Goal: Complete application form: Complete application form

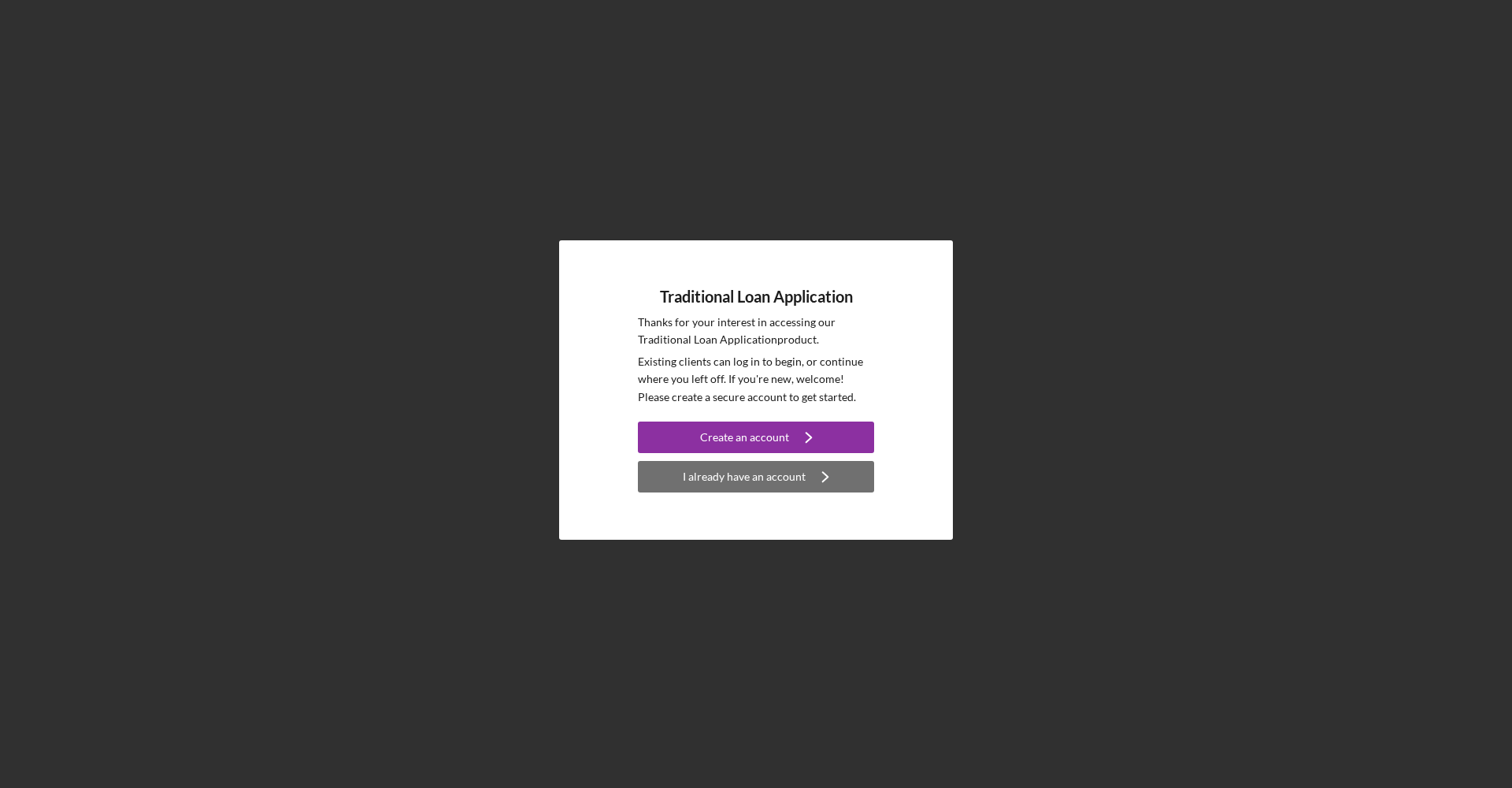
click at [729, 477] on div "I already have an account" at bounding box center [744, 477] width 123 height 32
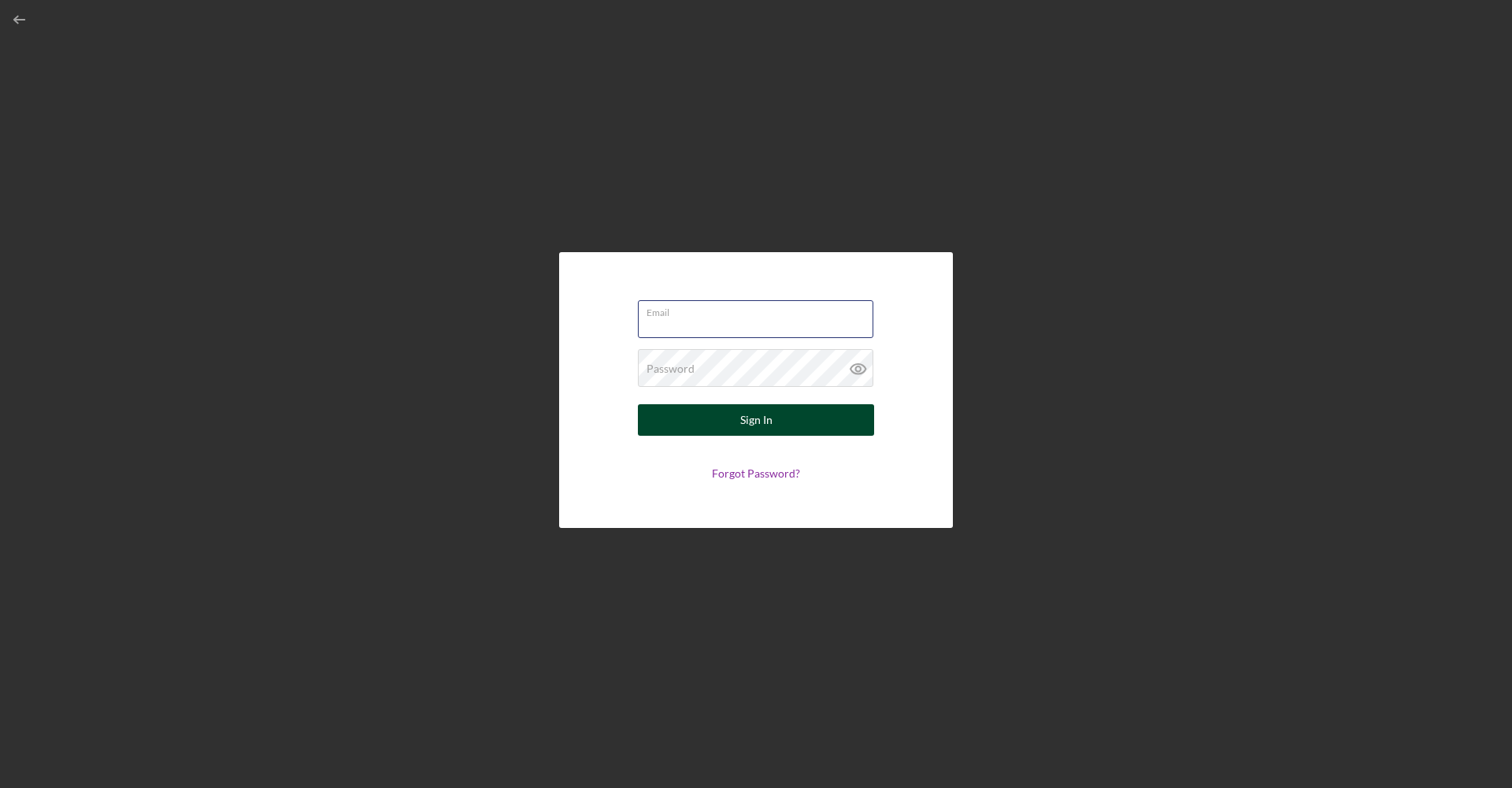
type input "[EMAIL_ADDRESS][DOMAIN_NAME]"
click at [746, 414] on div "Sign In" at bounding box center [756, 420] width 33 height 32
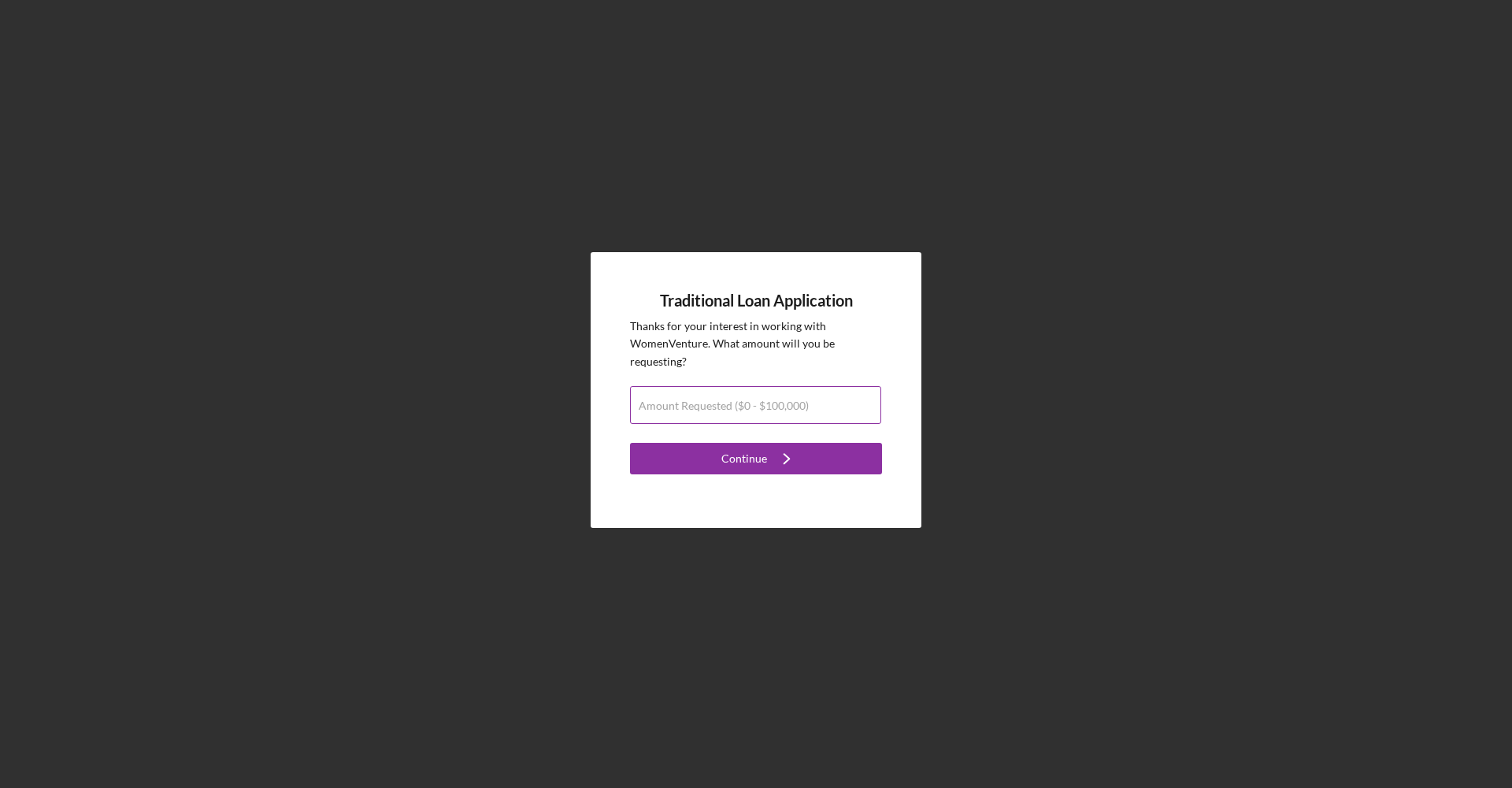
click at [726, 408] on label "Amount Requested ($0 - $100,000)" at bounding box center [723, 406] width 170 height 12
click at [726, 408] on input "Amount Requested ($0 - $100,000)" at bounding box center [756, 405] width 251 height 38
type input "$30,000"
click at [768, 455] on icon "Icon/Navigate" at bounding box center [787, 458] width 40 height 40
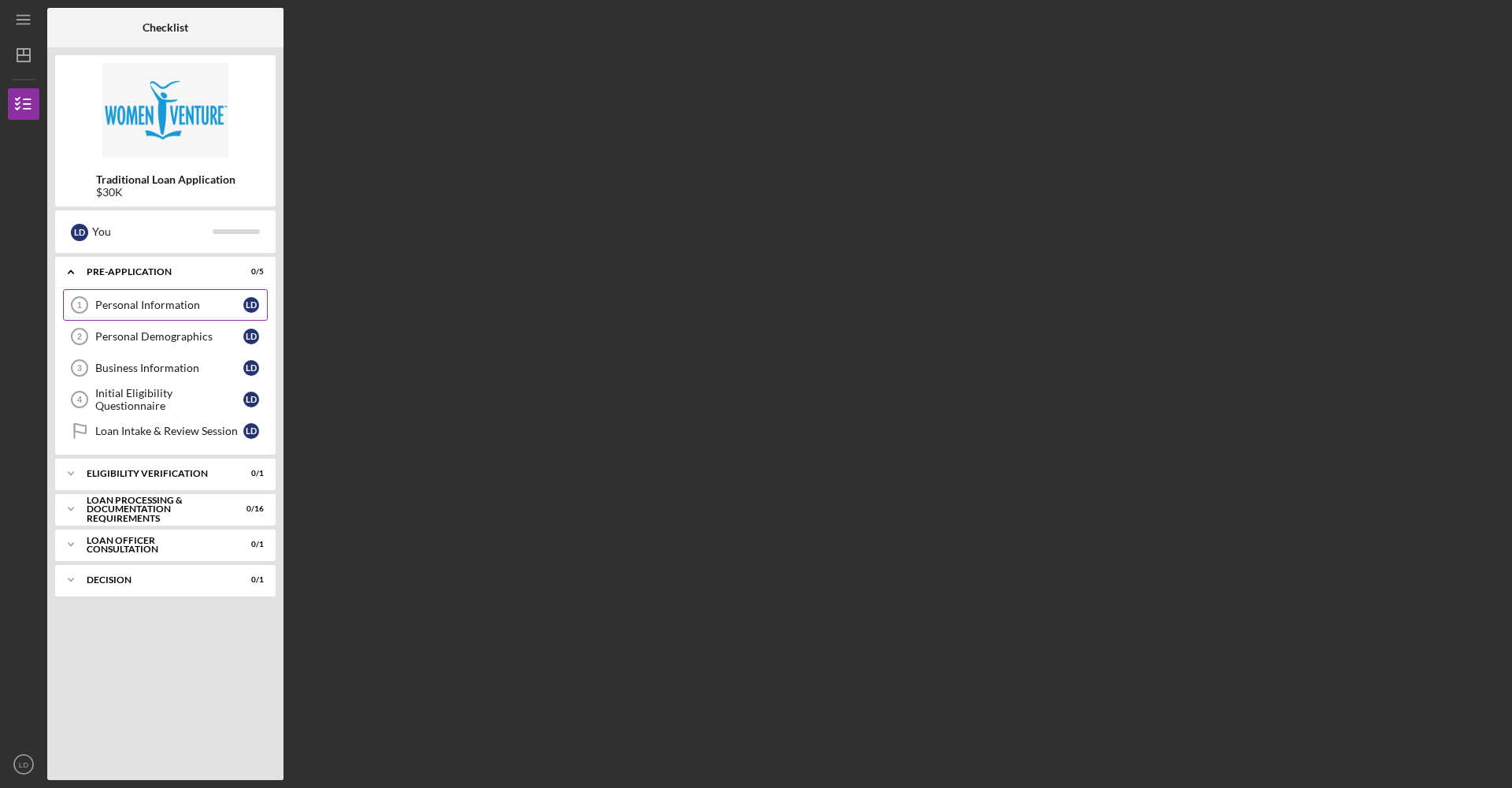
click at [148, 302] on div "Personal Information" at bounding box center [169, 305] width 148 height 12
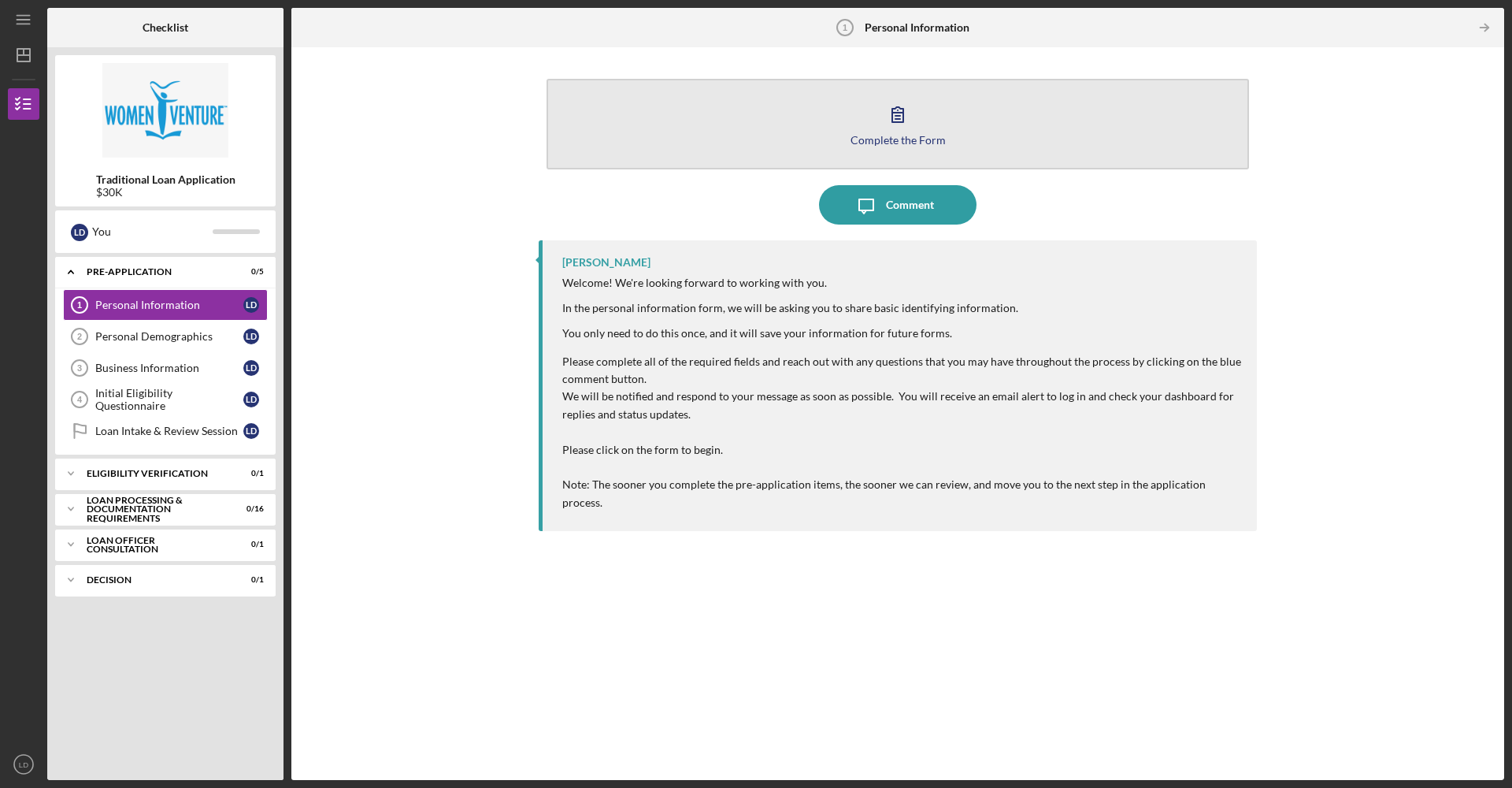
click at [917, 126] on button "Complete the Form Form" at bounding box center [897, 124] width 703 height 90
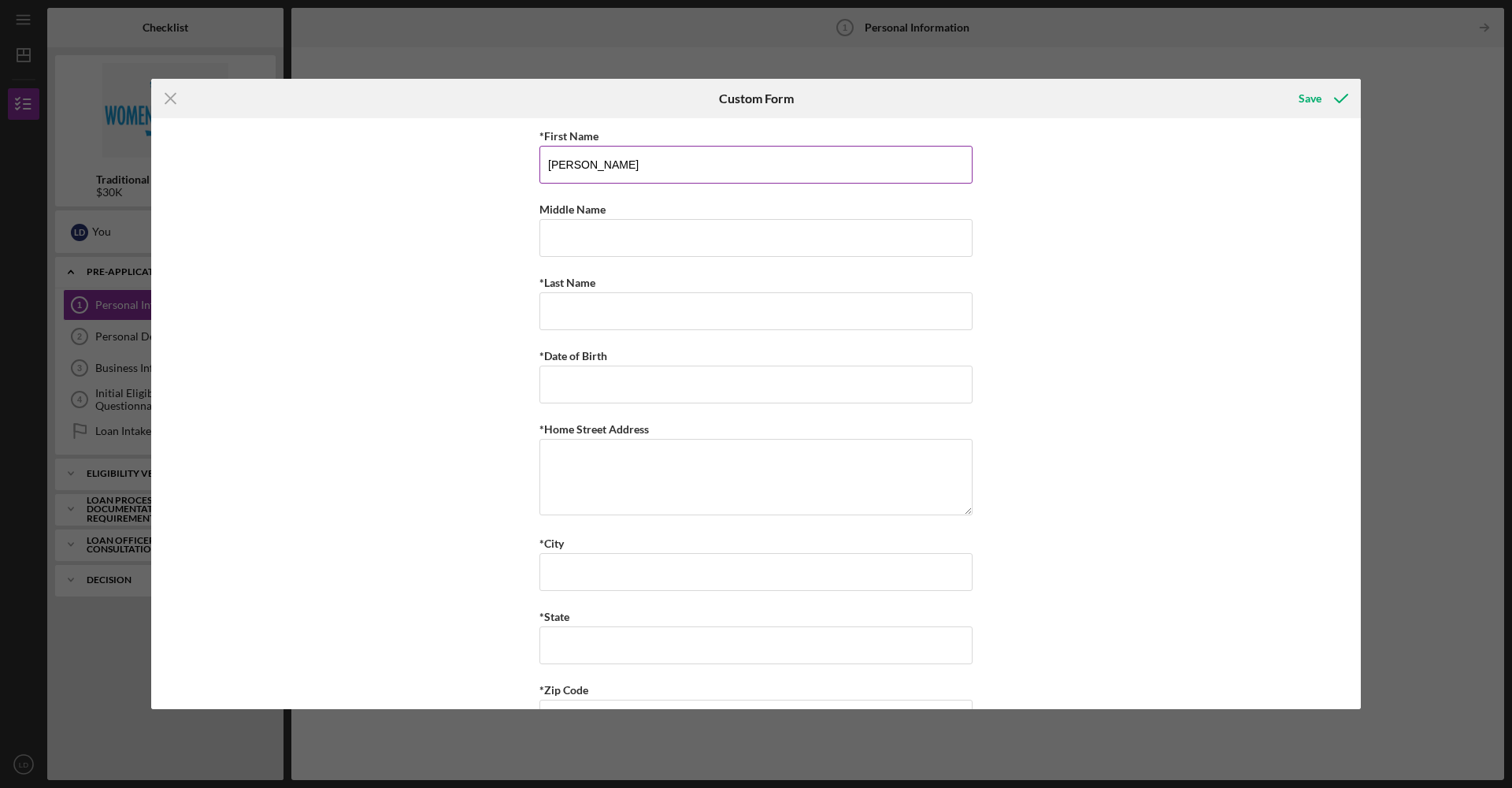
type input "[PERSON_NAME]"
type input "S"
type input "[PERSON_NAME]"
type input "[DATE]"
type textarea "2"
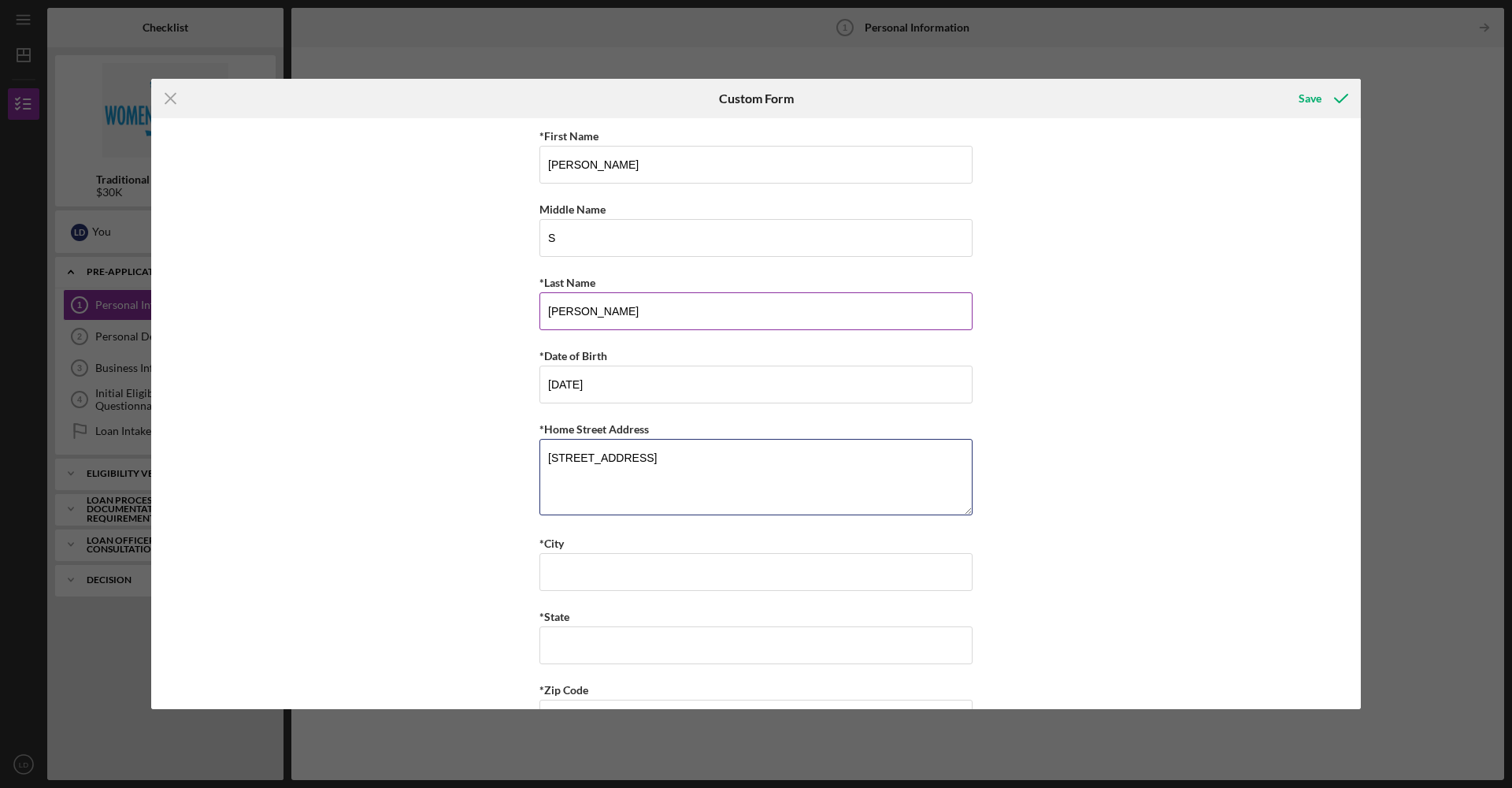
type textarea "[STREET_ADDRESS]"
drag, startPoint x: 957, startPoint y: 274, endPoint x: 942, endPoint y: 278, distance: 15.5
click at [945, 276] on div "*Last Name" at bounding box center [756, 282] width 433 height 19
type input "[GEOGRAPHIC_DATA]"
type input "MN"
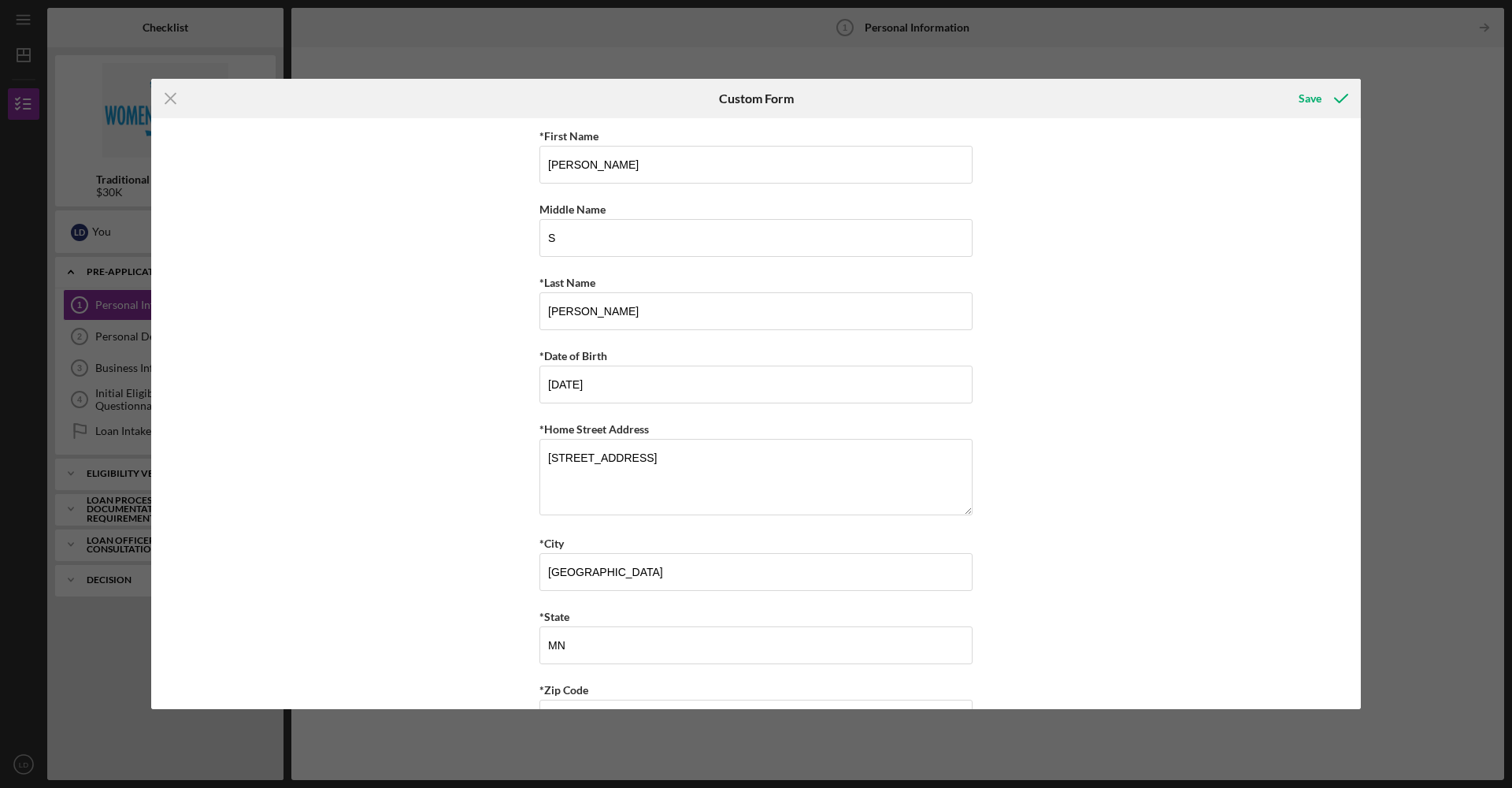
click at [486, 586] on div "*First Name [PERSON_NAME] Middle Name S *Last Name [PERSON_NAME] *Date of Birth…" at bounding box center [756, 414] width 1210 height 591
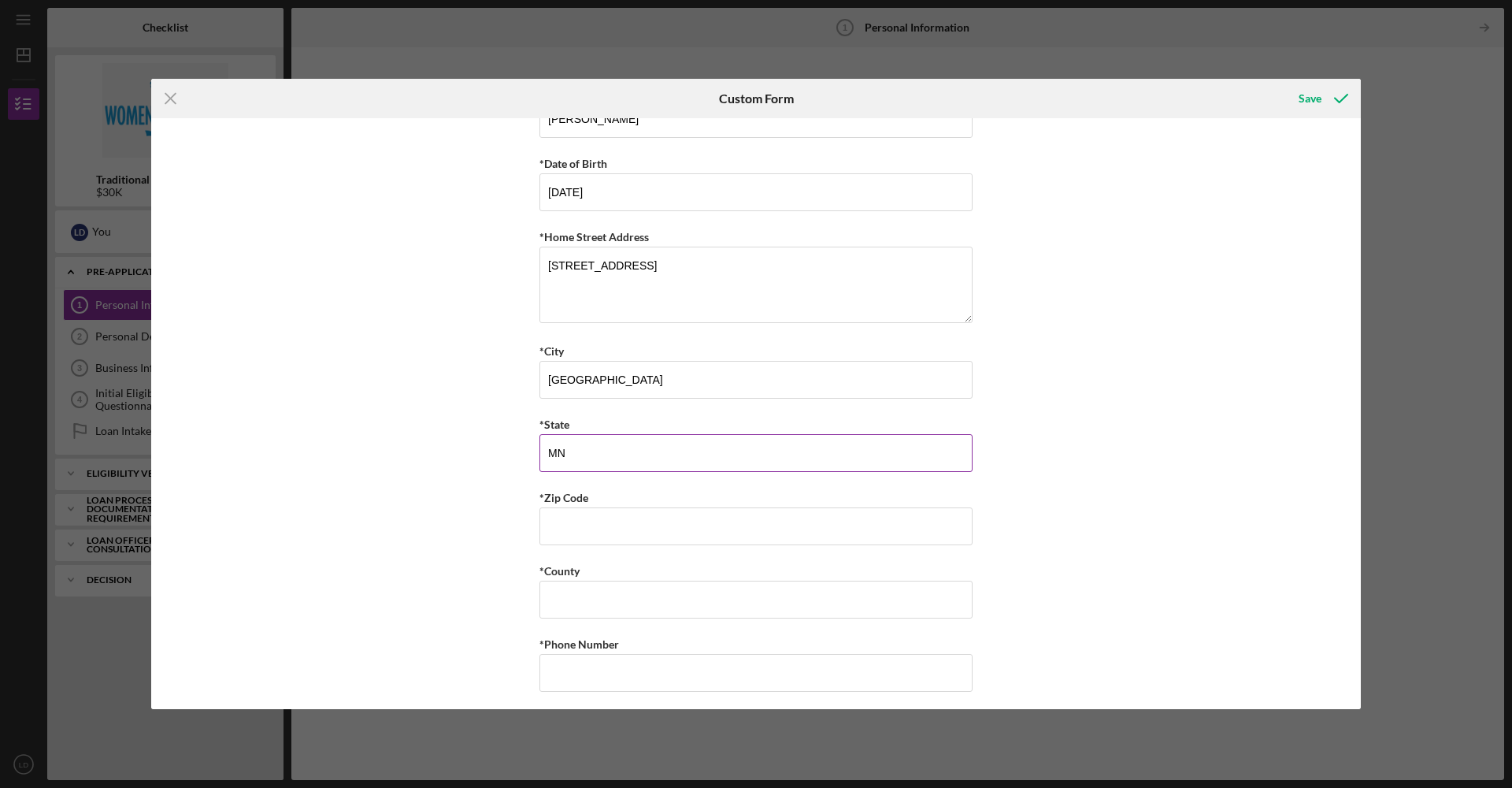
scroll to position [344, 0]
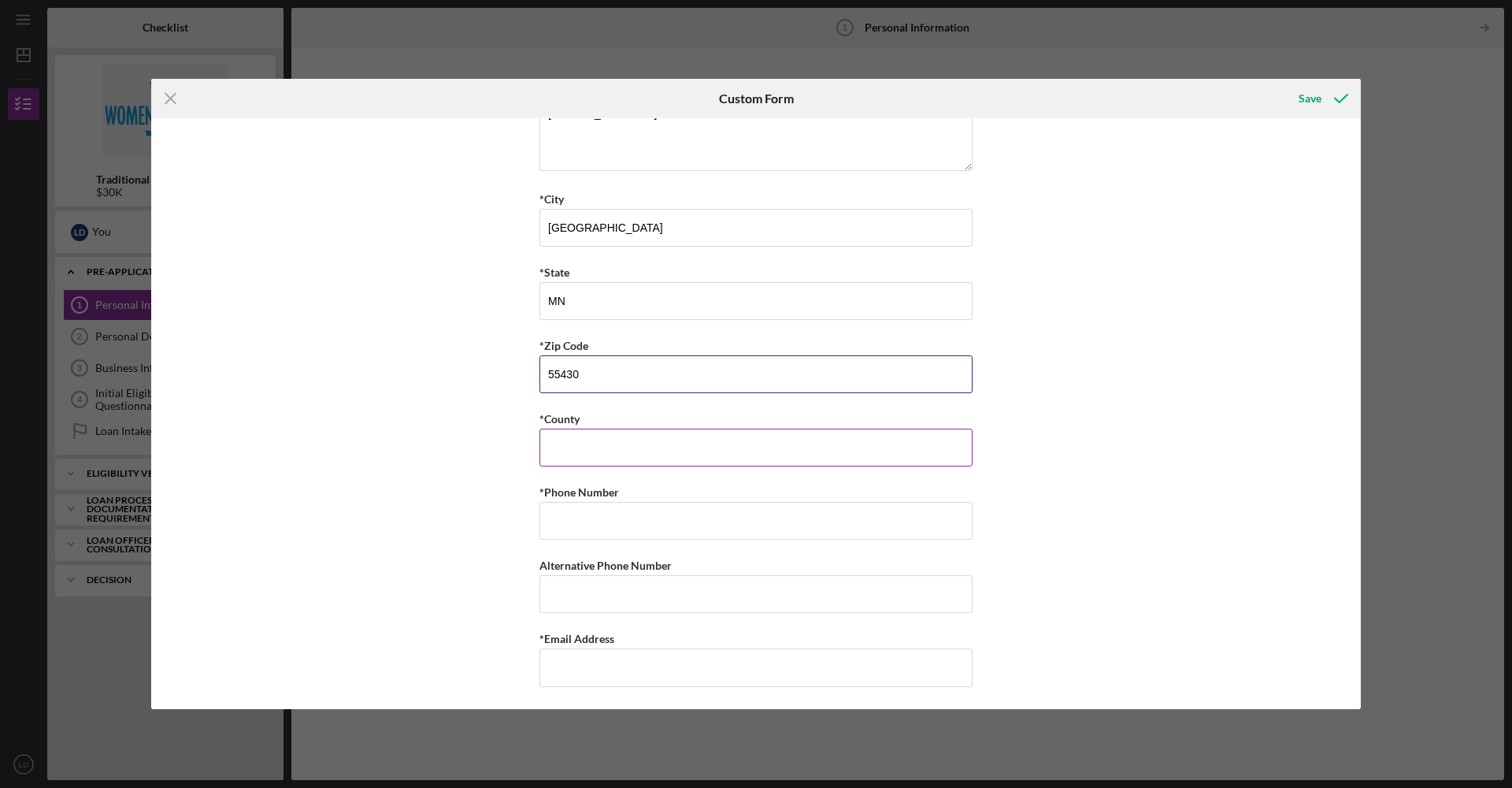
type input "55430"
click at [595, 444] on input "*County" at bounding box center [756, 448] width 433 height 38
type input "Hennepin"
type input "[PHONE_NUMBER]"
type input "d"
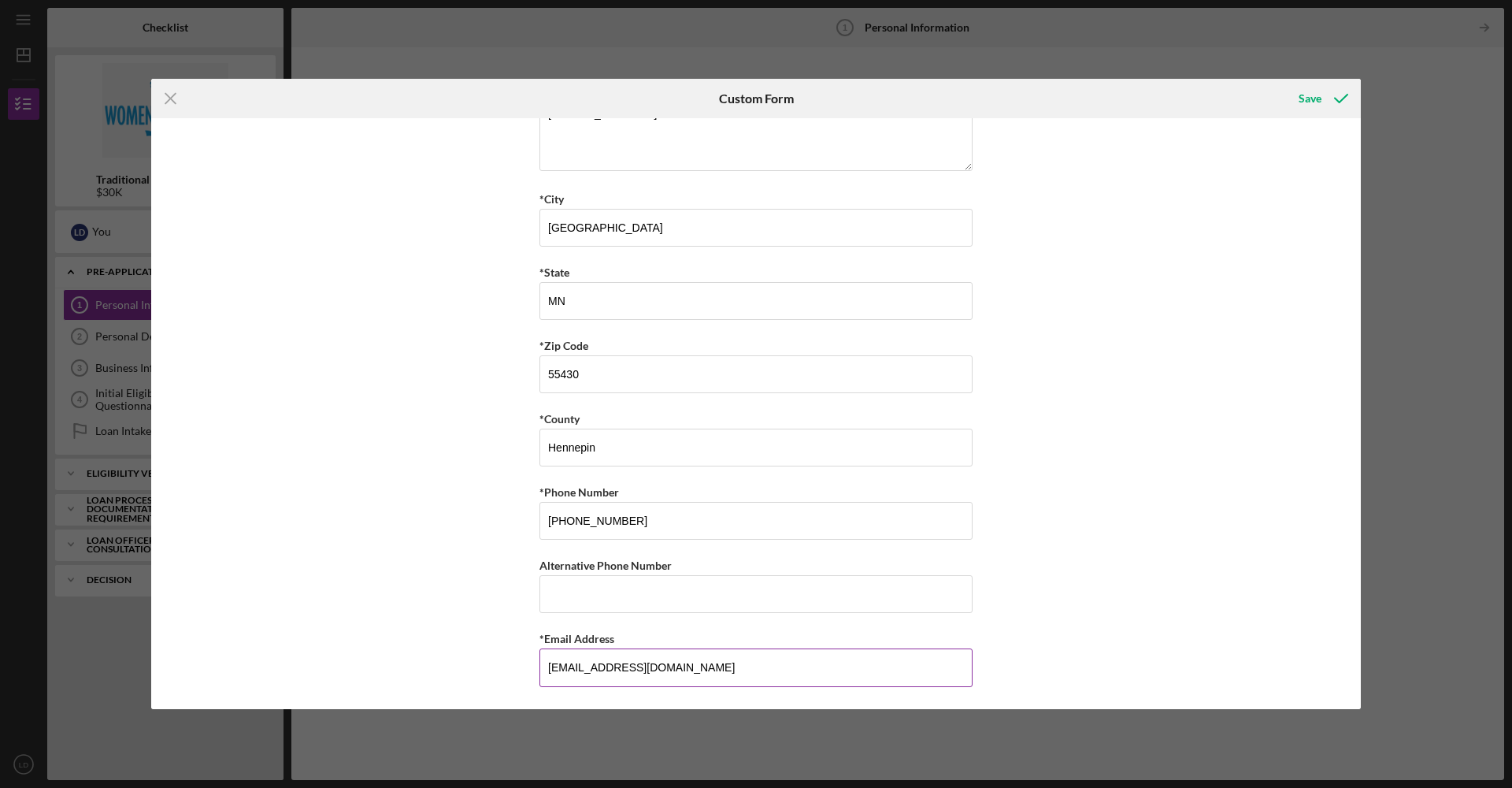
click at [586, 662] on input "[EMAIL_ADDRESS][DOMAIN_NAME]" at bounding box center [756, 667] width 433 height 38
type input "[EMAIL_ADDRESS][DOMAIN_NAME]"
click at [1014, 651] on div "*First Name [PERSON_NAME] Middle Name S *Last Name [PERSON_NAME] *Date of Birth…" at bounding box center [756, 414] width 1210 height 591
click at [1315, 105] on div "Save" at bounding box center [1310, 99] width 23 height 32
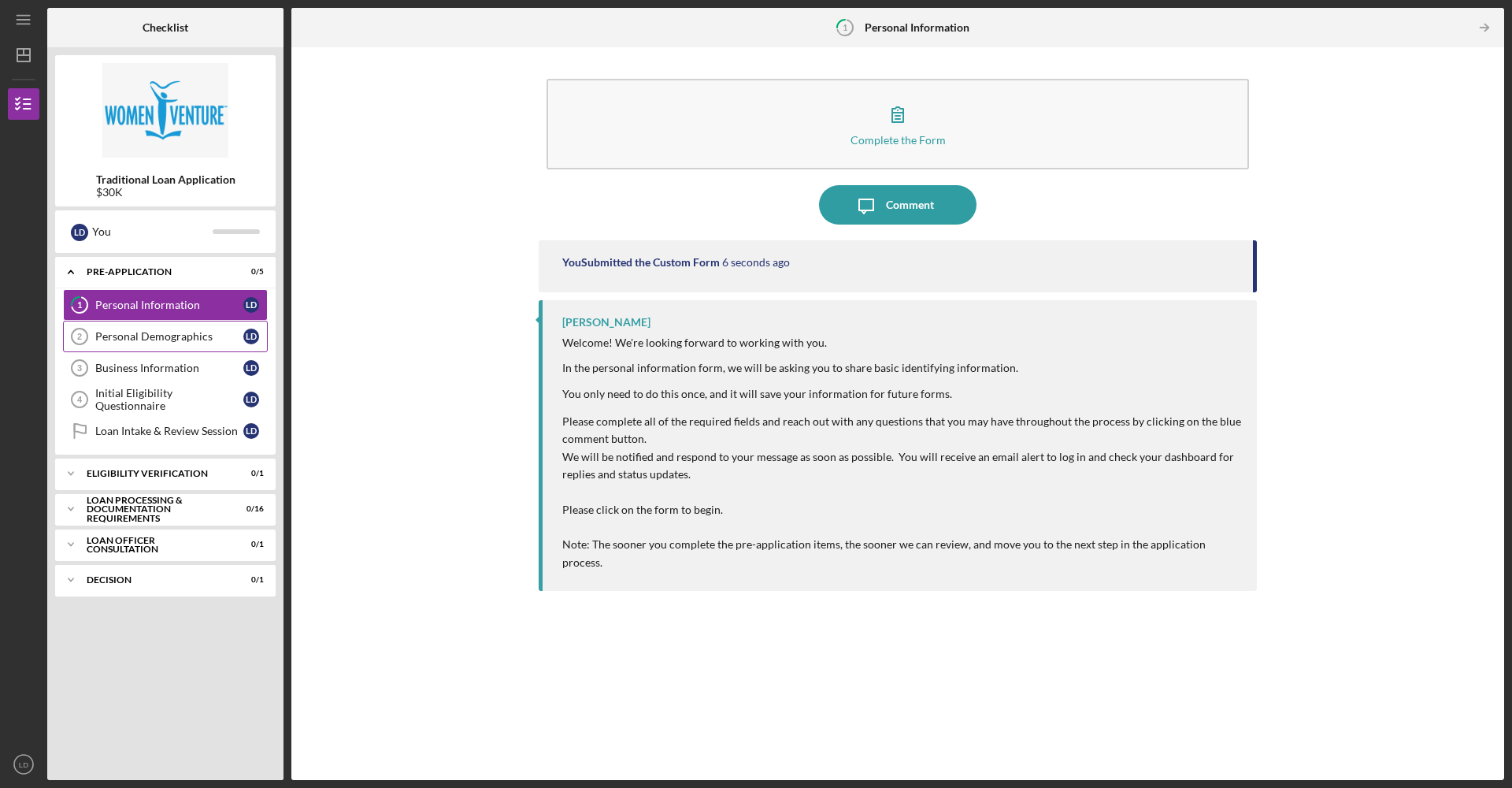
click at [163, 334] on div "Personal Demographics" at bounding box center [169, 336] width 148 height 12
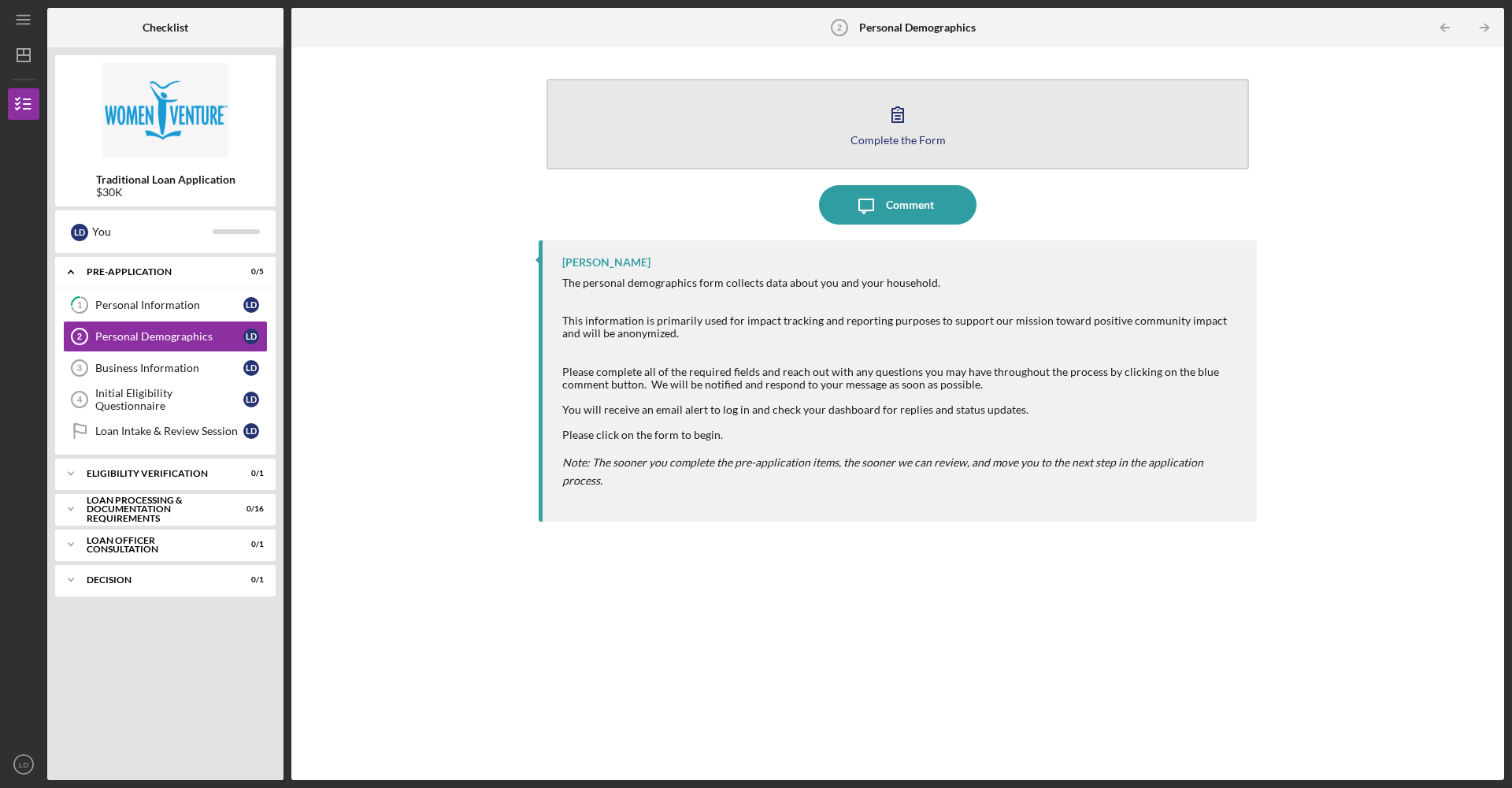
click at [862, 130] on button "Complete the Form Form" at bounding box center [897, 124] width 703 height 90
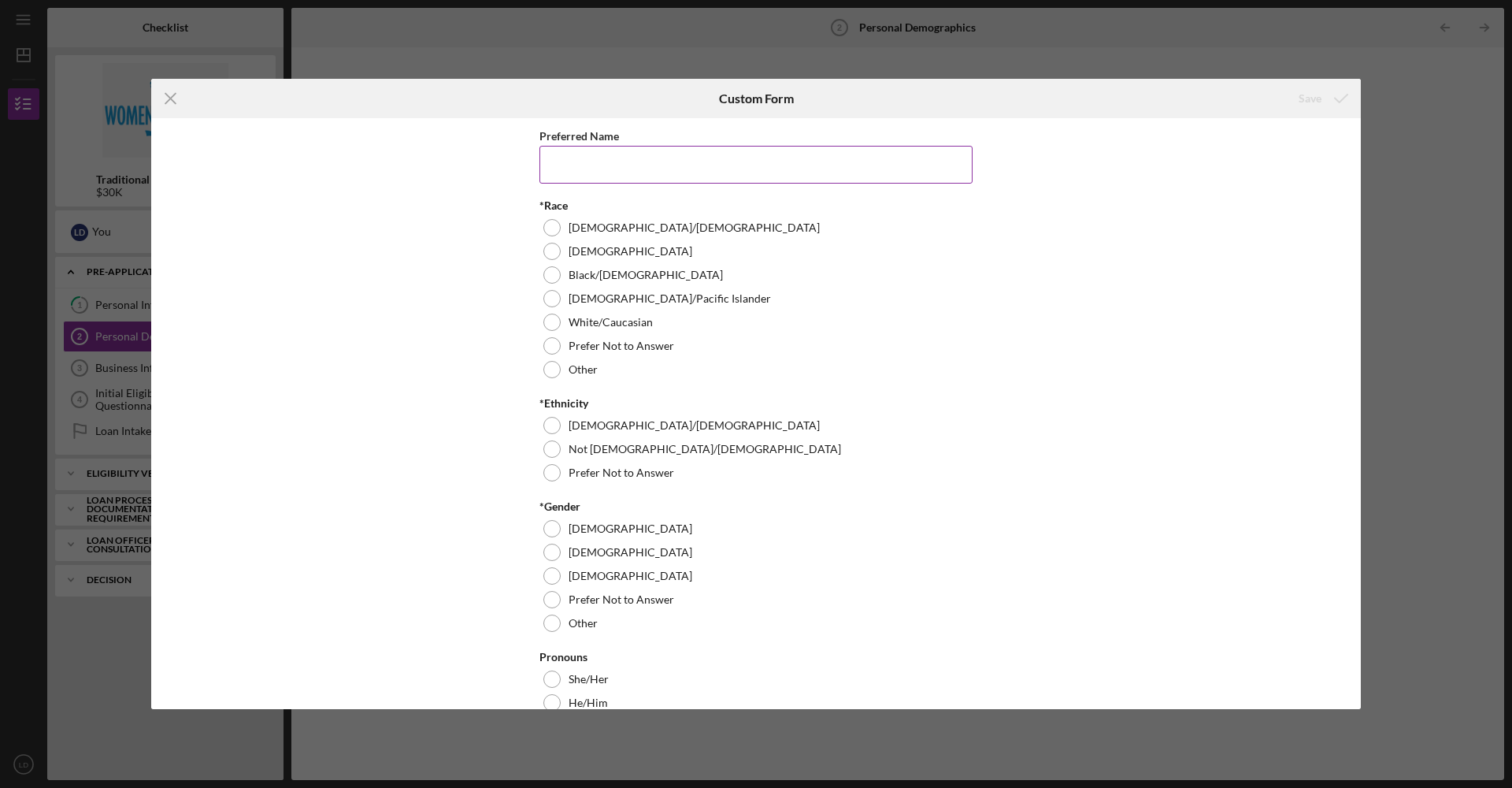
click at [608, 160] on input "Preferred Name" at bounding box center [756, 164] width 433 height 38
type input "[PERSON_NAME]"
click at [466, 363] on div "Preferred Name [PERSON_NAME] *Race [DEMOGRAPHIC_DATA]/[DEMOGRAPHIC_DATA] [DEMOG…" at bounding box center [756, 414] width 1210 height 591
click at [546, 279] on div at bounding box center [553, 275] width 18 height 18
click at [551, 472] on div at bounding box center [553, 473] width 18 height 18
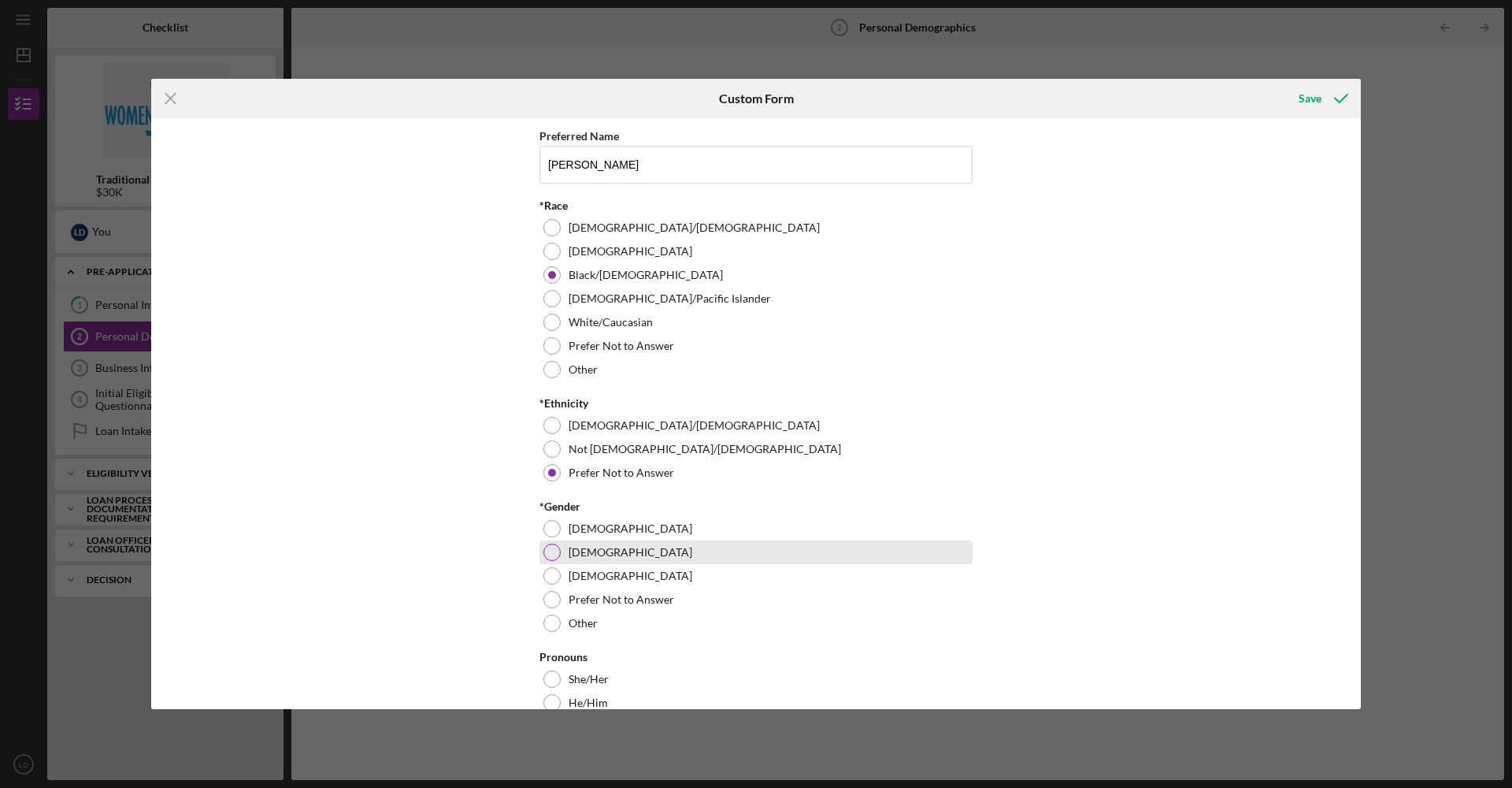
click at [552, 560] on div at bounding box center [553, 553] width 18 height 18
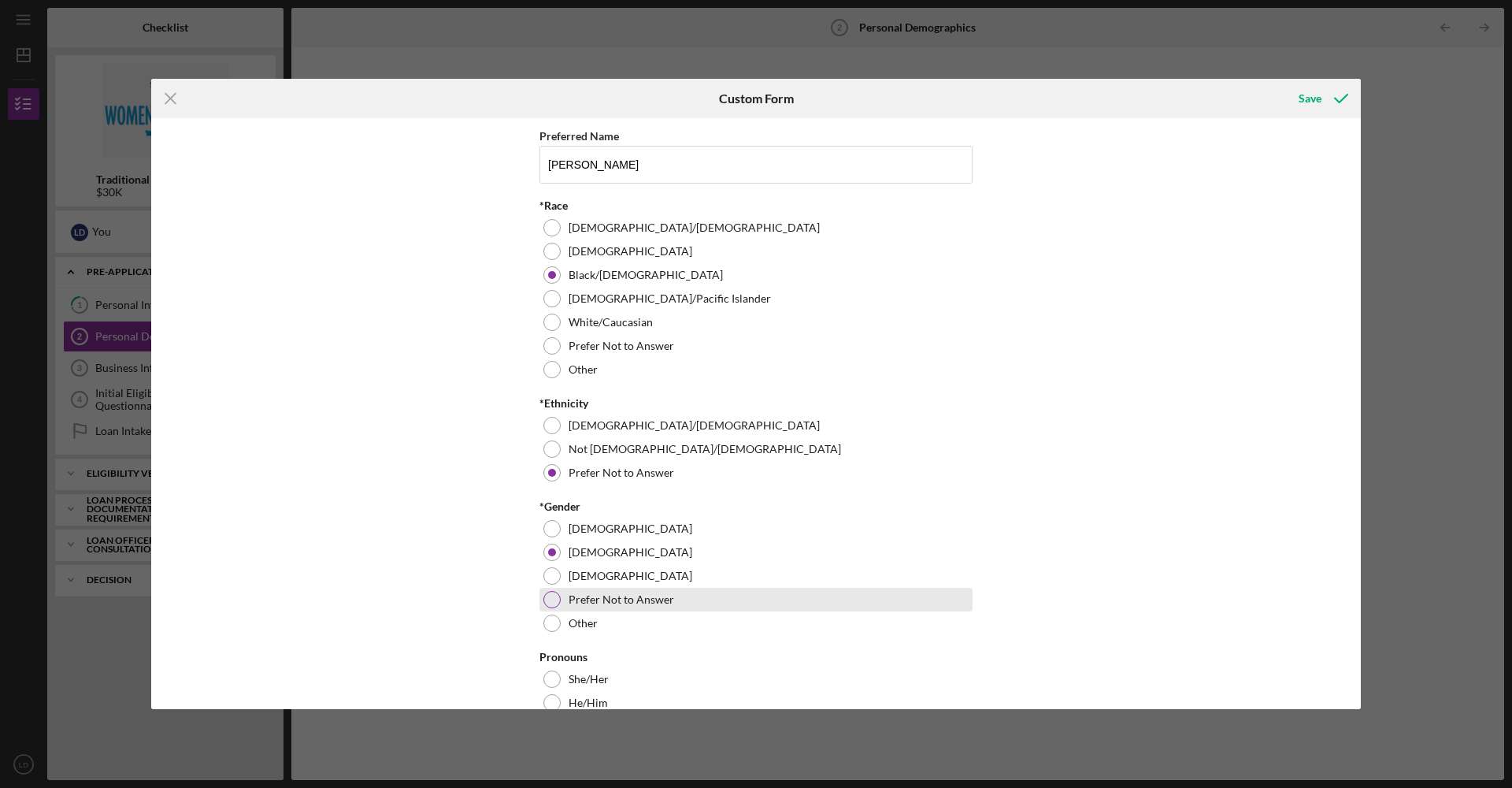
scroll to position [22, 0]
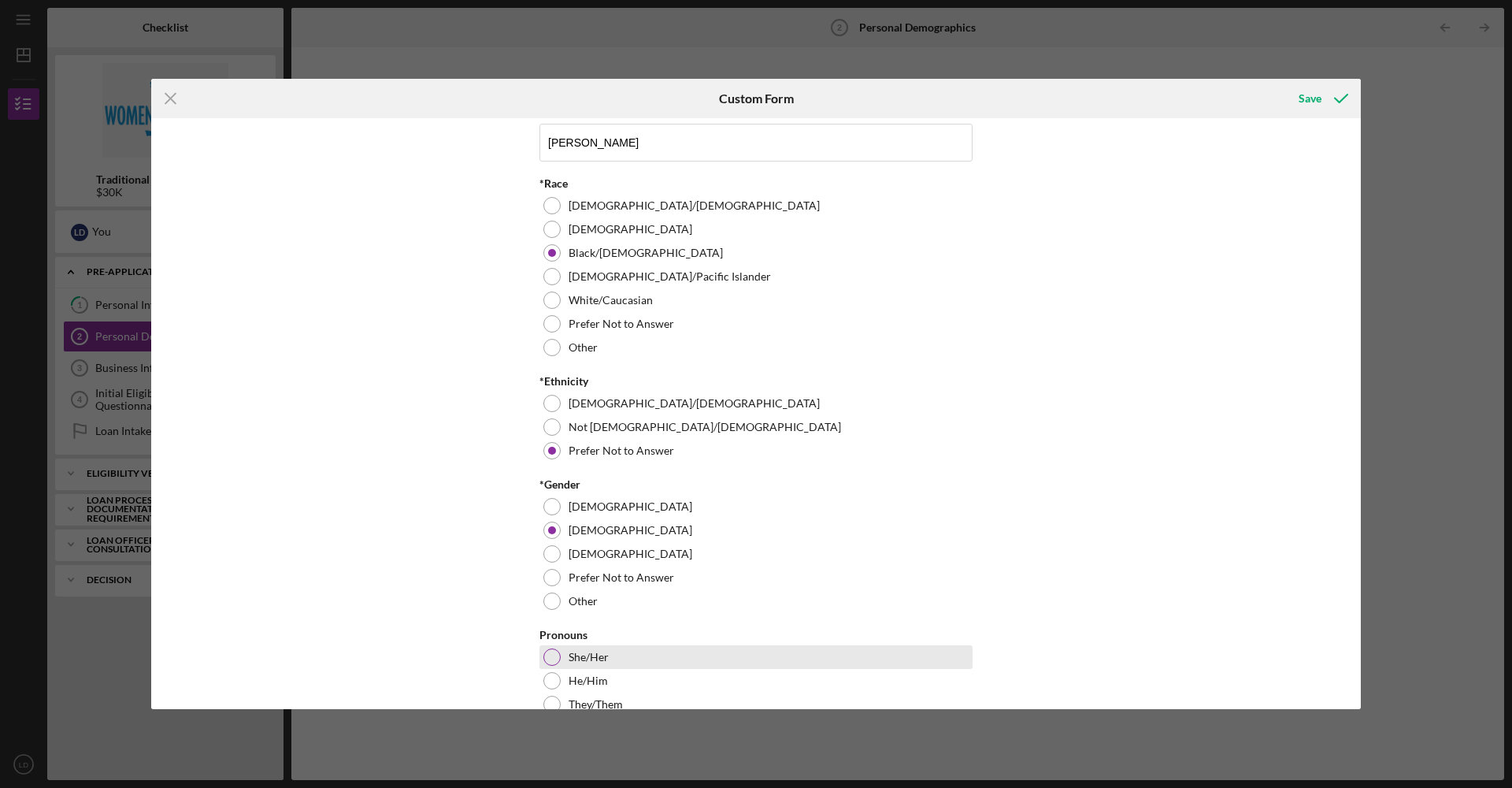
click at [554, 664] on div at bounding box center [553, 657] width 18 height 18
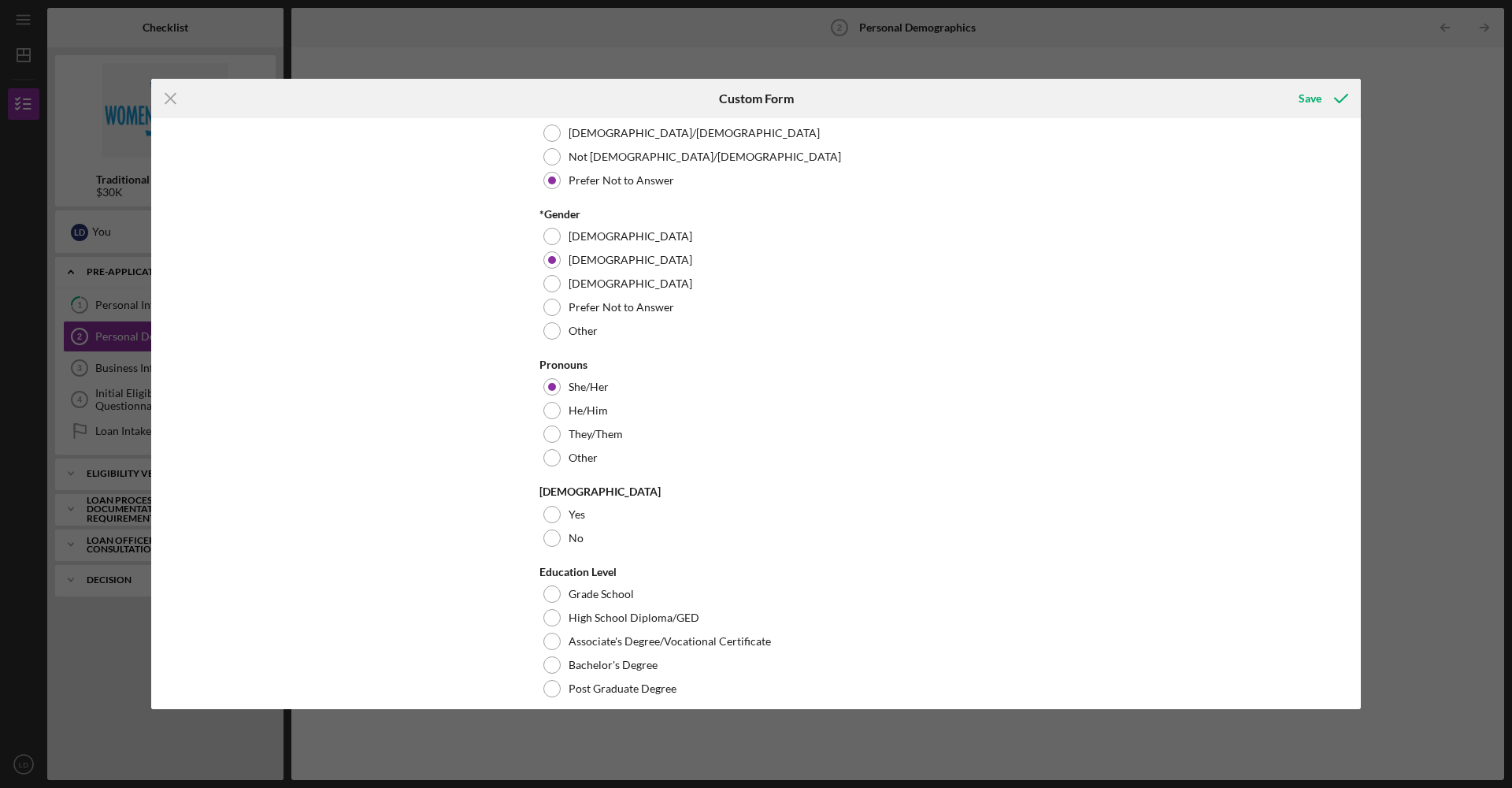
scroll to position [414, 0]
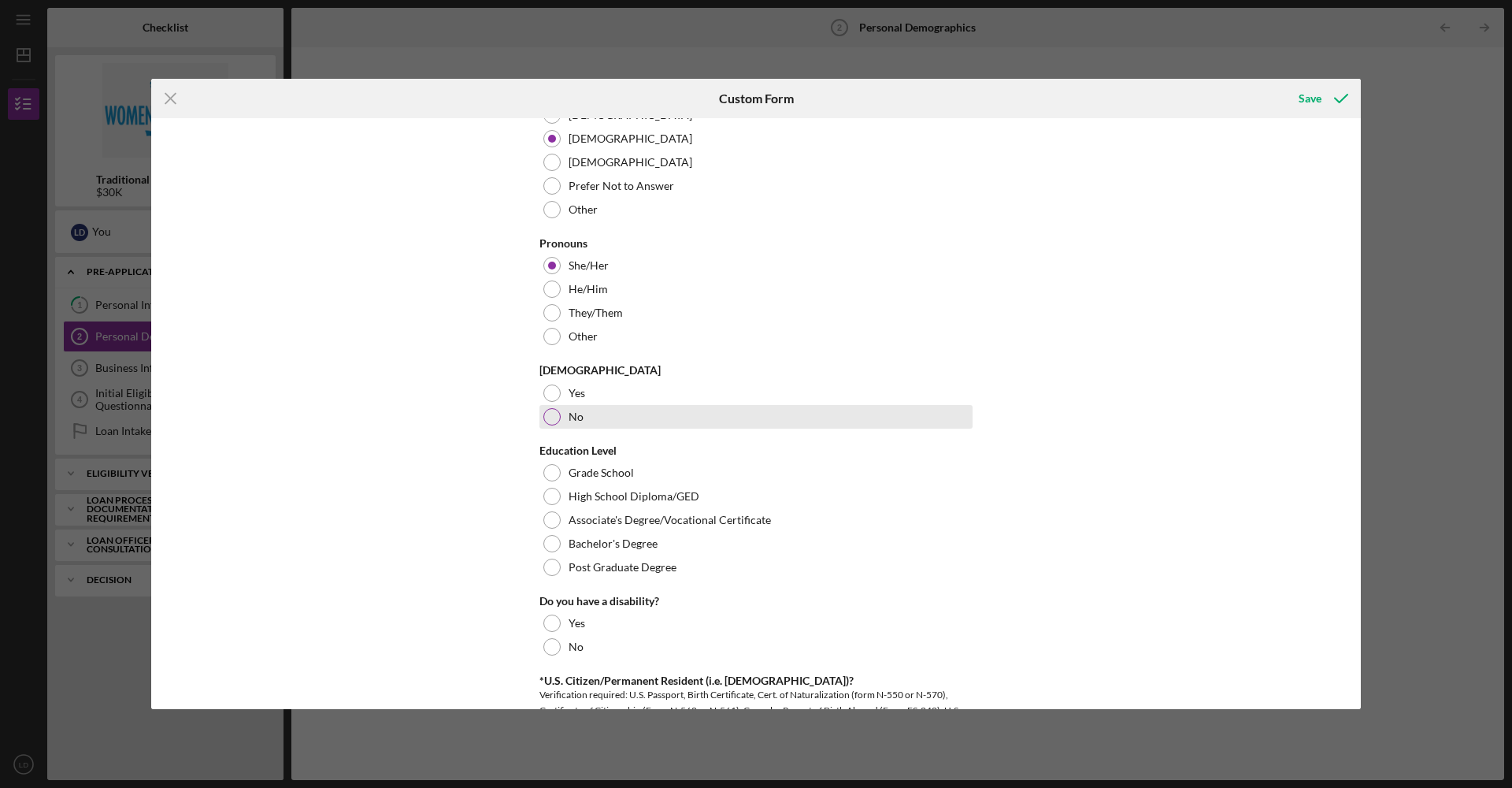
click at [545, 417] on div at bounding box center [553, 417] width 18 height 18
click at [546, 491] on div at bounding box center [553, 496] width 18 height 18
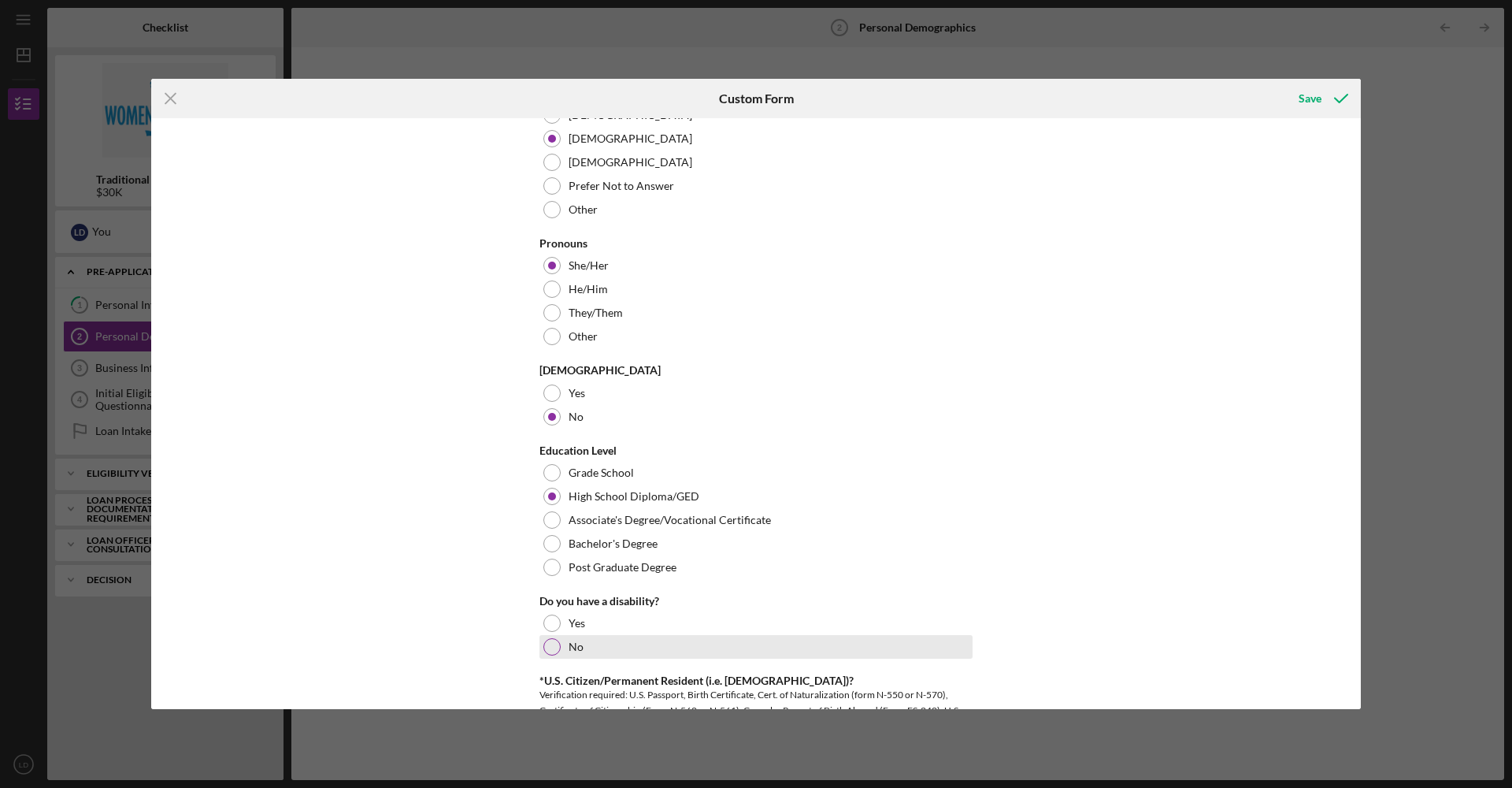
click at [552, 643] on div at bounding box center [553, 647] width 18 height 18
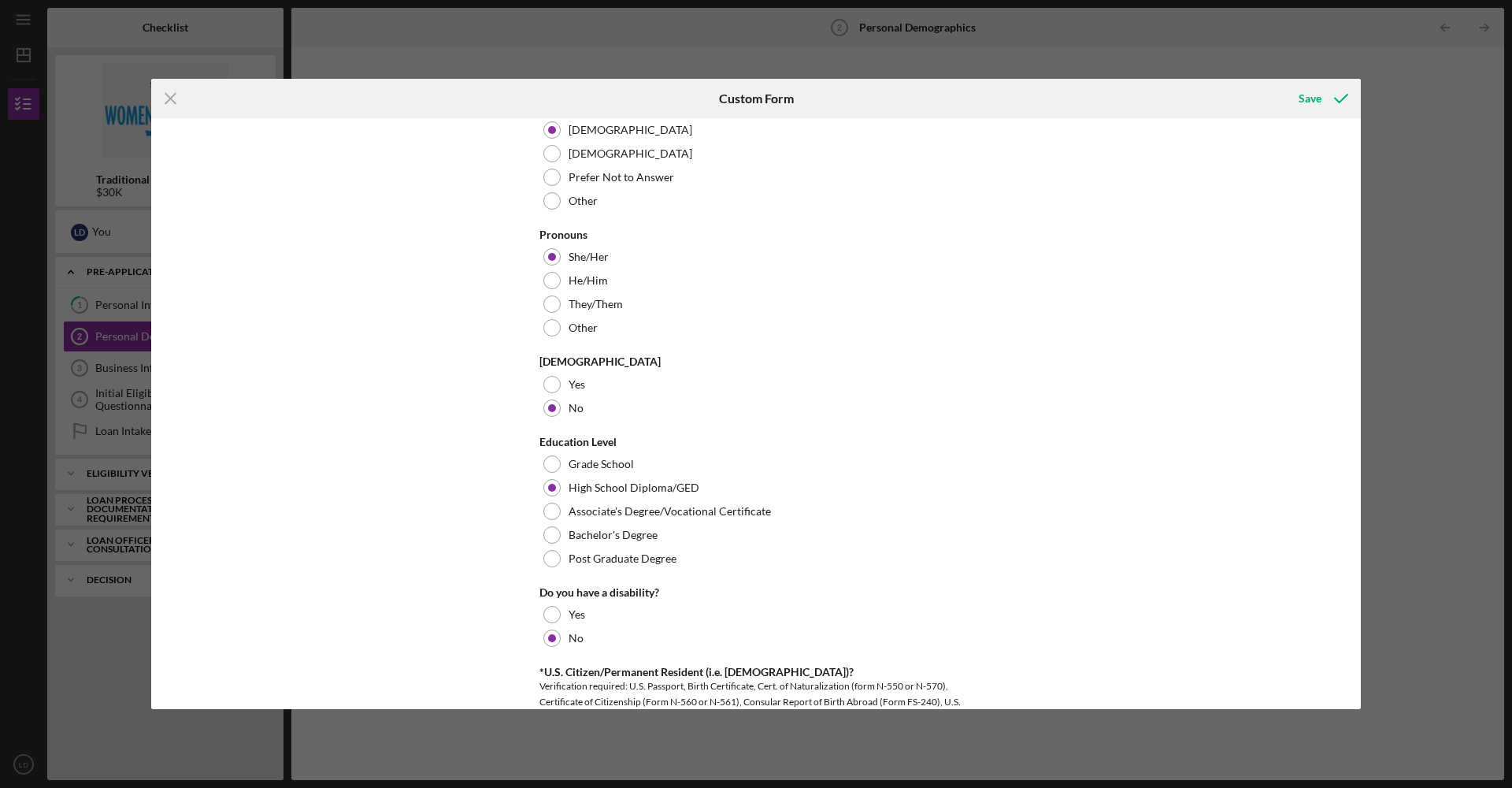
scroll to position [543, 0]
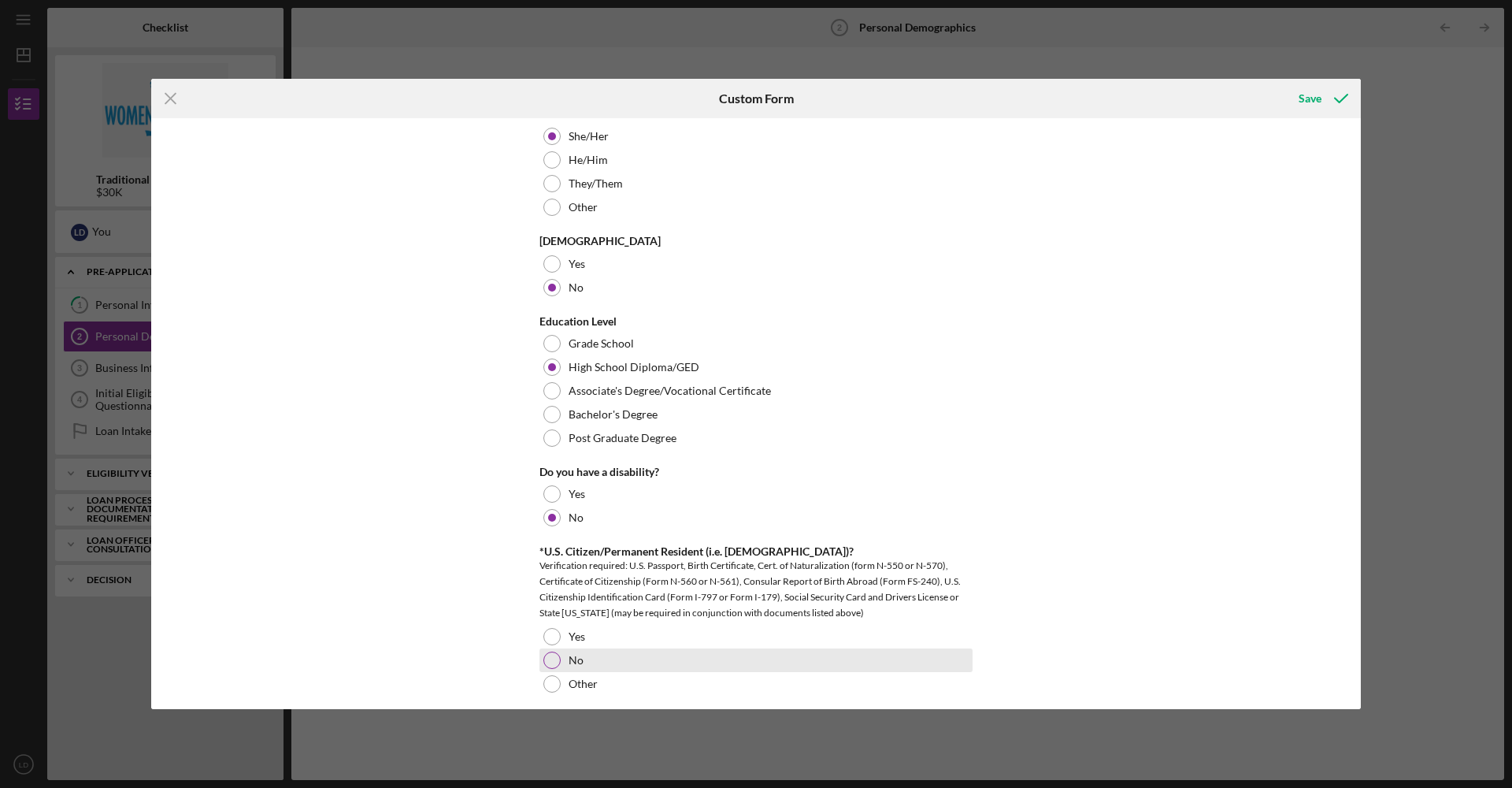
click at [544, 662] on div at bounding box center [553, 661] width 18 height 18
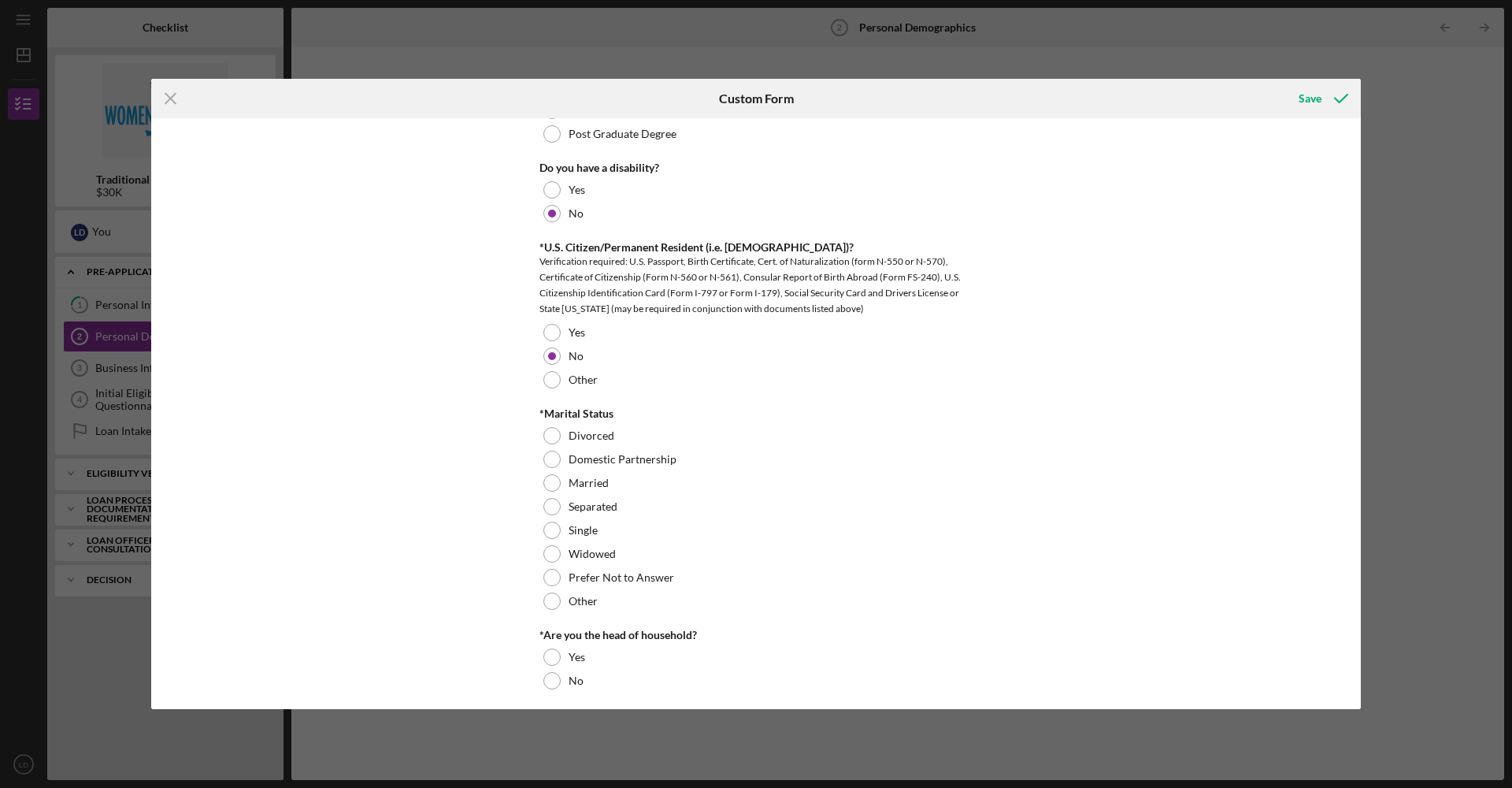
scroll to position [850, 0]
click at [546, 425] on div at bounding box center [553, 432] width 18 height 18
click at [552, 655] on div at bounding box center [553, 654] width 18 height 18
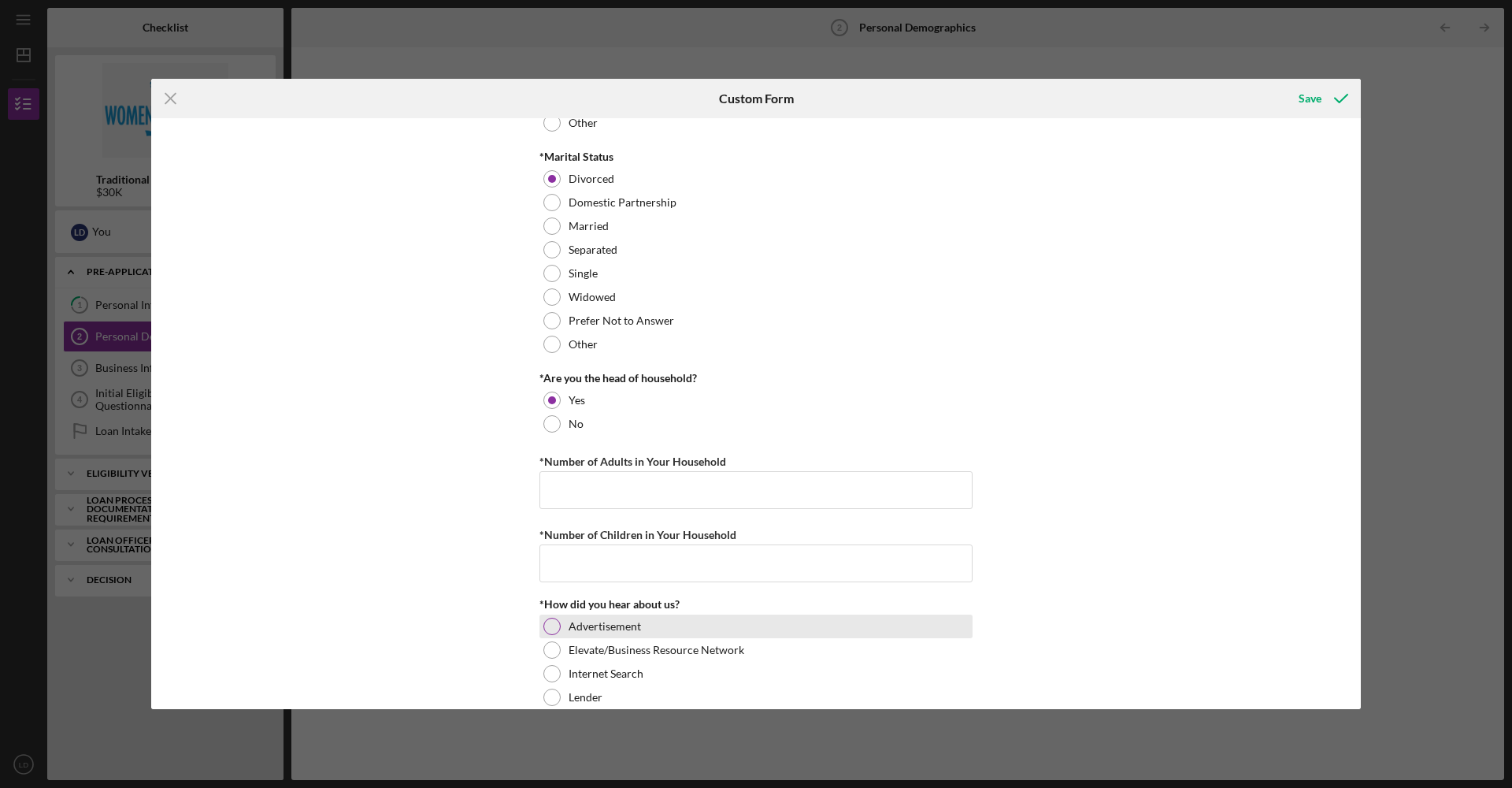
scroll to position [1107, 0]
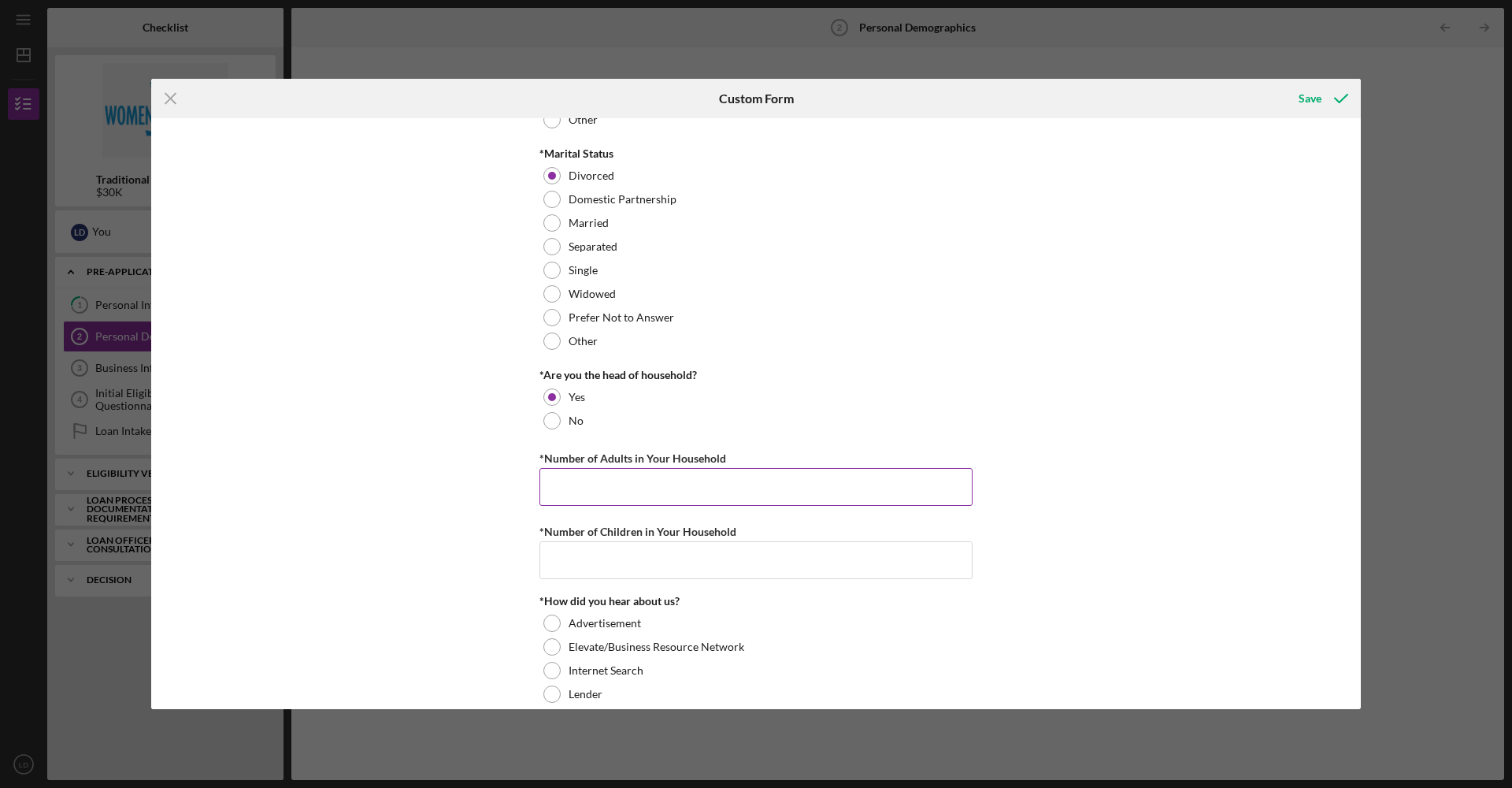
click at [634, 468] on div "*Number of Adults in Your Household" at bounding box center [756, 477] width 433 height 57
click at [634, 479] on input "*Number of Adults in Your Household" at bounding box center [756, 486] width 433 height 38
type input "1"
click at [659, 559] on input "*Number of Children in Your Household" at bounding box center [756, 560] width 433 height 38
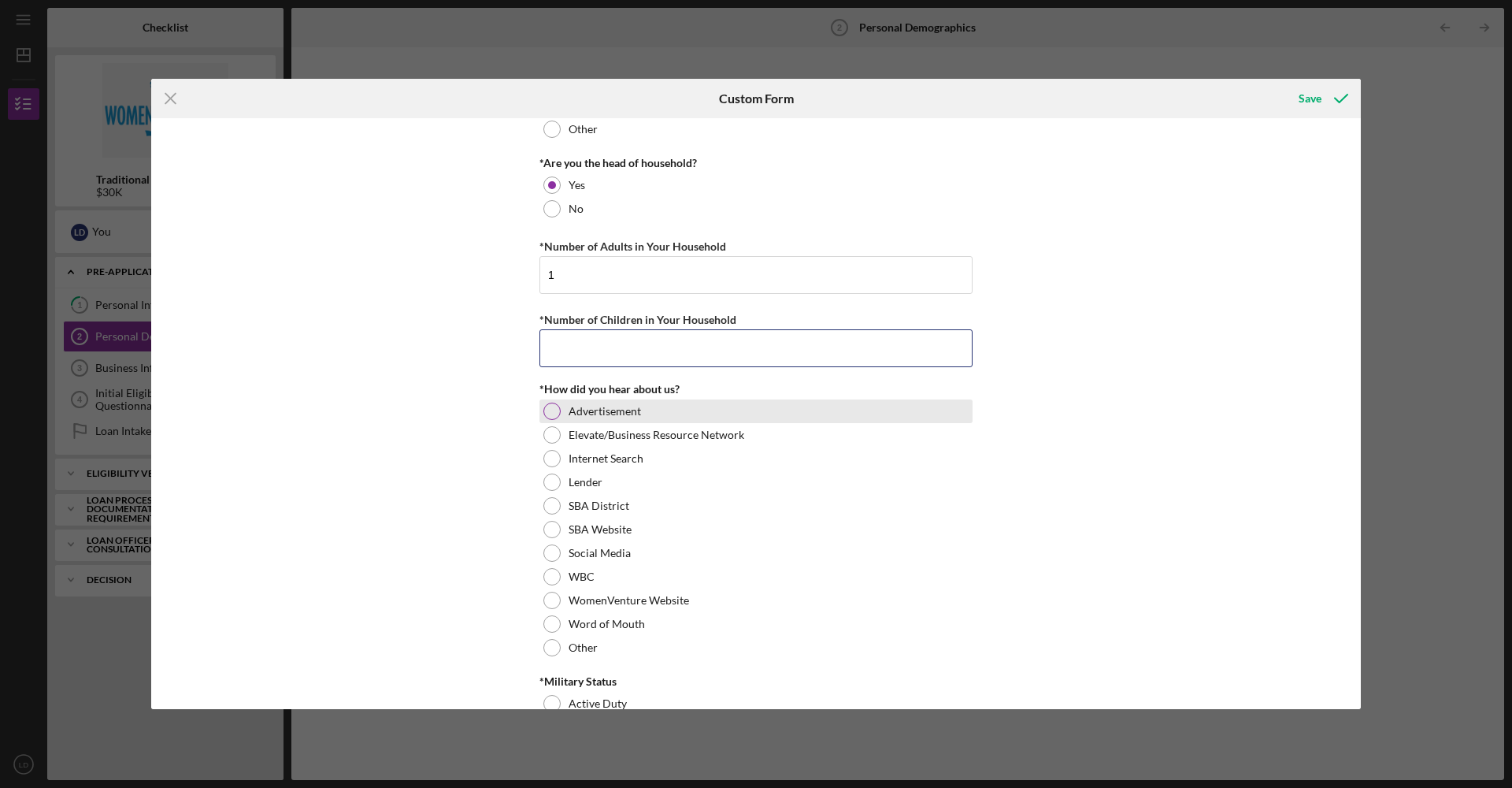
scroll to position [1442, 0]
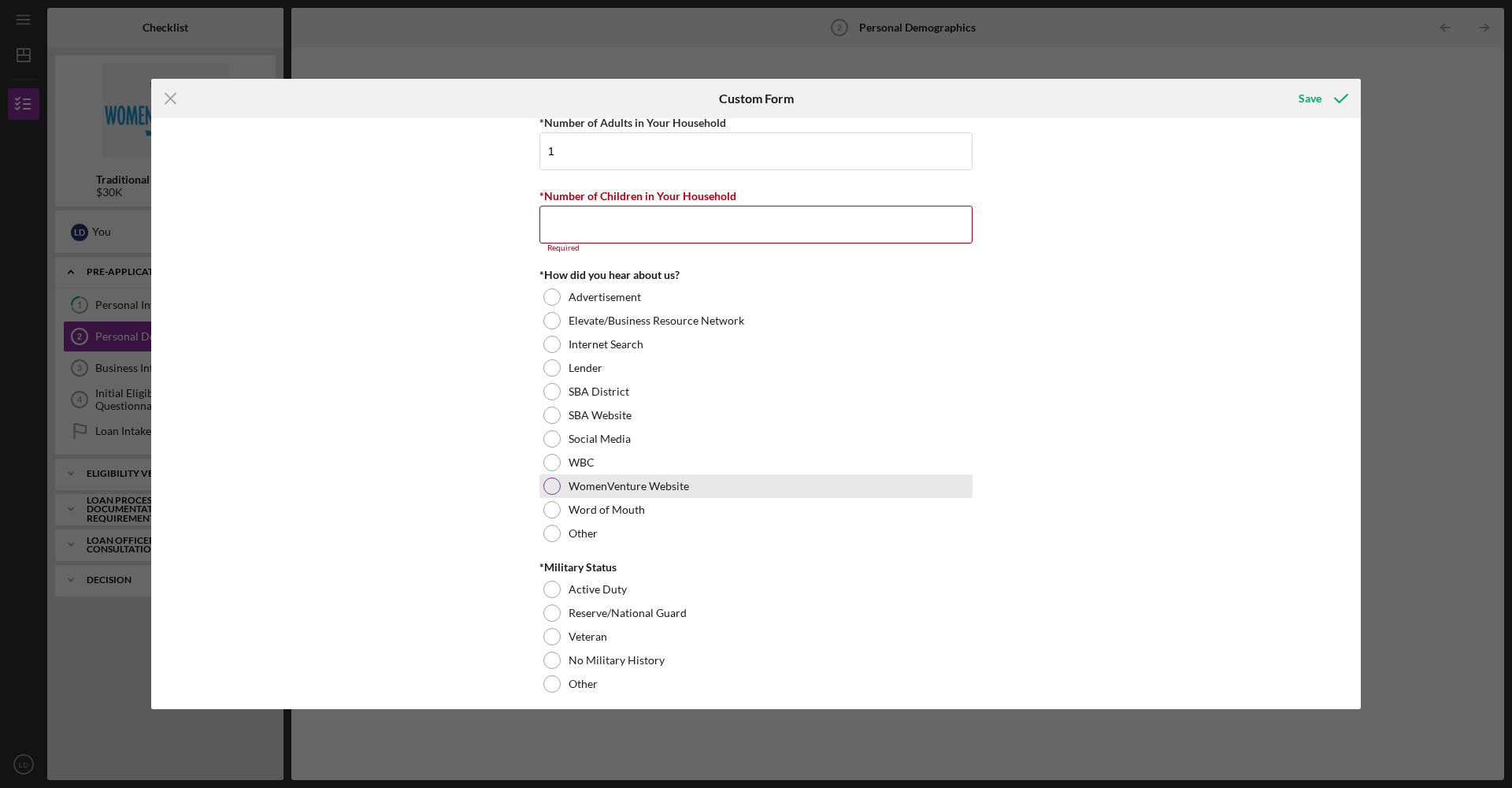
click at [565, 481] on div "WomenVenture Website" at bounding box center [756, 486] width 433 height 24
click at [595, 229] on input "*Number of Children in Your Household" at bounding box center [756, 225] width 433 height 38
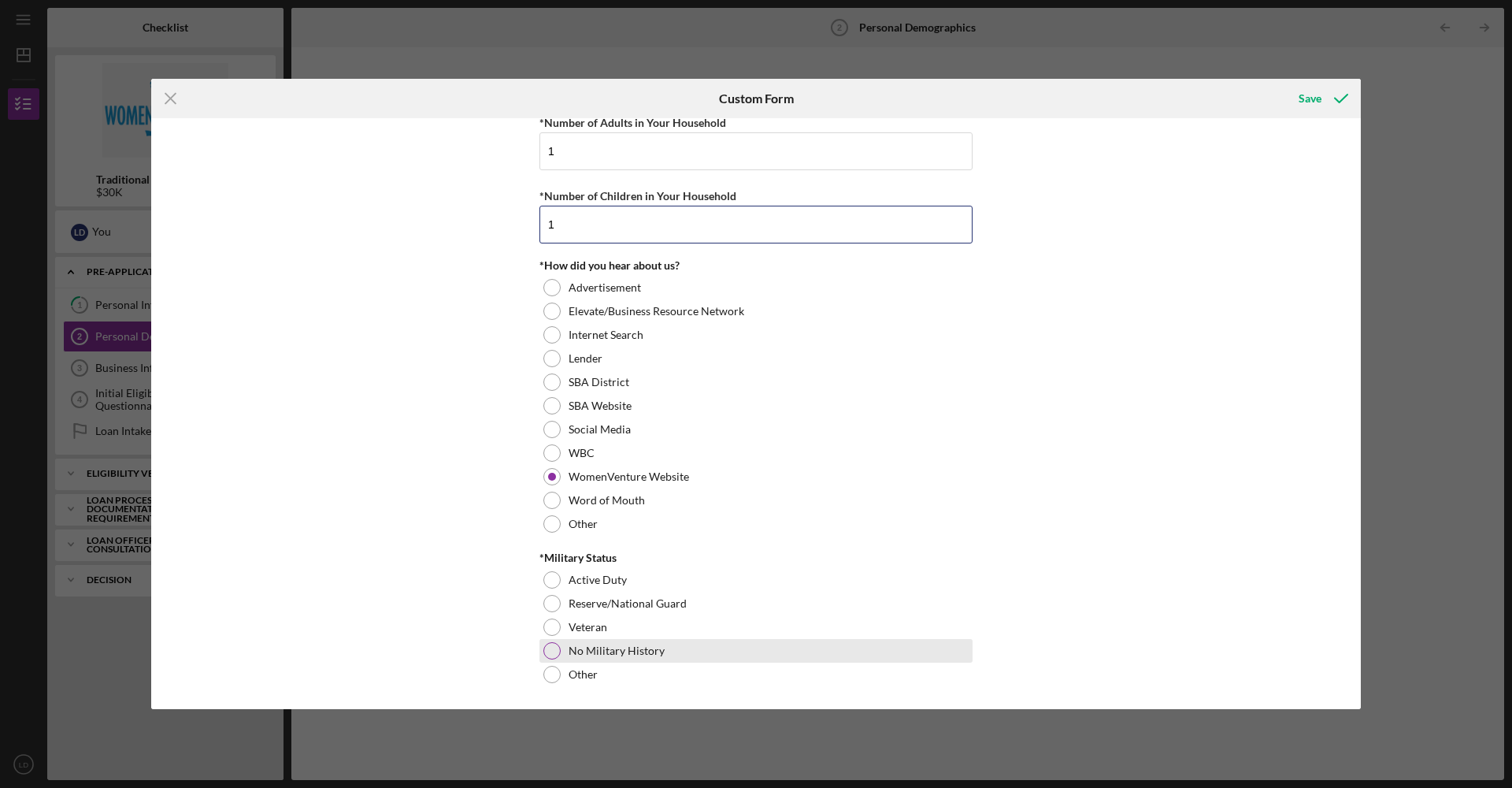
type input "1"
click at [555, 655] on div at bounding box center [553, 651] width 18 height 18
click at [1316, 100] on div "Save" at bounding box center [1310, 99] width 23 height 32
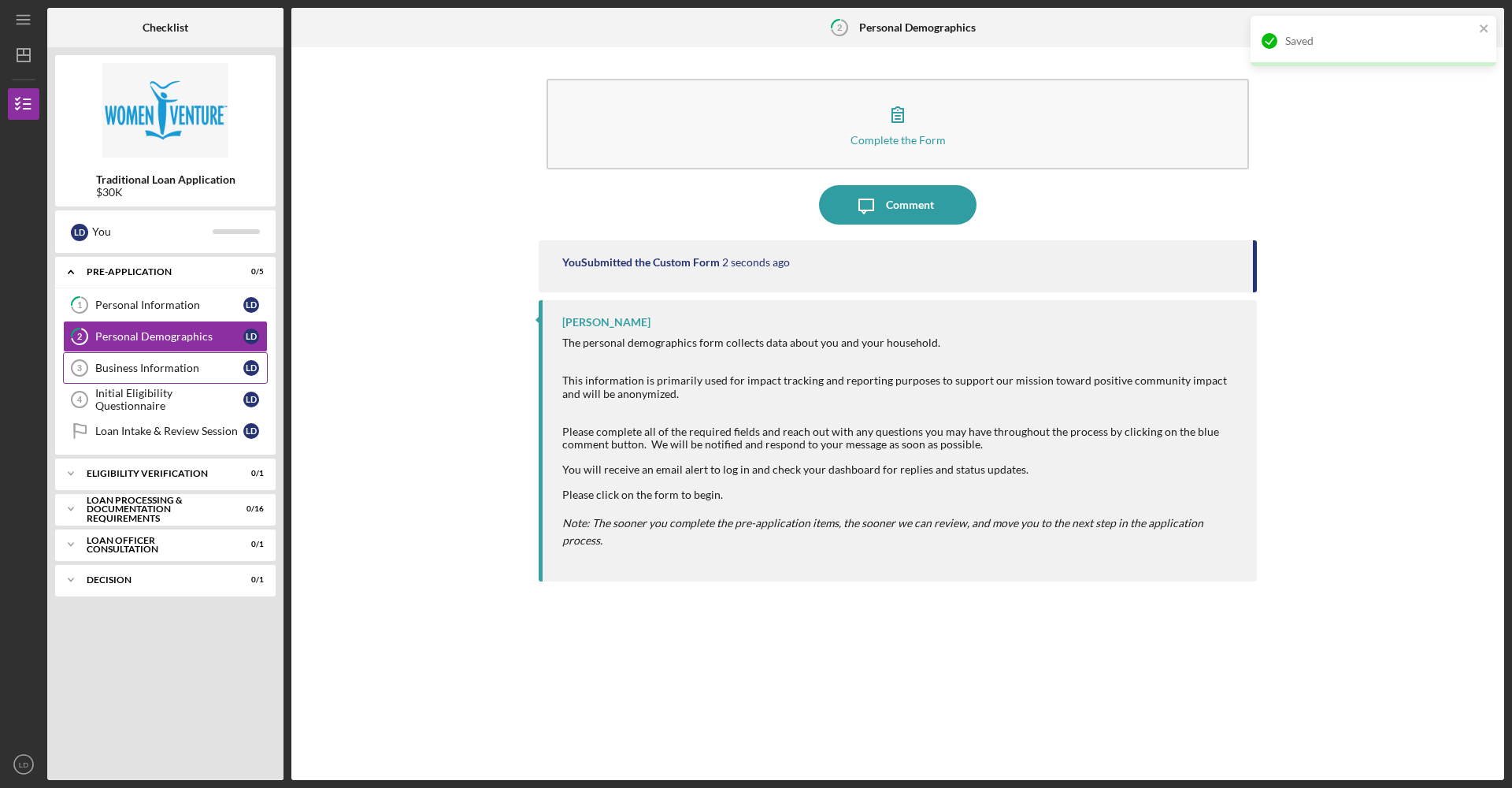
click at [176, 365] on div "Business Information" at bounding box center [169, 368] width 148 height 12
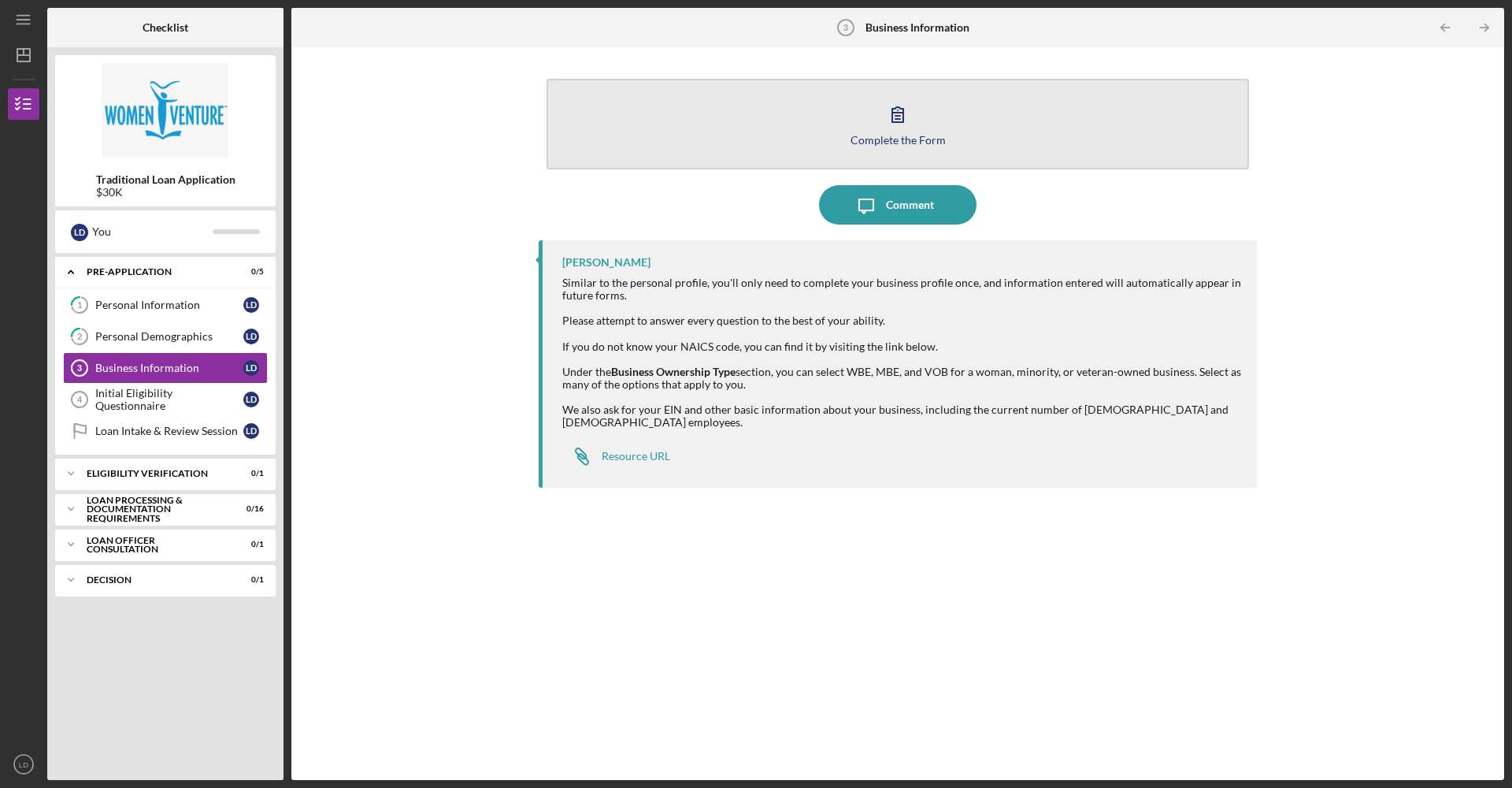
click at [836, 142] on button "Complete the Form Form" at bounding box center [897, 124] width 703 height 90
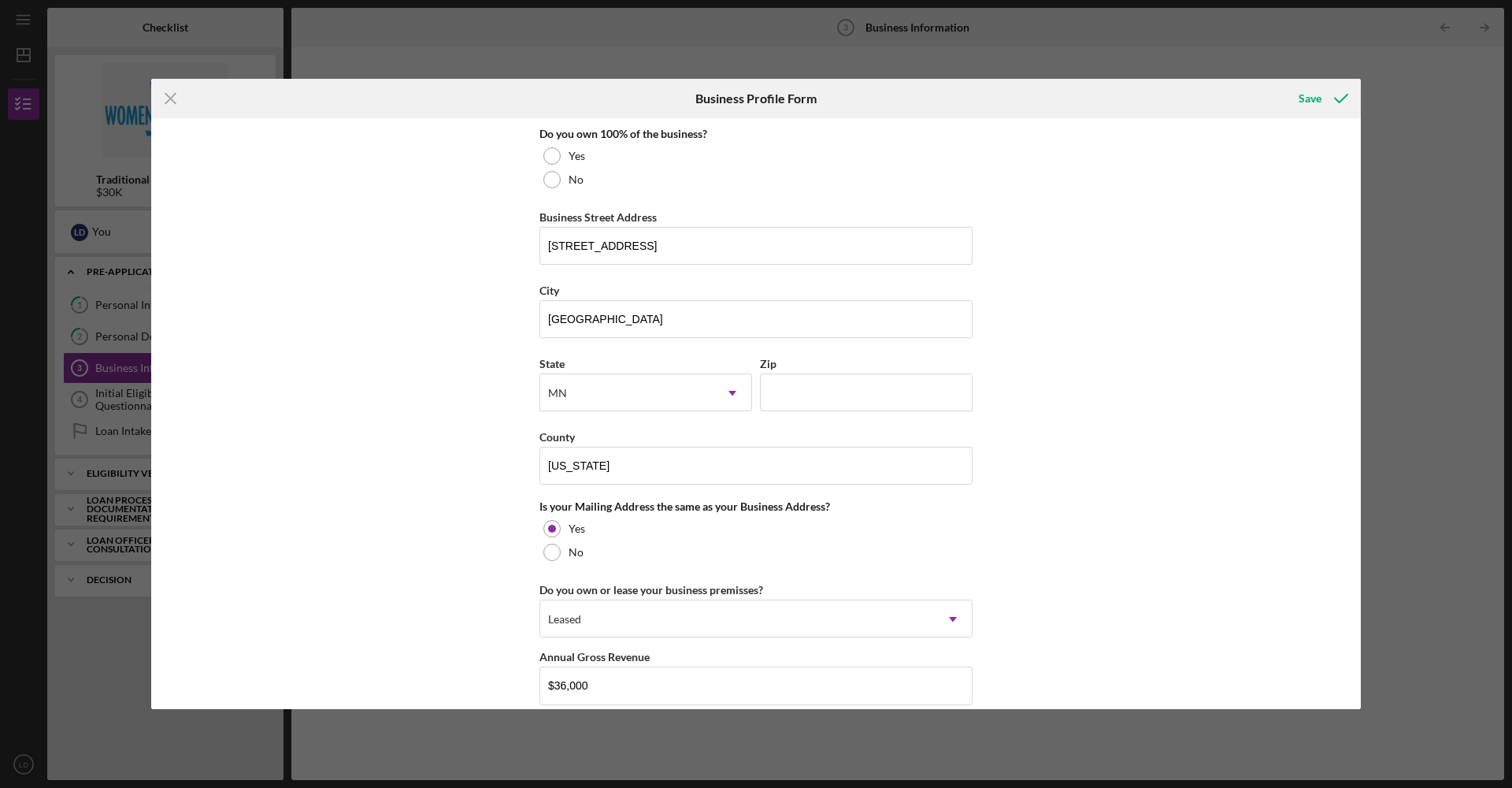
scroll to position [1019, 0]
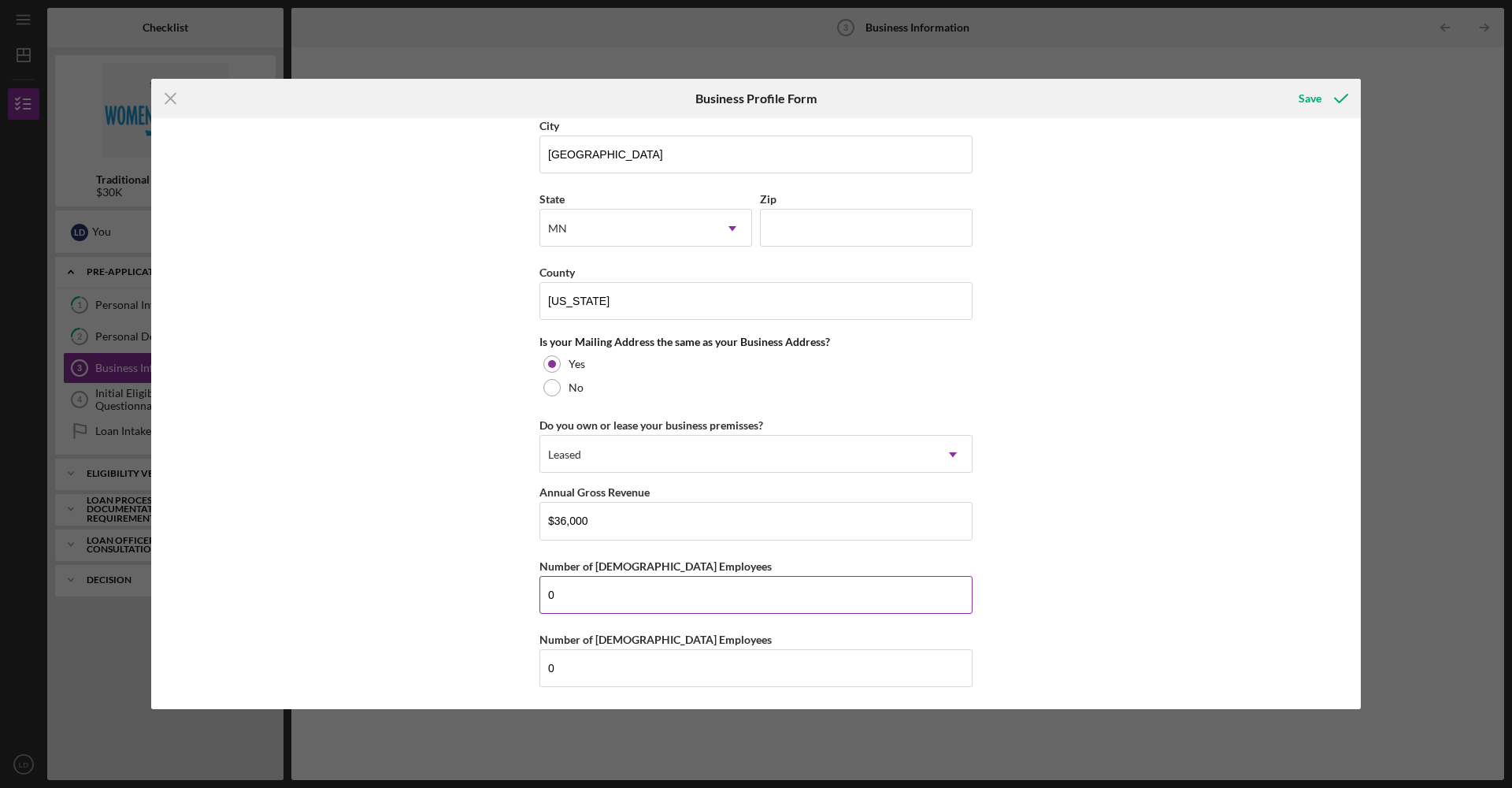
click at [620, 601] on input "0" at bounding box center [756, 594] width 433 height 38
type input "1"
click at [1320, 87] on div "Save" at bounding box center [1310, 99] width 23 height 32
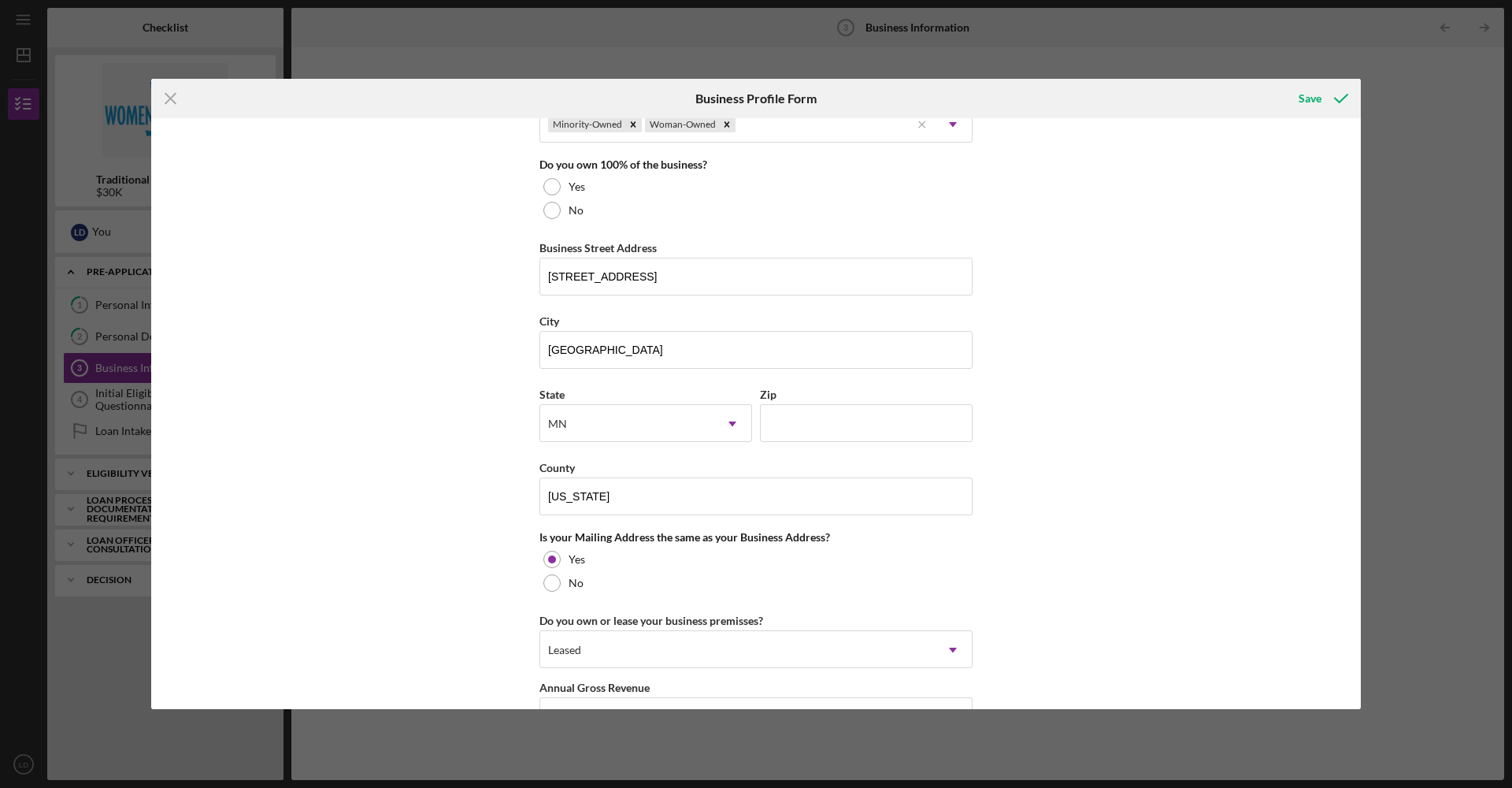
scroll to position [851, 0]
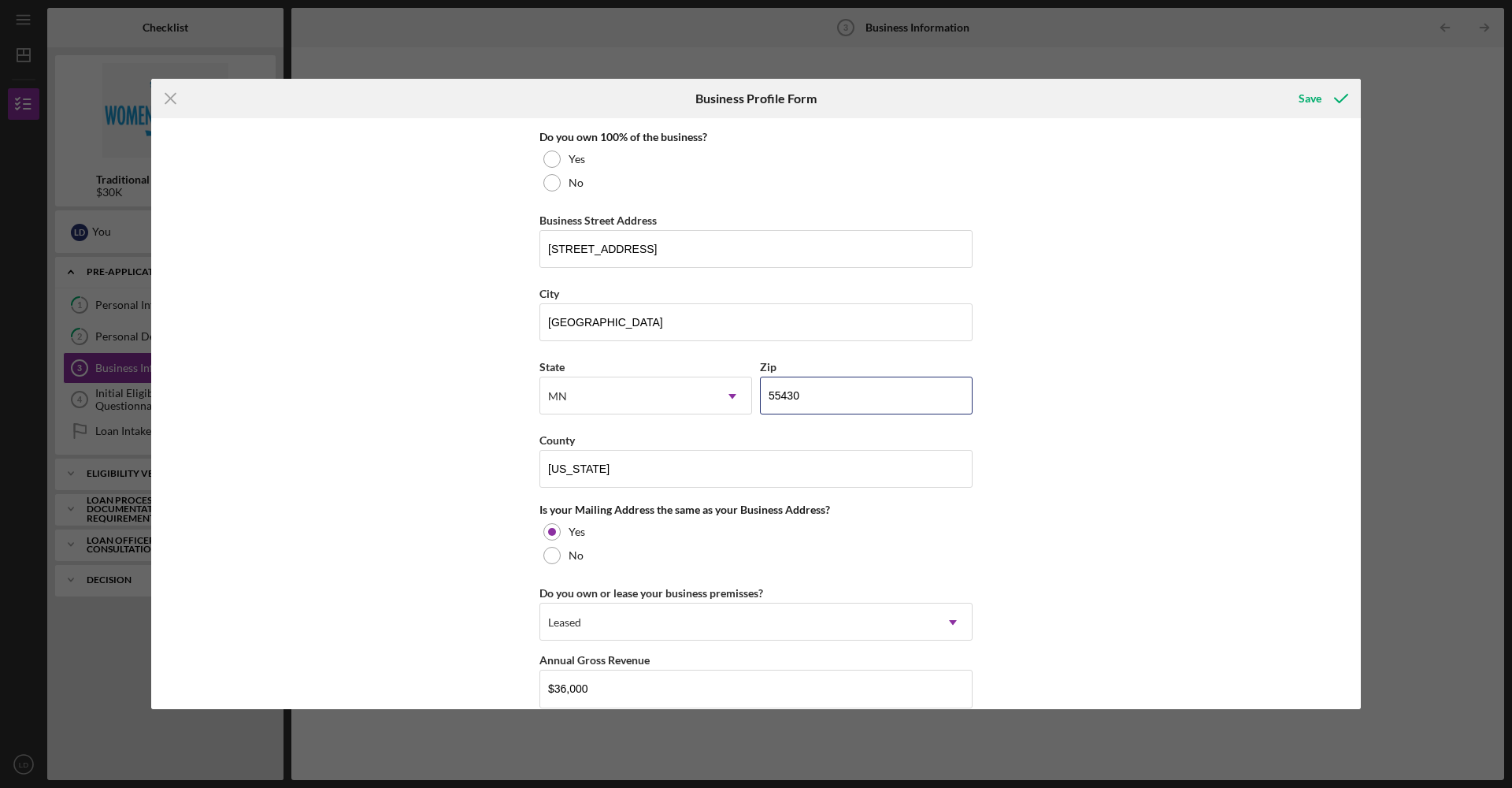
type input "55430"
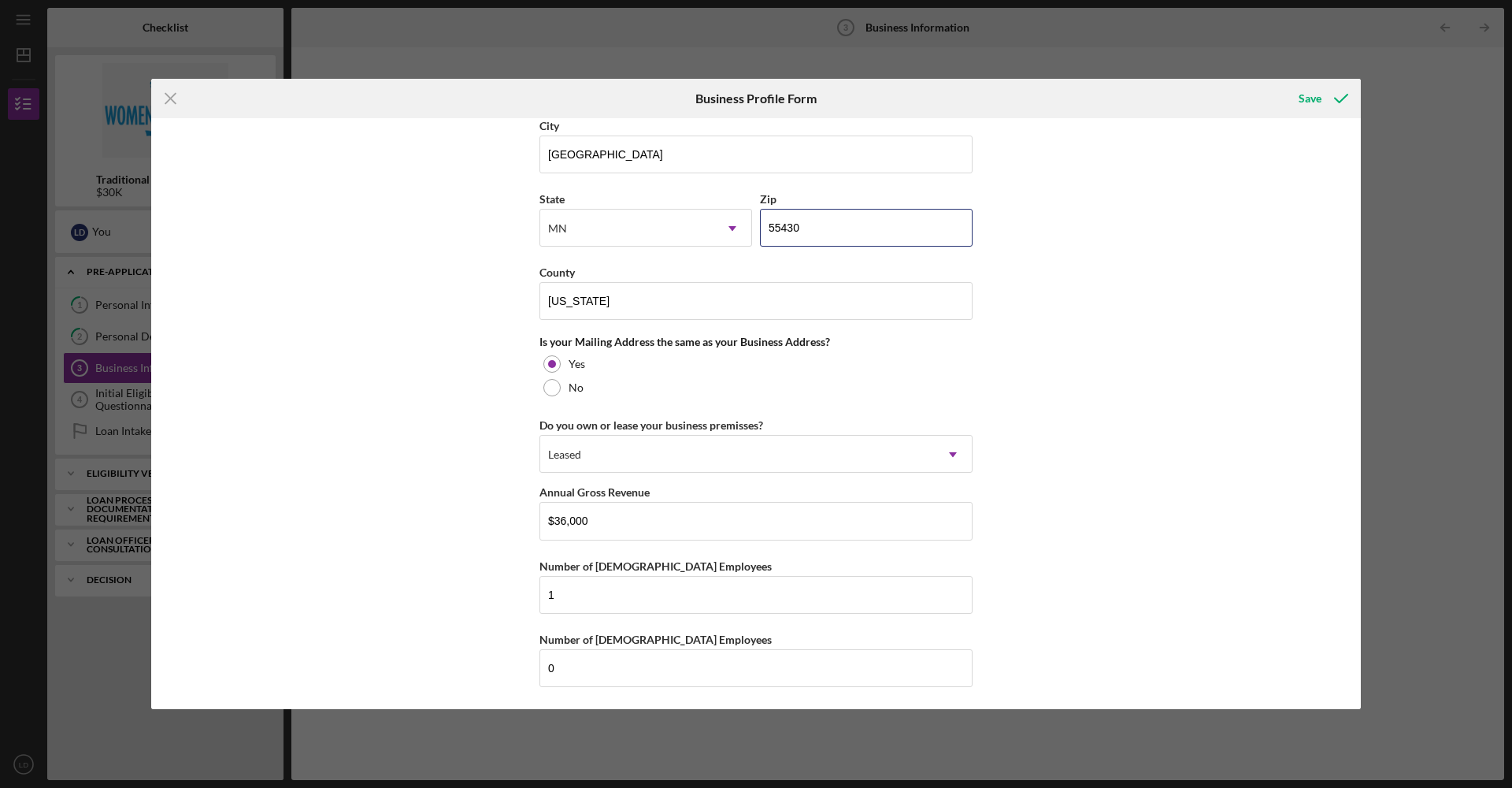
scroll to position [1019, 0]
click at [1306, 105] on div "Save" at bounding box center [1310, 99] width 23 height 32
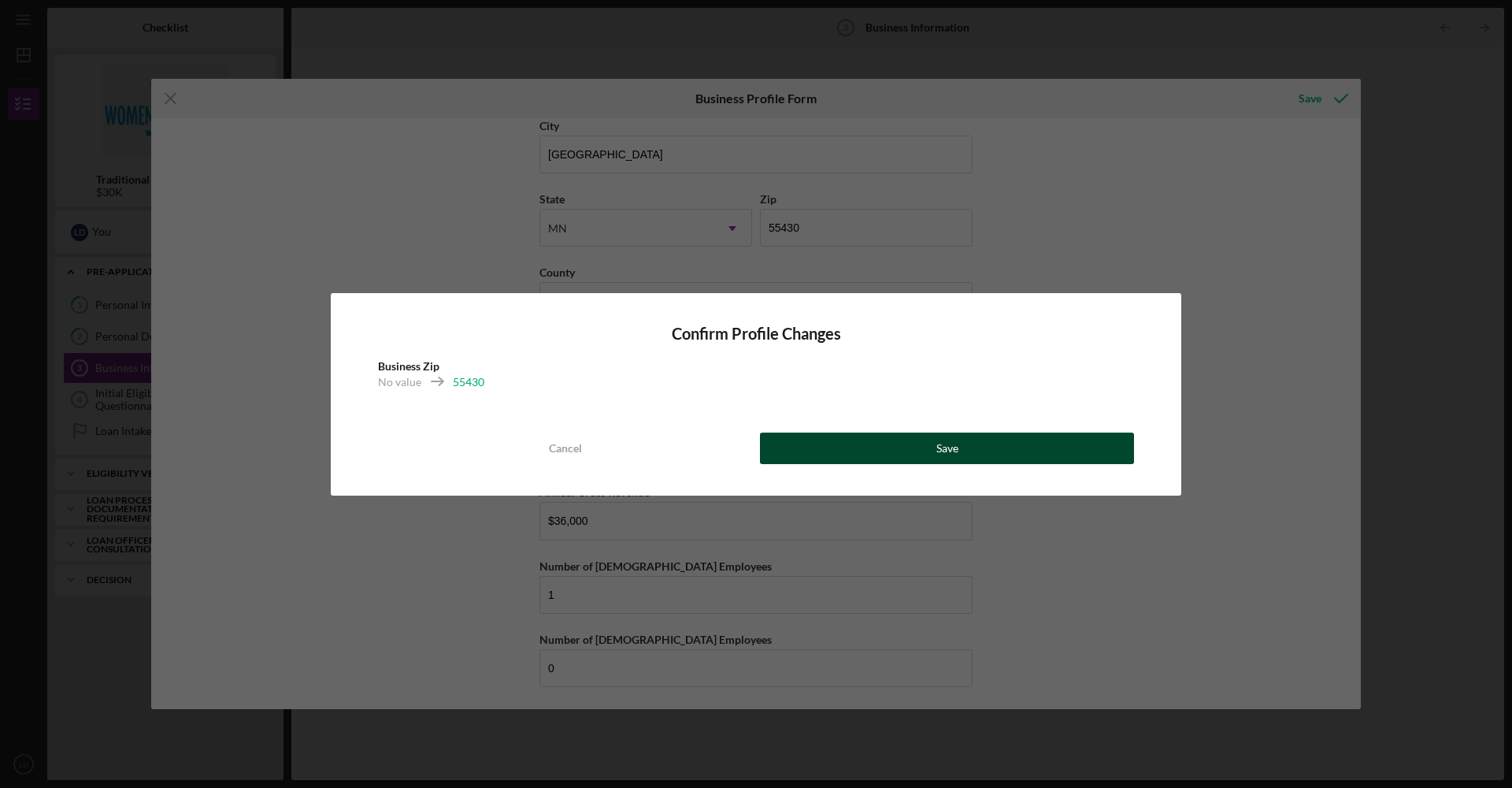
click at [907, 457] on button "Save" at bounding box center [947, 448] width 374 height 32
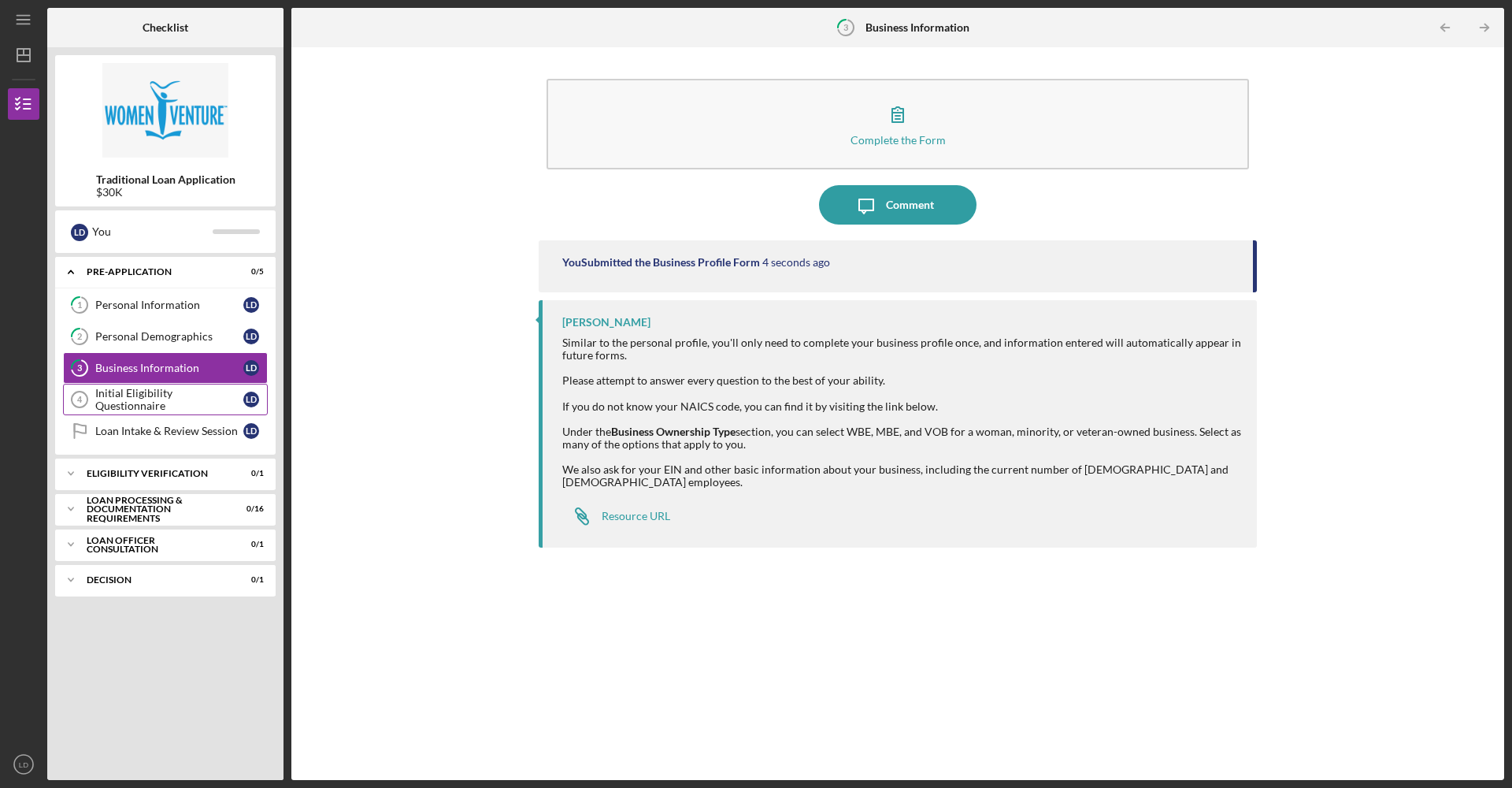
click at [141, 395] on div "Initial Eligibility Questionnaire" at bounding box center [169, 399] width 148 height 26
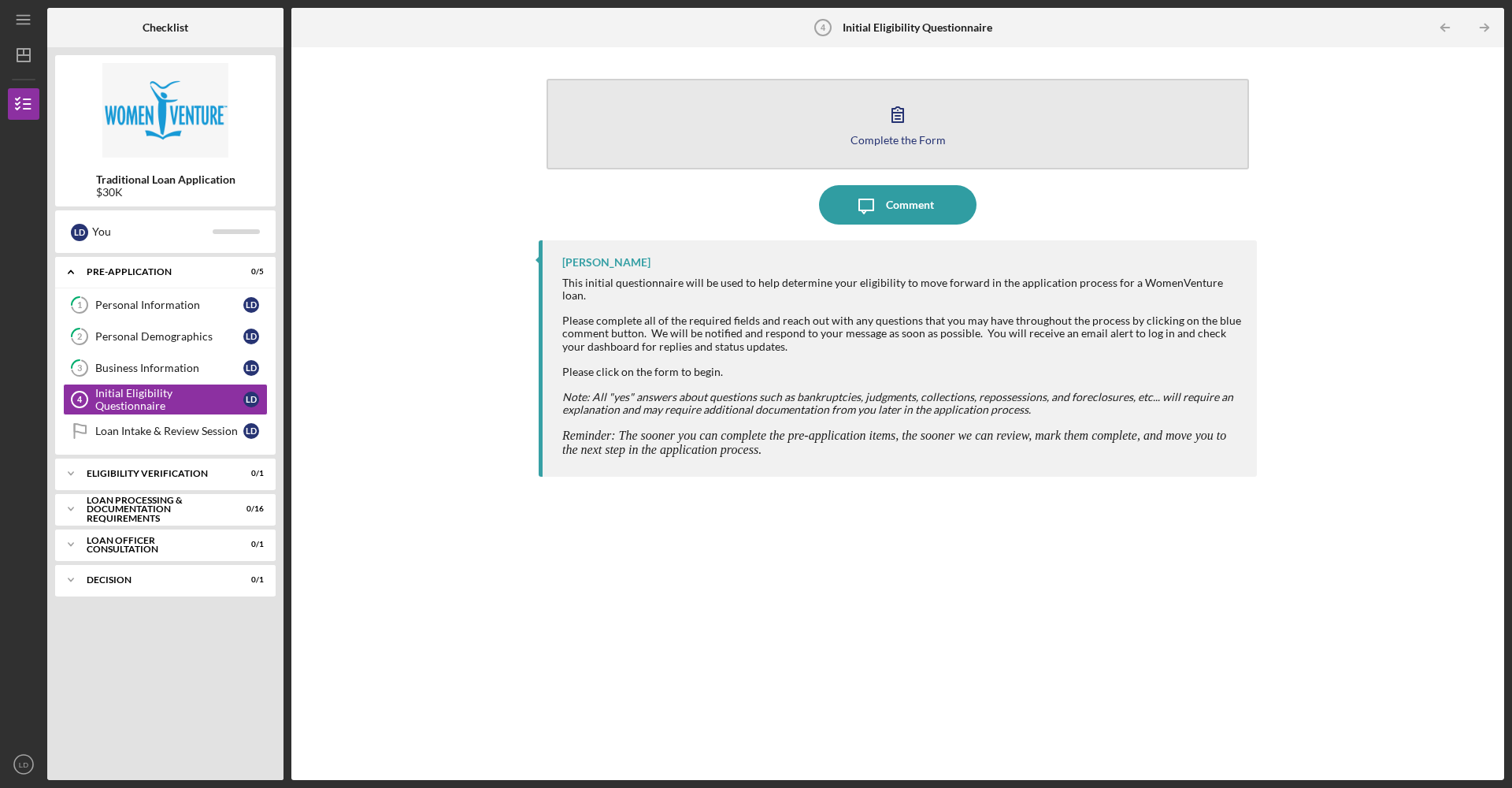
click at [897, 119] on icon "button" at bounding box center [897, 114] width 11 height 15
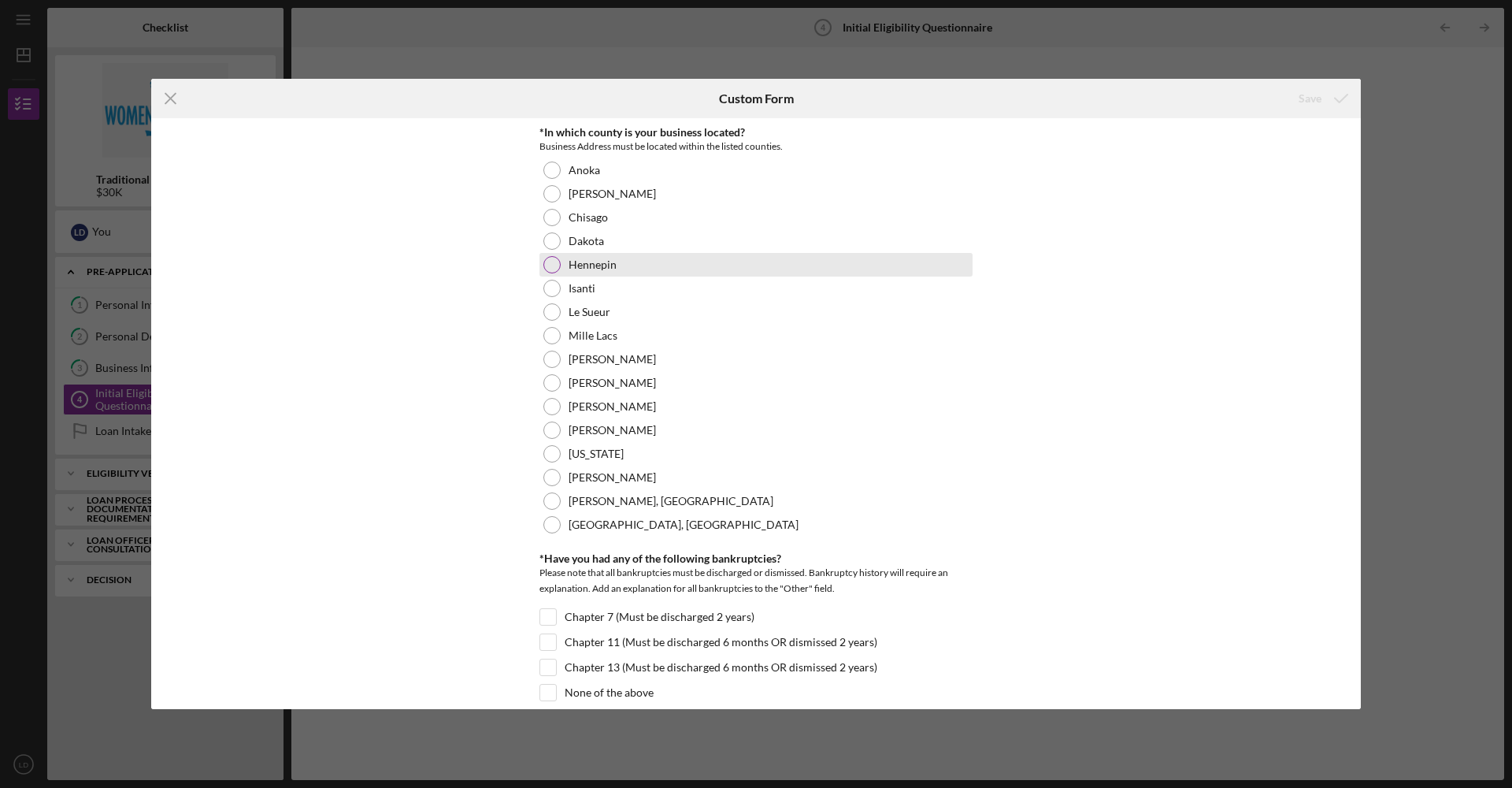
click at [554, 268] on div at bounding box center [553, 265] width 18 height 18
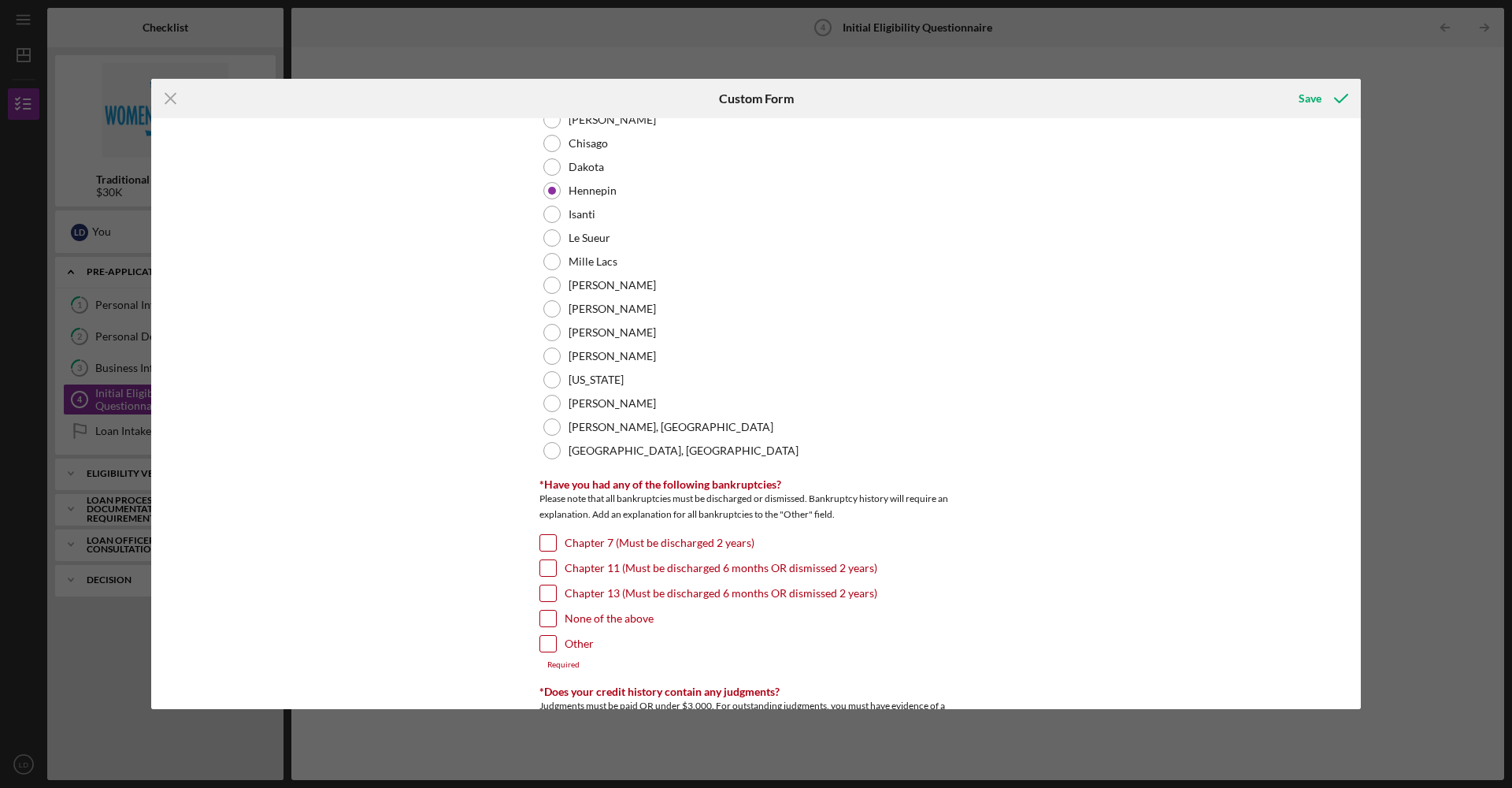
scroll to position [180, 0]
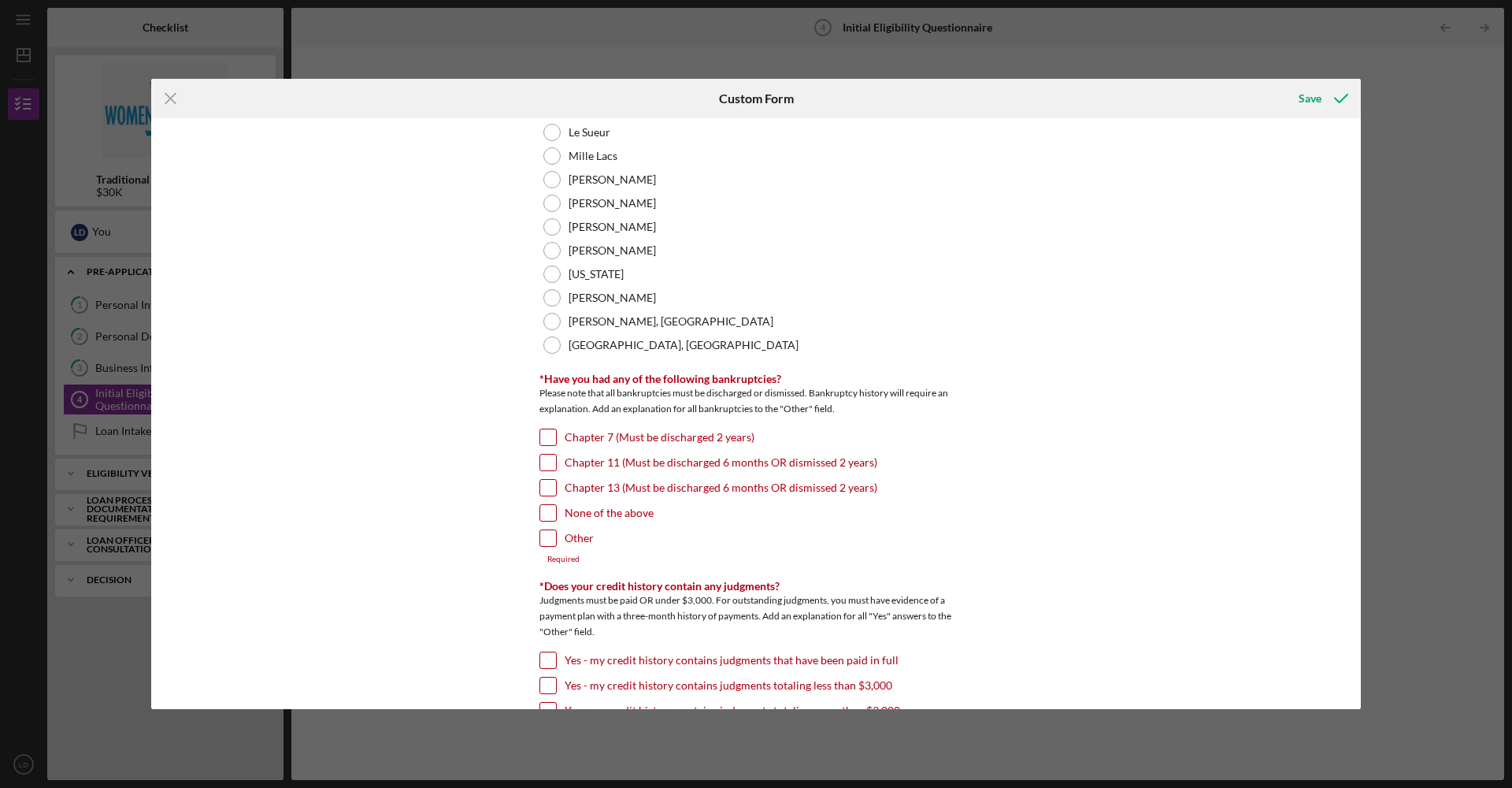
click at [545, 518] on input "None of the above" at bounding box center [548, 513] width 16 height 16
checkbox input "true"
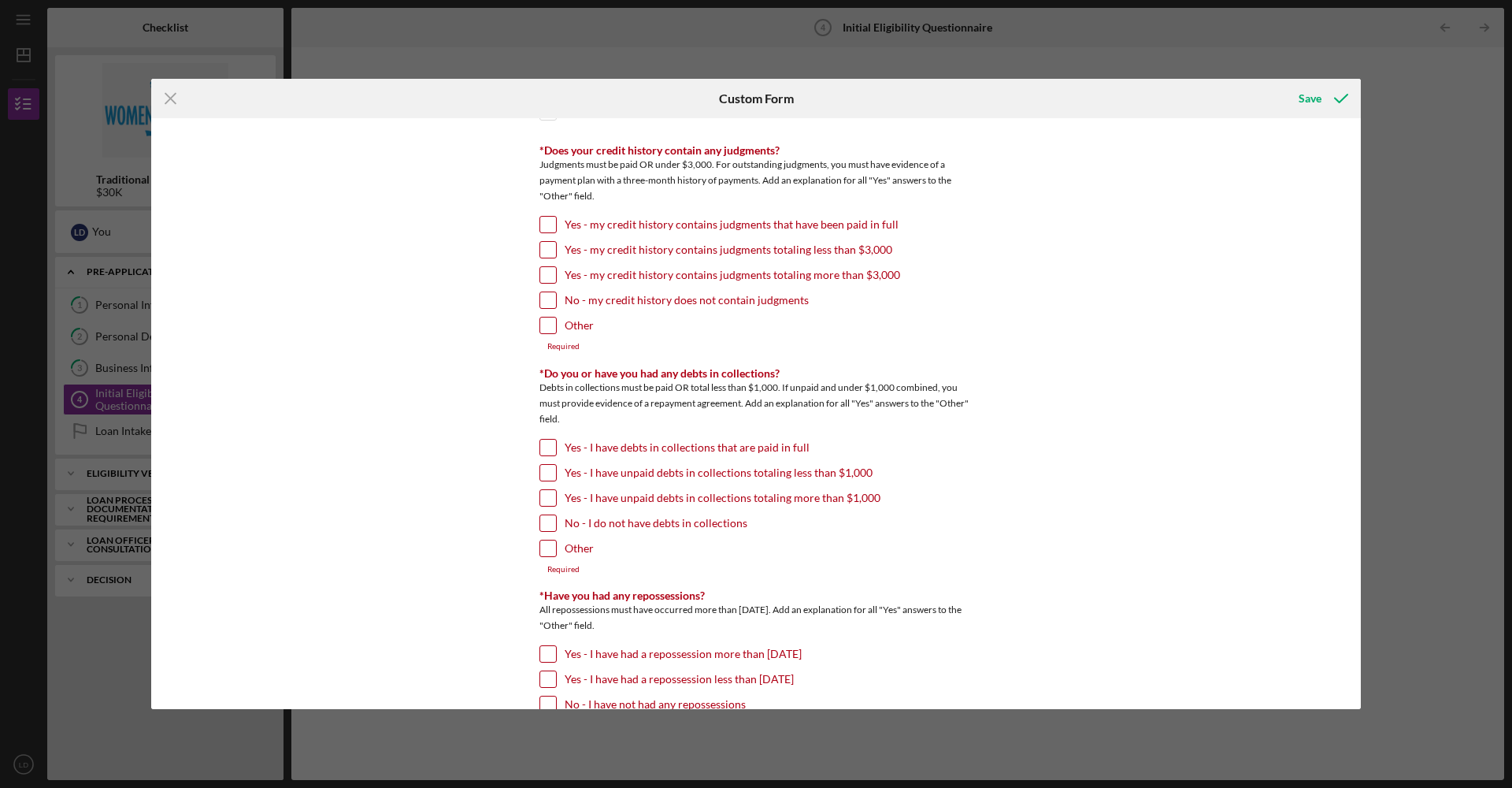
scroll to position [603, 0]
click at [546, 302] on input "No - my credit history does not contain judgments" at bounding box center [548, 303] width 16 height 16
checkbox input "true"
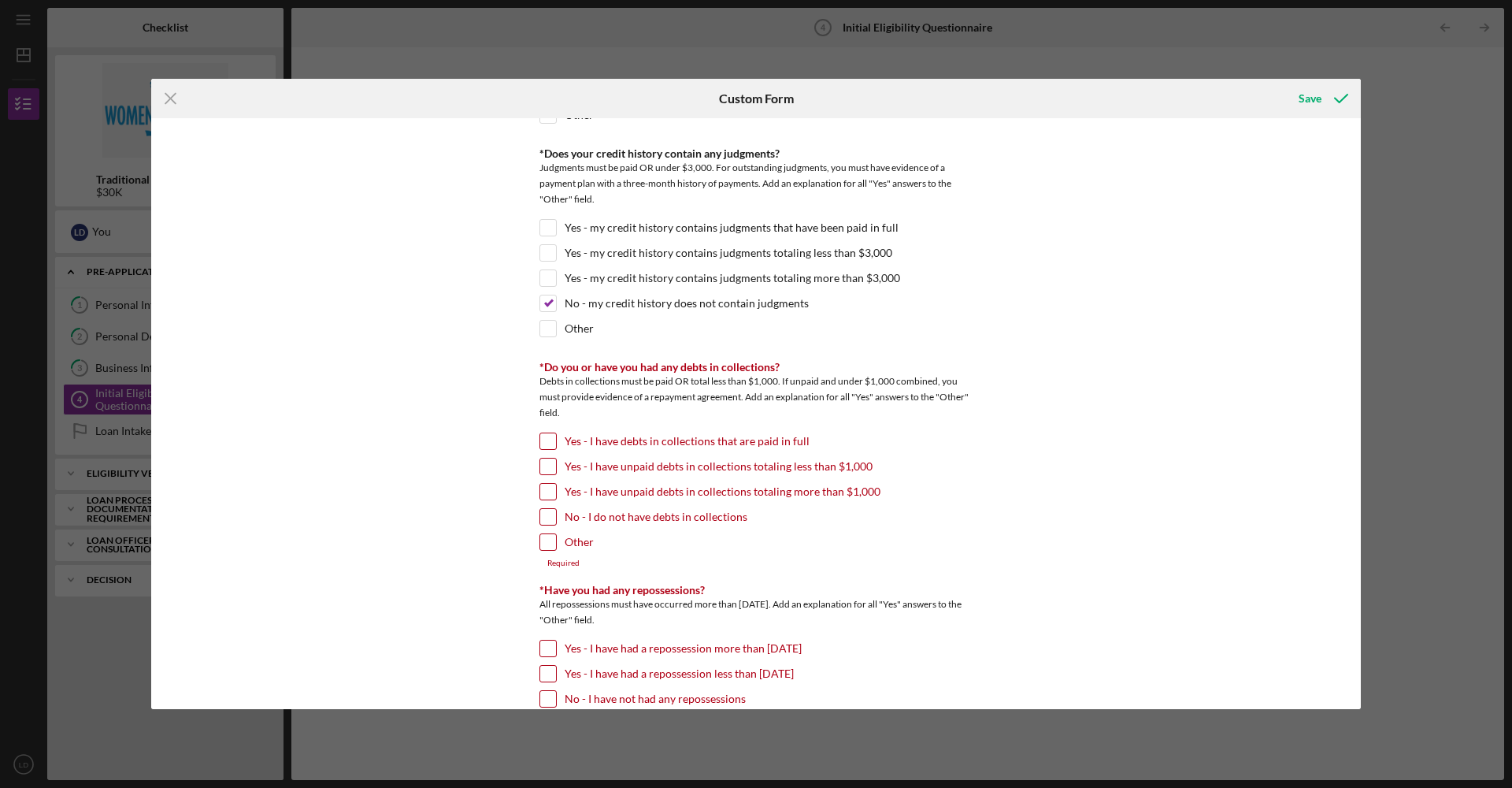
click at [545, 524] on input "No - I do not have debts in collections" at bounding box center [548, 516] width 16 height 16
checkbox input "true"
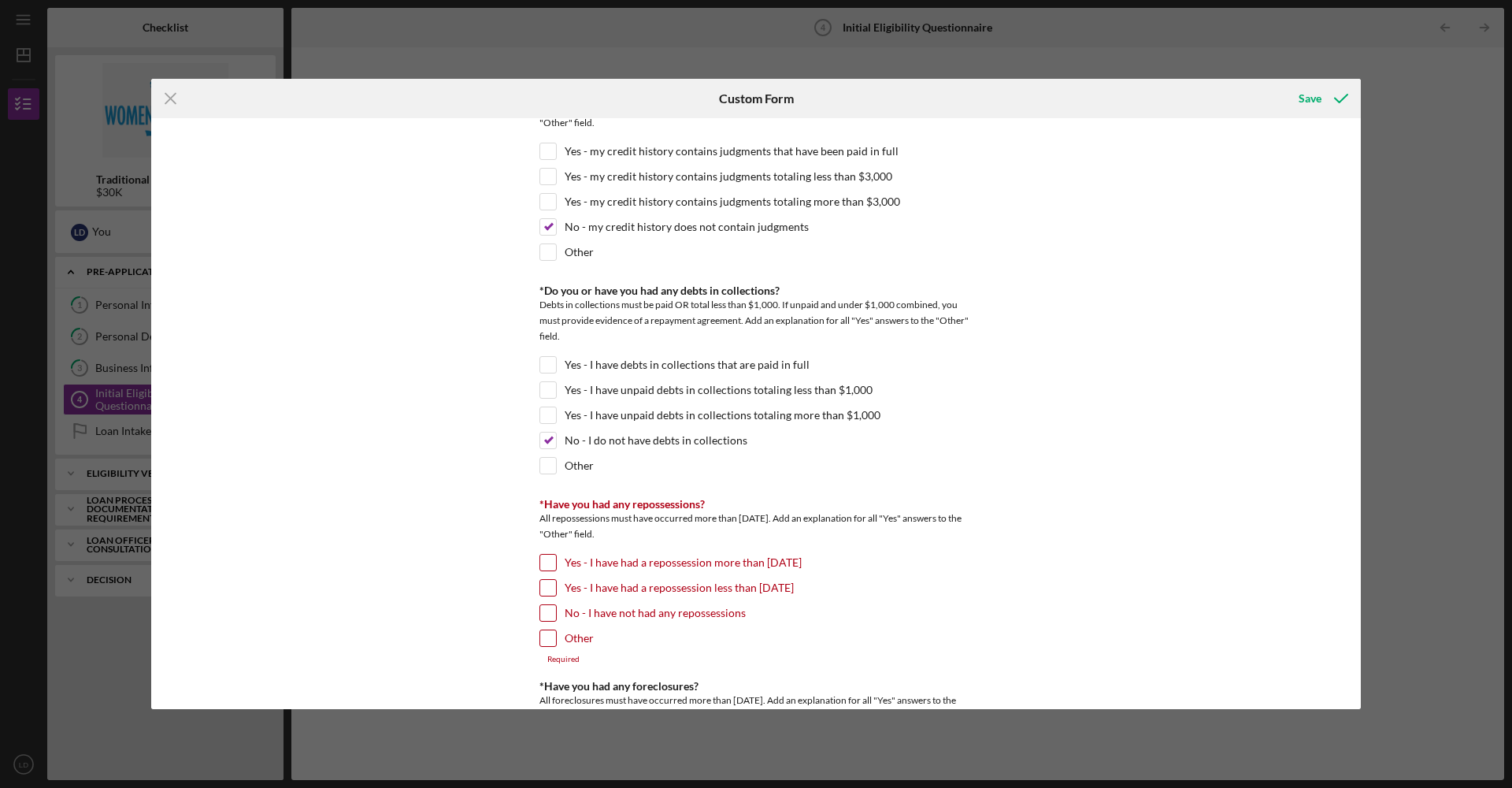
scroll to position [702, 0]
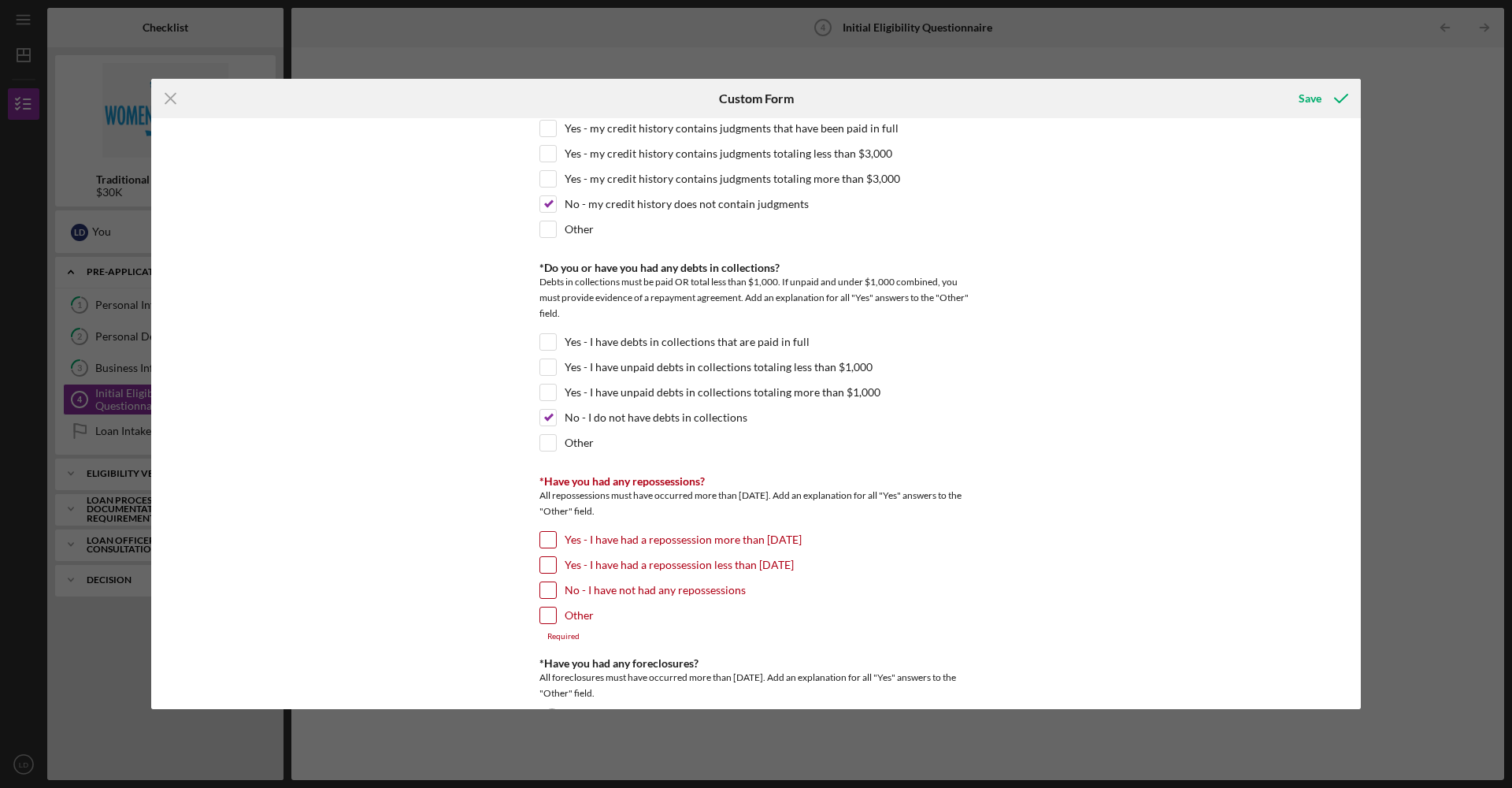
click at [554, 595] on div at bounding box center [548, 590] width 18 height 18
click at [552, 590] on input "No - I have not had any repossessions" at bounding box center [548, 590] width 16 height 16
checkbox input "true"
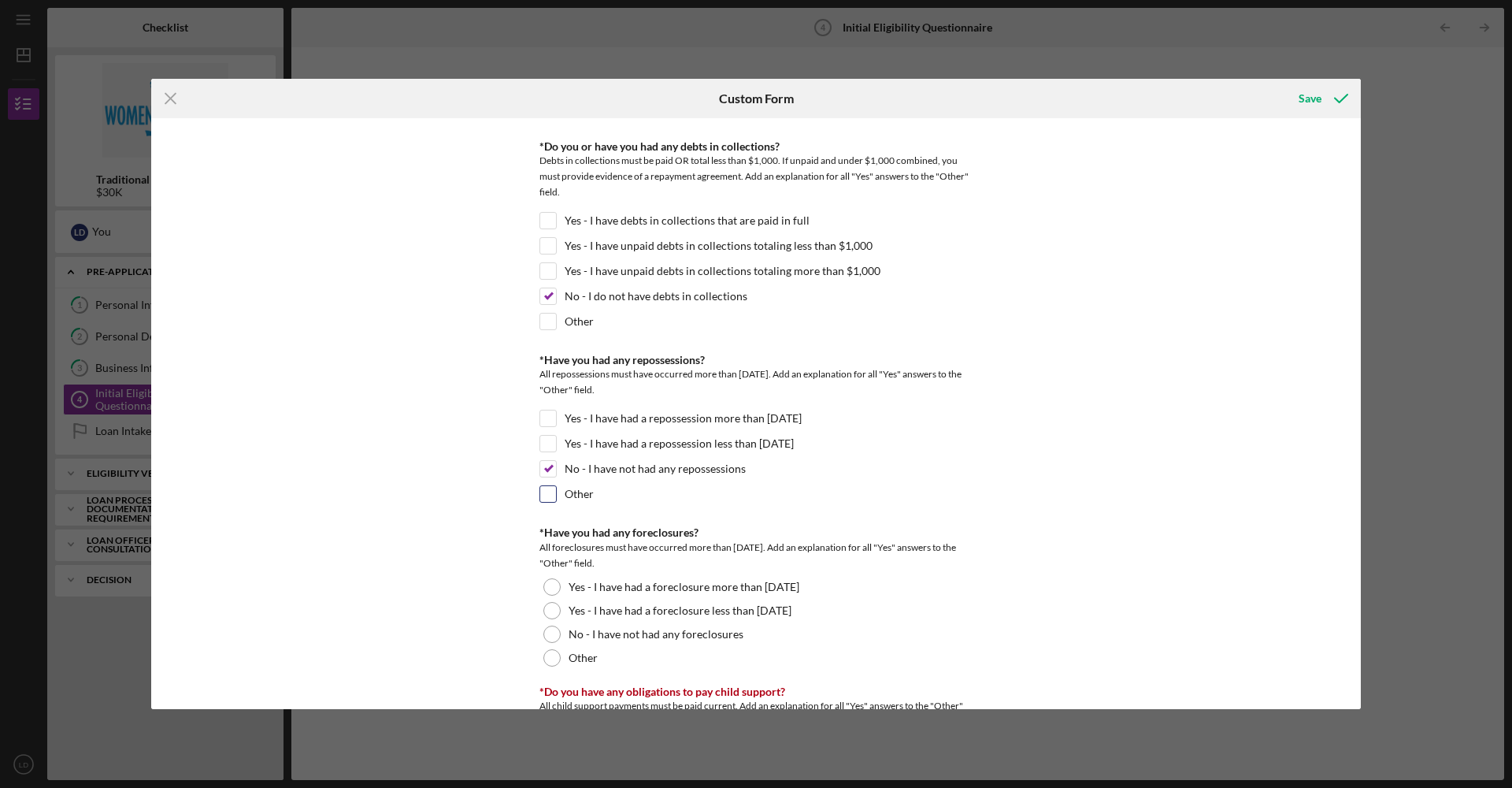
scroll to position [887, 0]
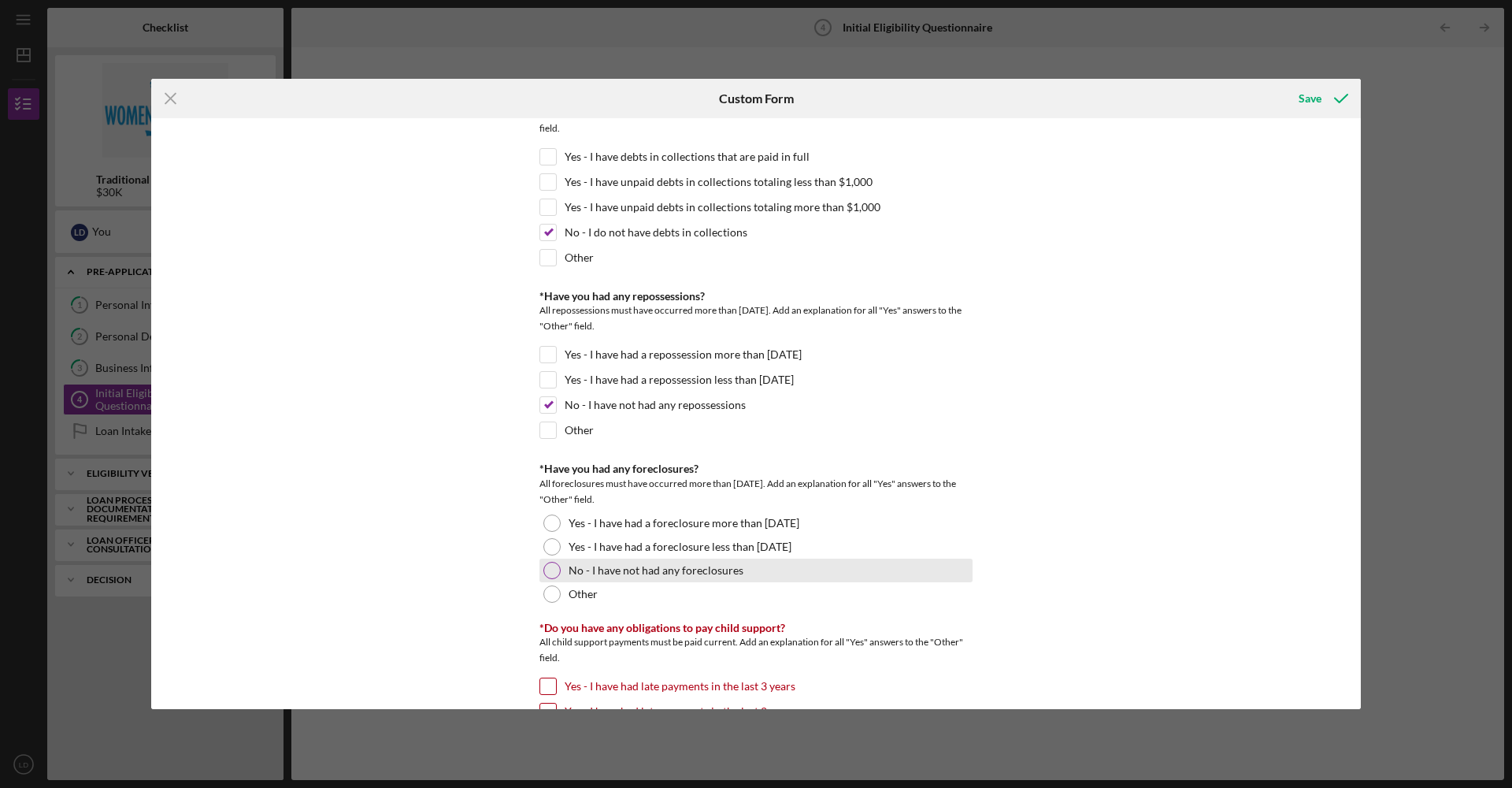
click at [546, 570] on div at bounding box center [553, 570] width 18 height 18
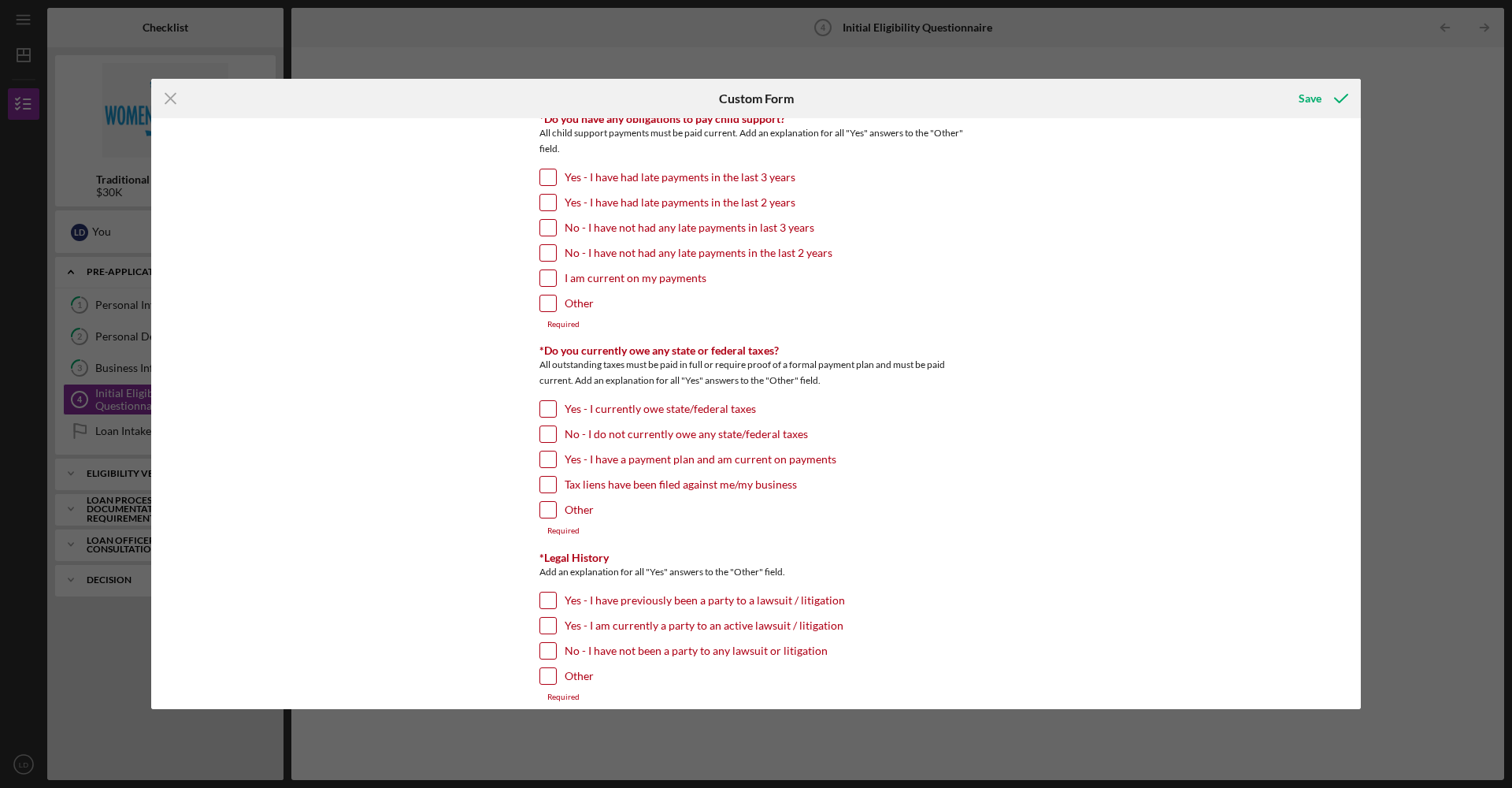
scroll to position [1393, 0]
click at [548, 234] on input "No - I have not had any late payments in last 3 years" at bounding box center [548, 231] width 16 height 16
checkbox input "true"
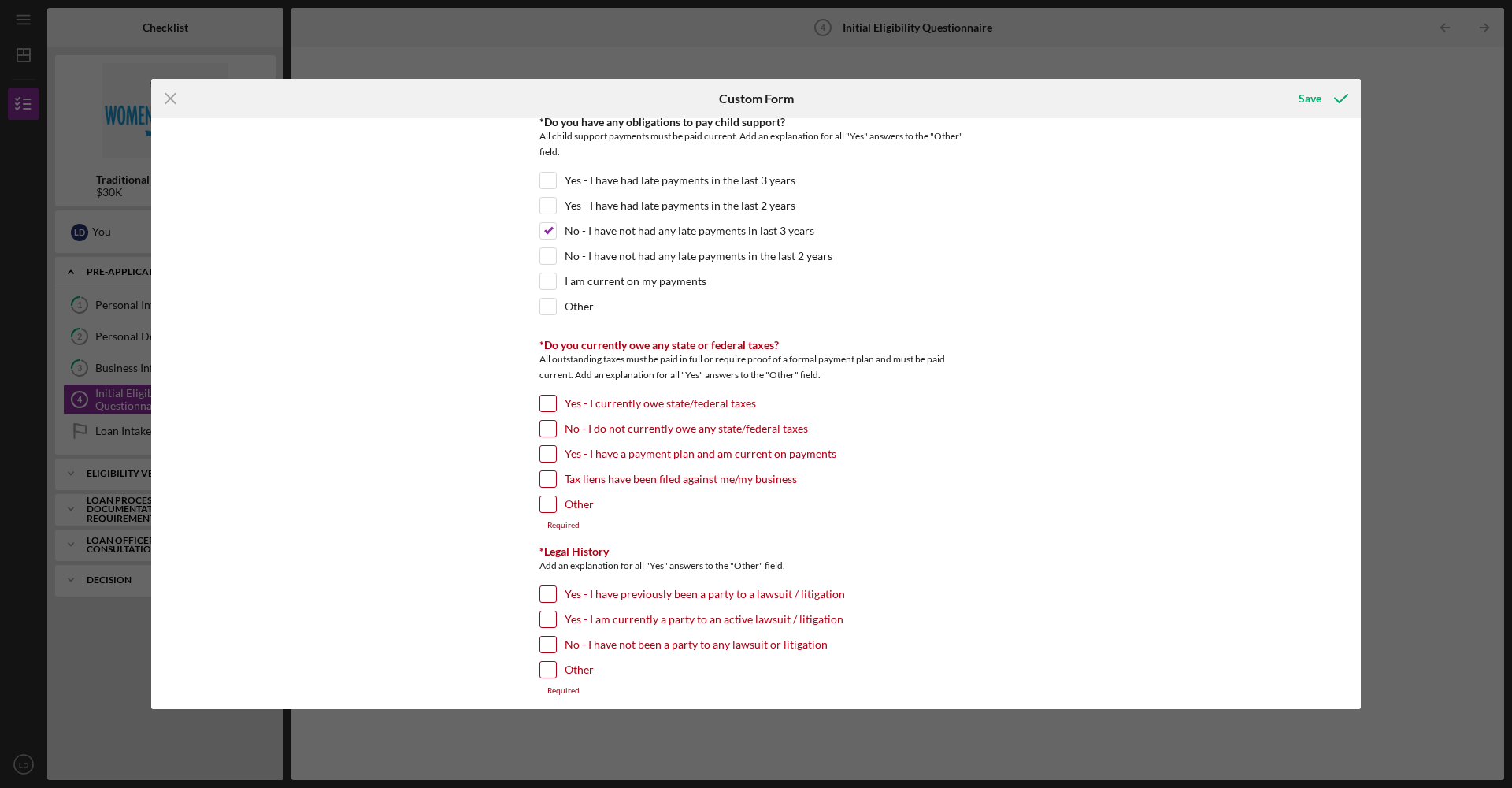
click at [544, 433] on input "No - I do not currently owe any state/federal taxes" at bounding box center [548, 429] width 16 height 16
checkbox input "true"
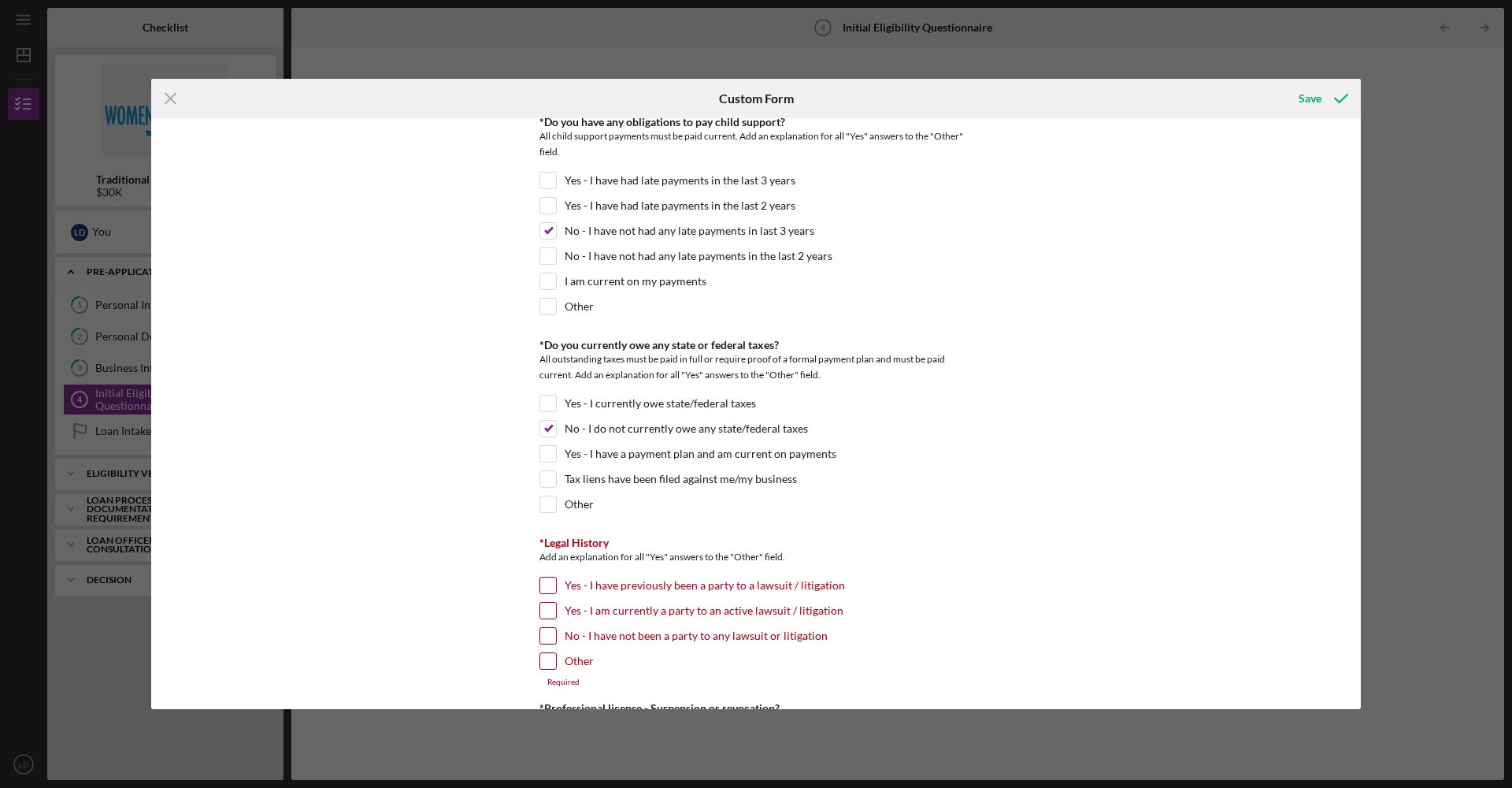
click at [545, 637] on input "No - I have not been a party to any lawsuit or litigation" at bounding box center [548, 636] width 16 height 16
checkbox input "true"
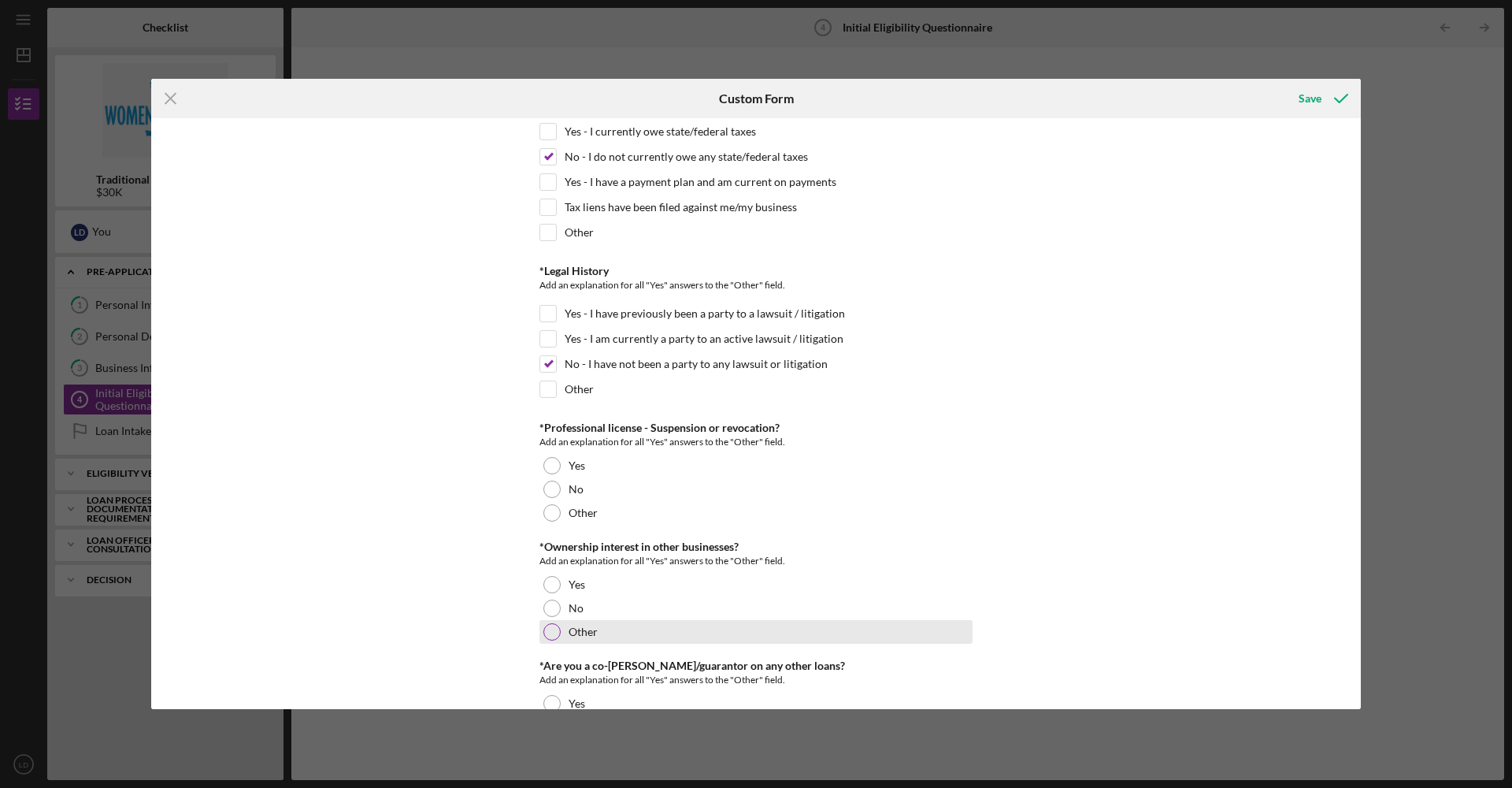
scroll to position [1668, 0]
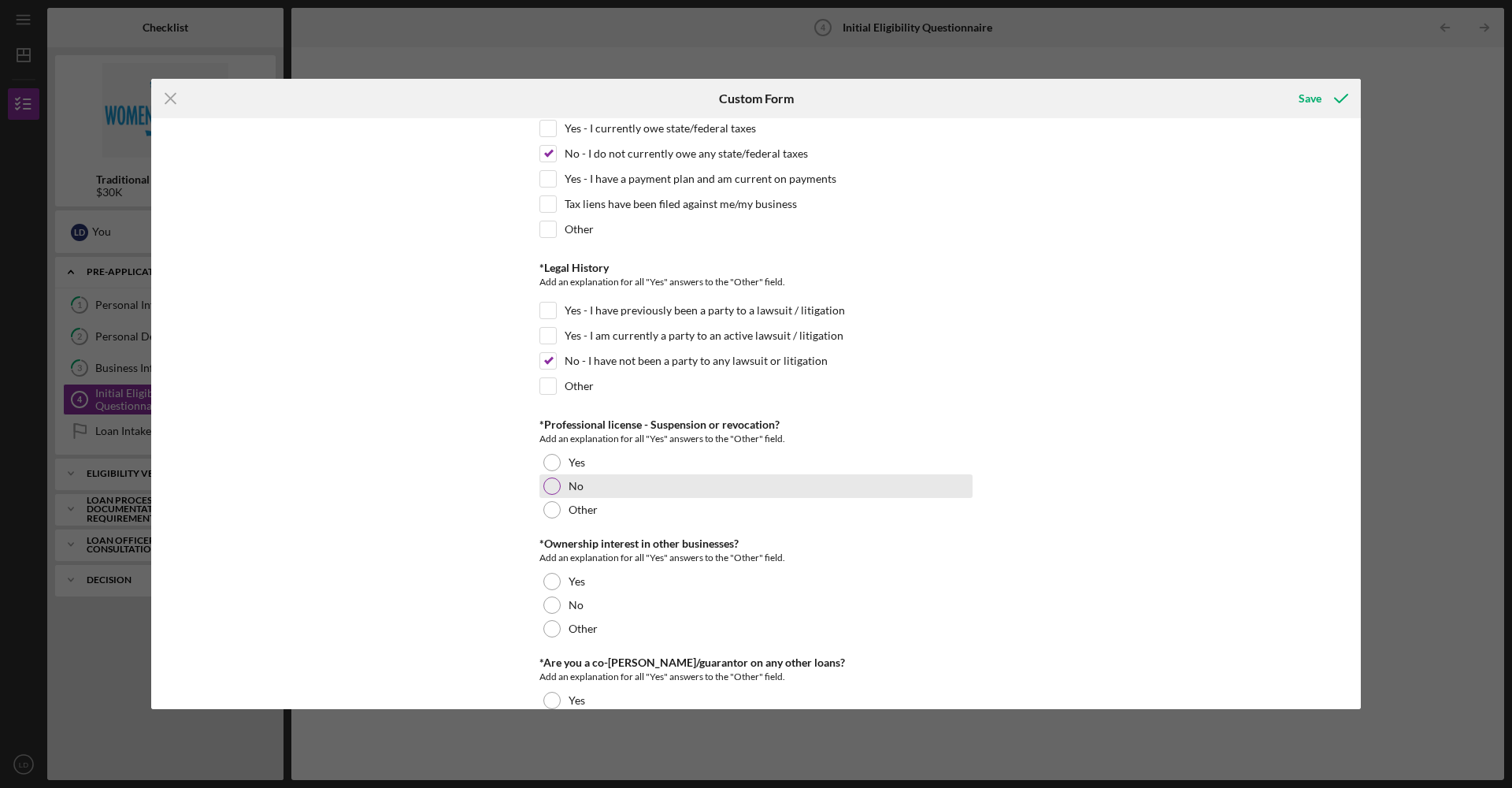
click at [591, 490] on div "No" at bounding box center [756, 486] width 433 height 24
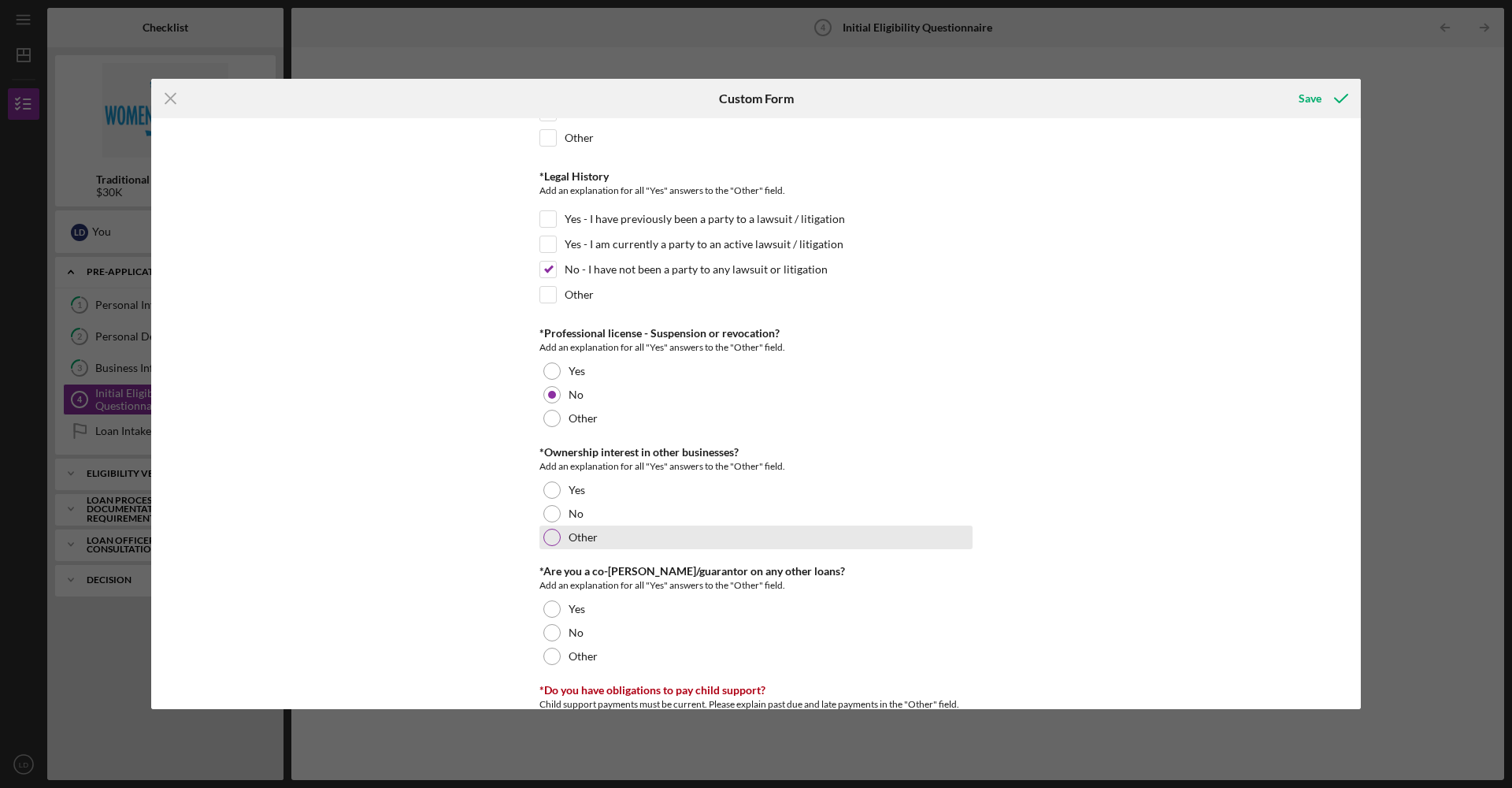
scroll to position [1790, 0]
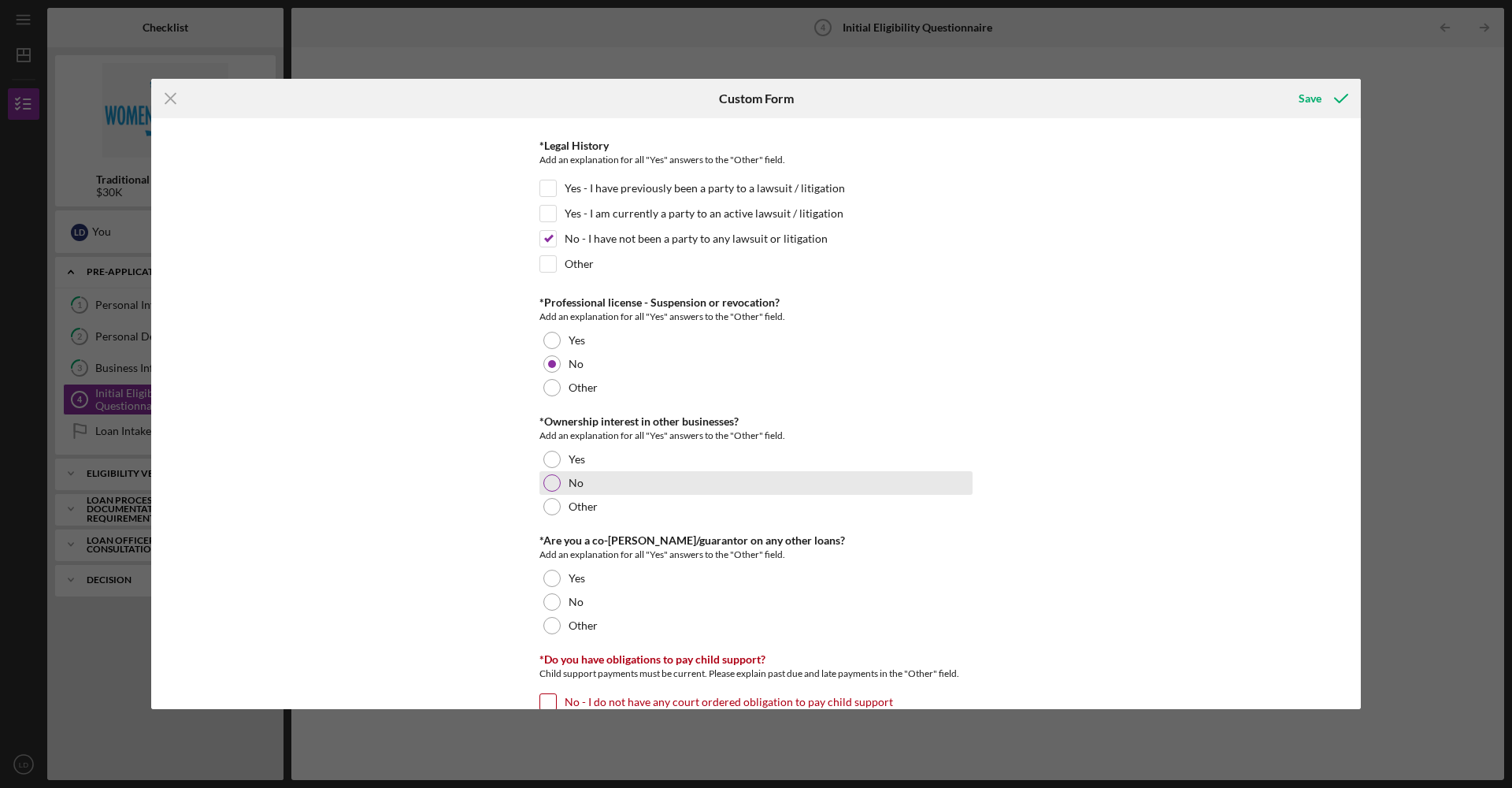
click at [603, 487] on div "No" at bounding box center [756, 483] width 433 height 24
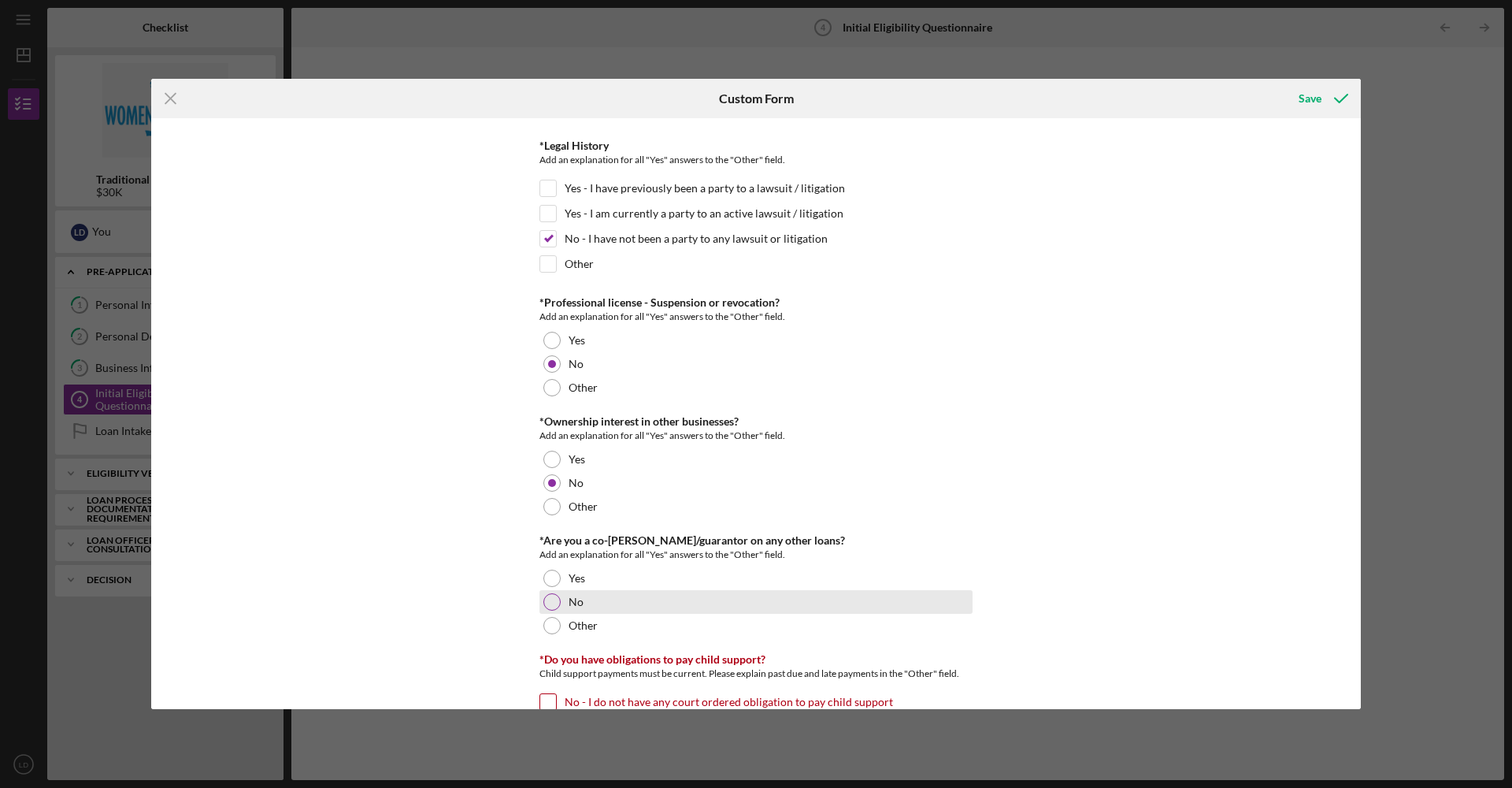
click at [591, 599] on div "No" at bounding box center [756, 601] width 433 height 24
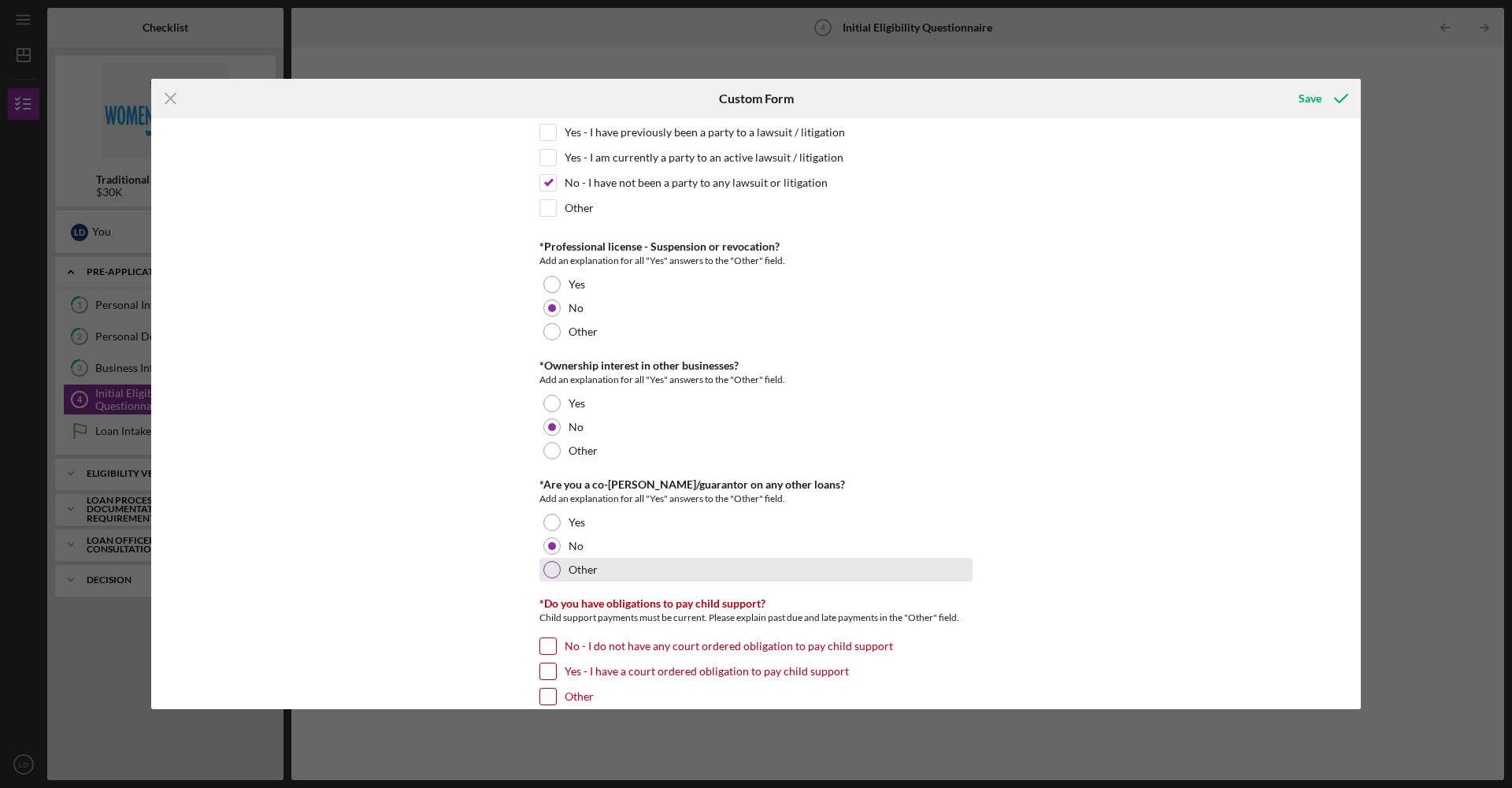
scroll to position [1903, 0]
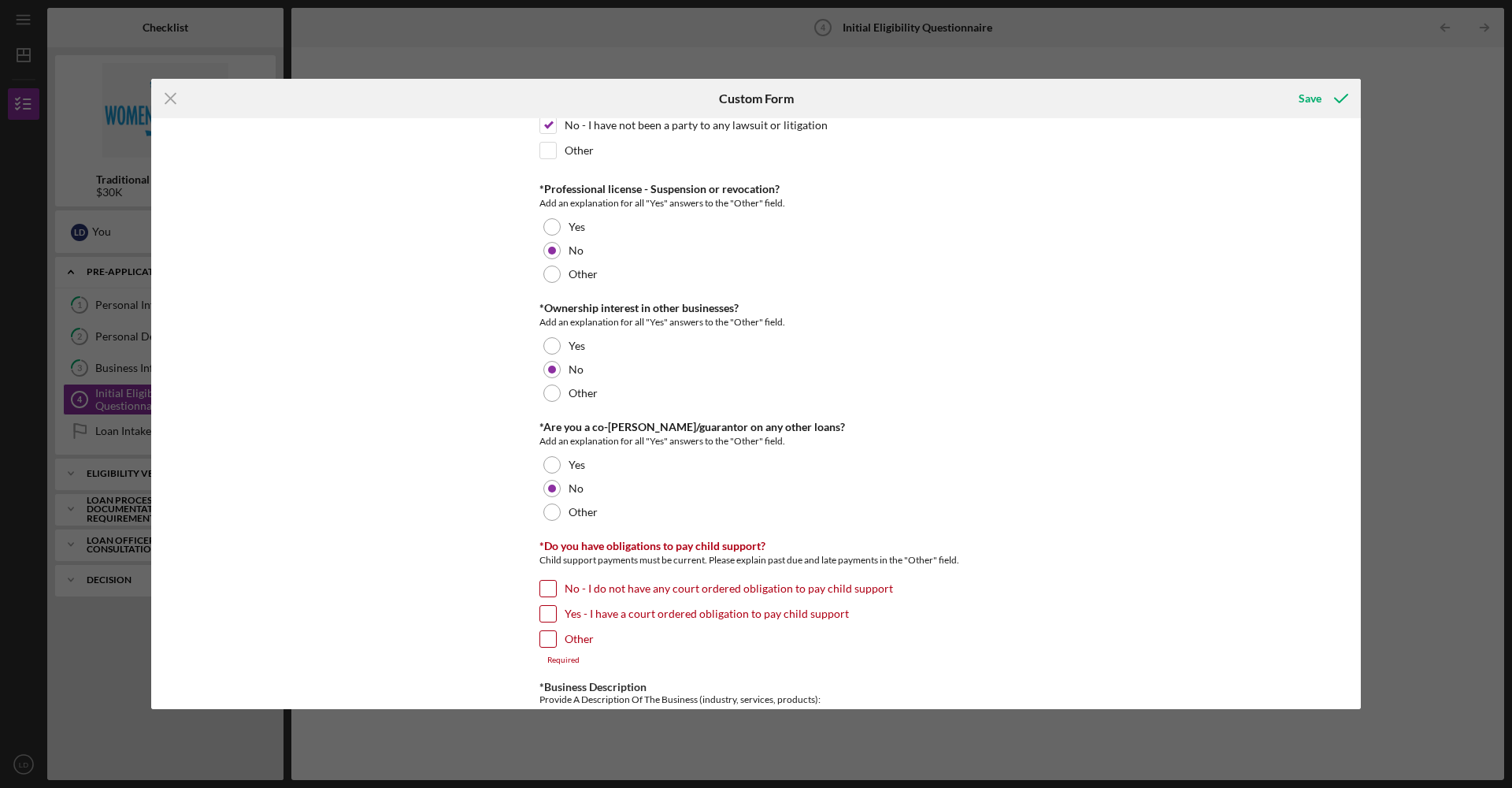
click at [547, 588] on input "No - I do not have any court ordered obligation to pay child support" at bounding box center [548, 589] width 16 height 16
checkbox input "true"
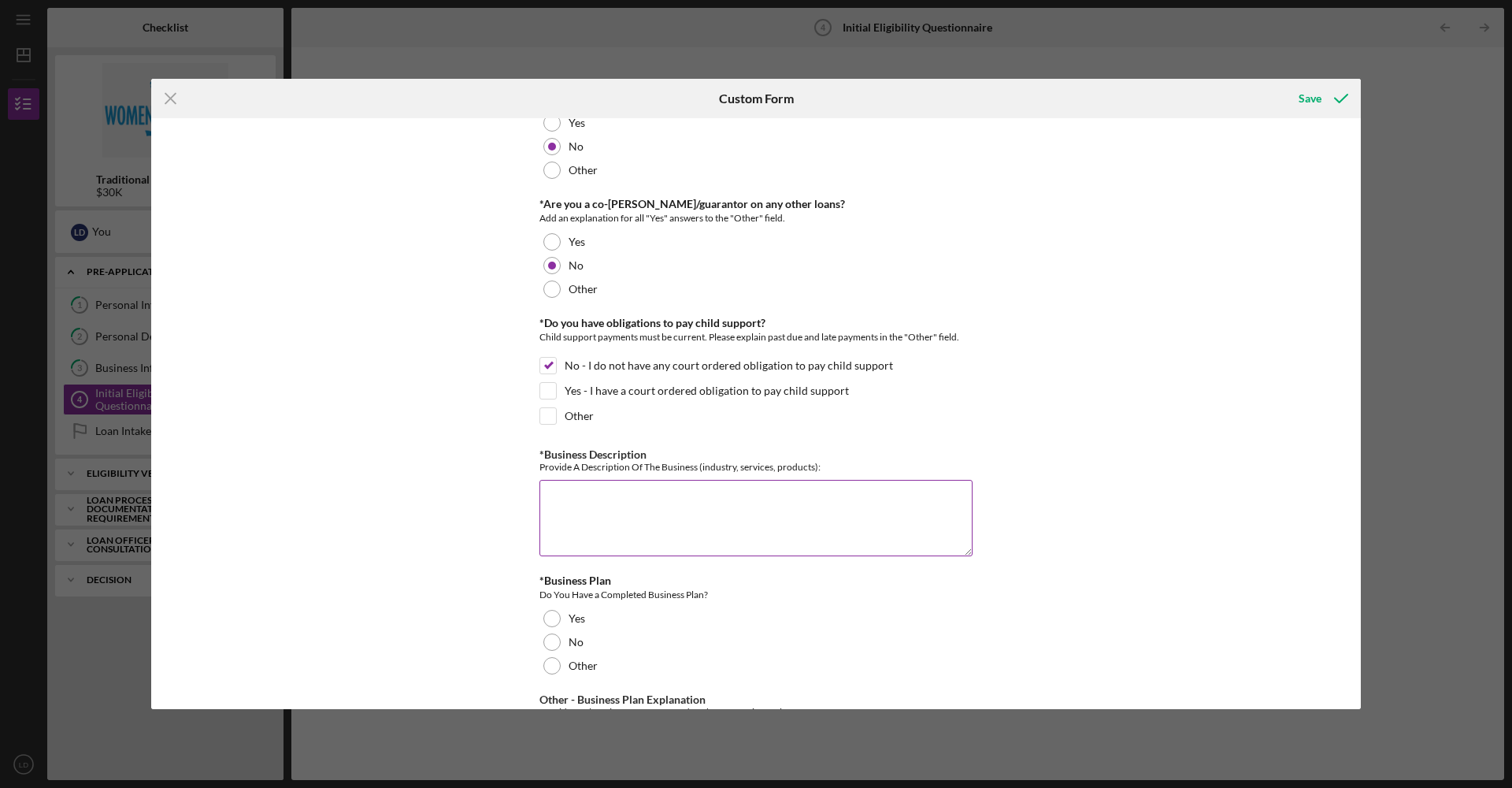
scroll to position [2130, 0]
click at [742, 504] on textarea "*Business Description" at bounding box center [756, 515] width 433 height 76
click at [751, 506] on textarea "Apostille Courier Service, Field inspector, Wedding officiant, Notary Public" at bounding box center [756, 515] width 433 height 76
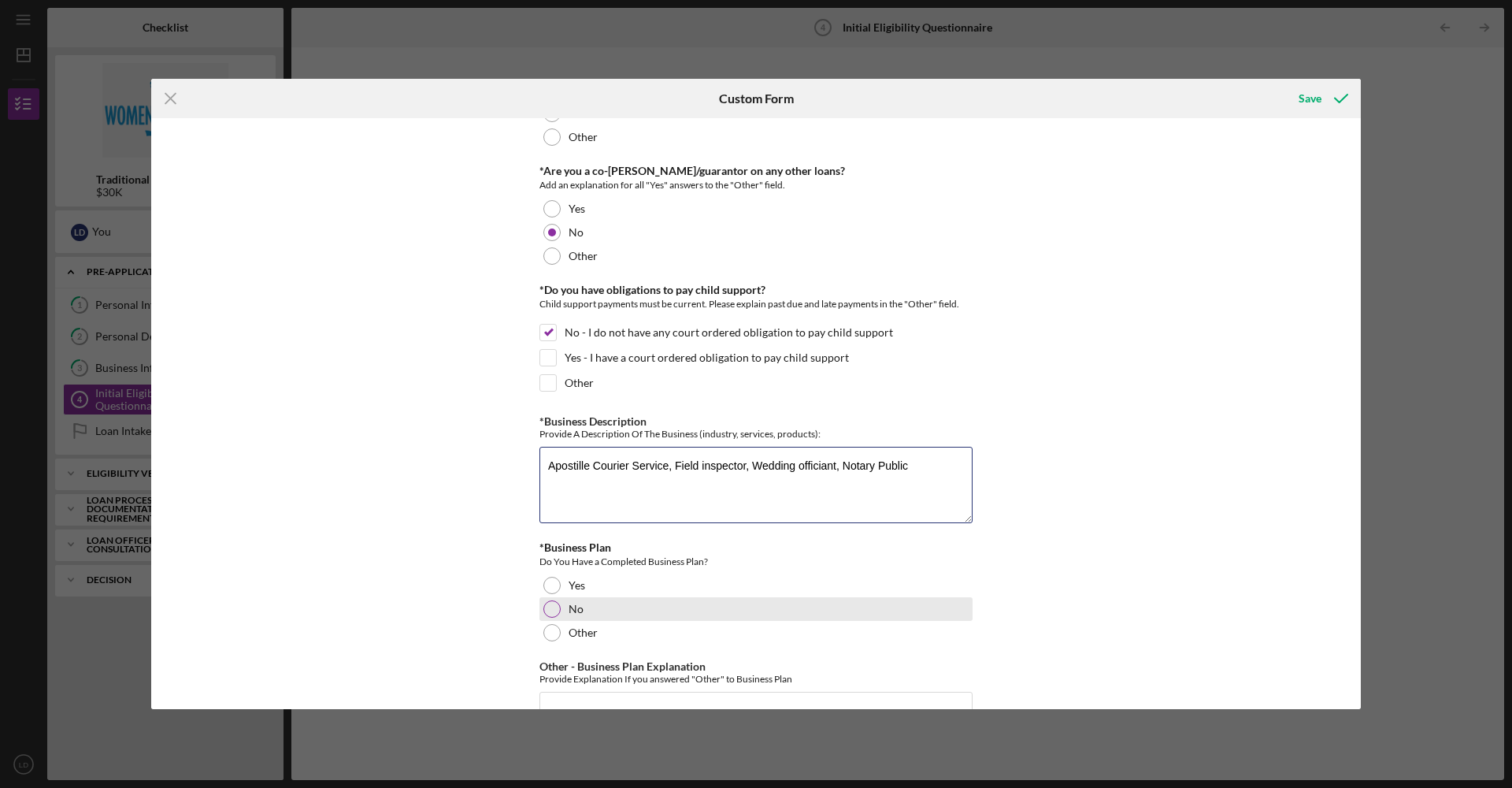
scroll to position [2188, 0]
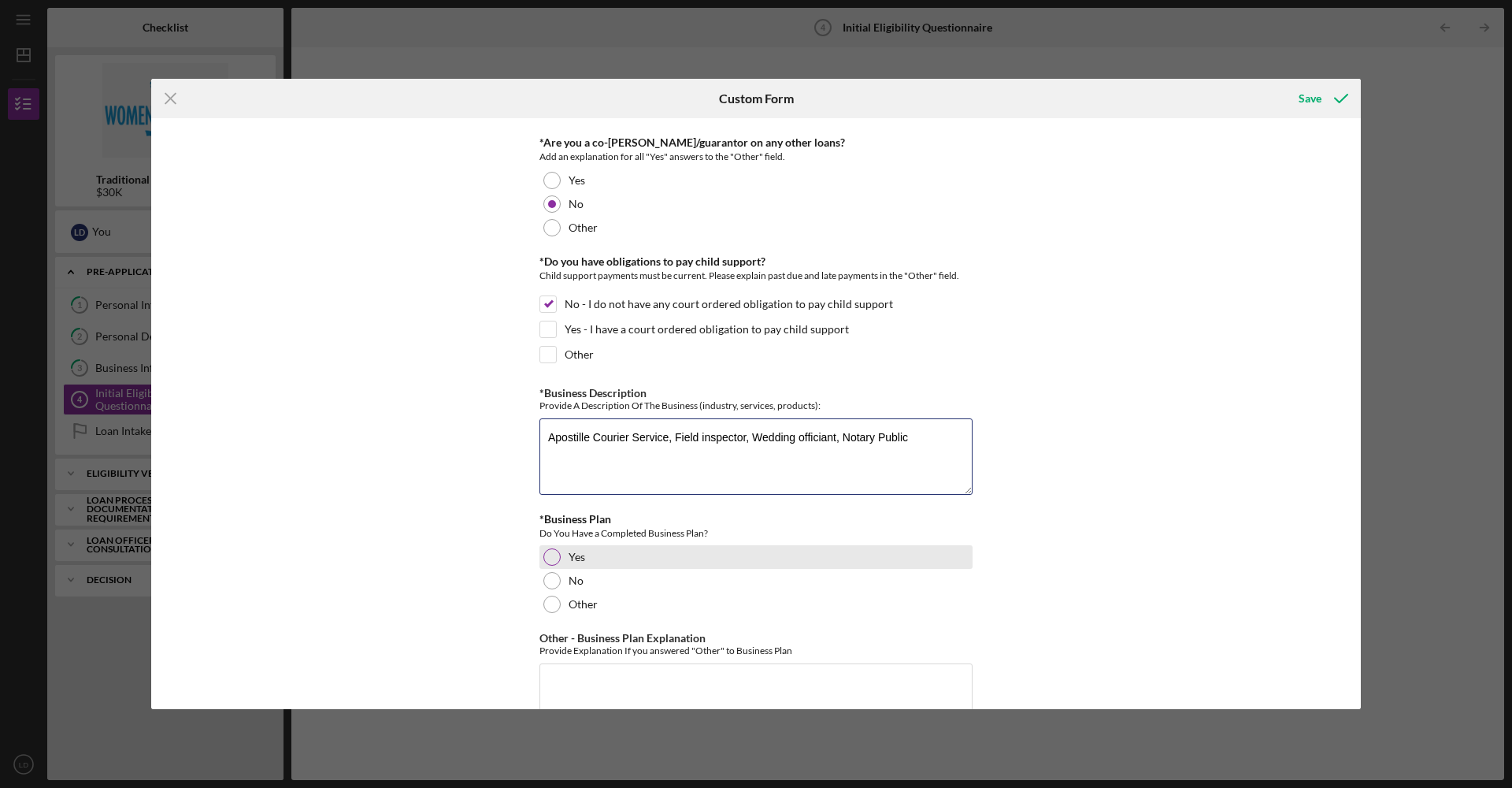
type textarea "Apostille Courier Service, Field inspector, Wedding officiant, Notary Public"
click at [569, 555] on label "Yes" at bounding box center [577, 557] width 17 height 12
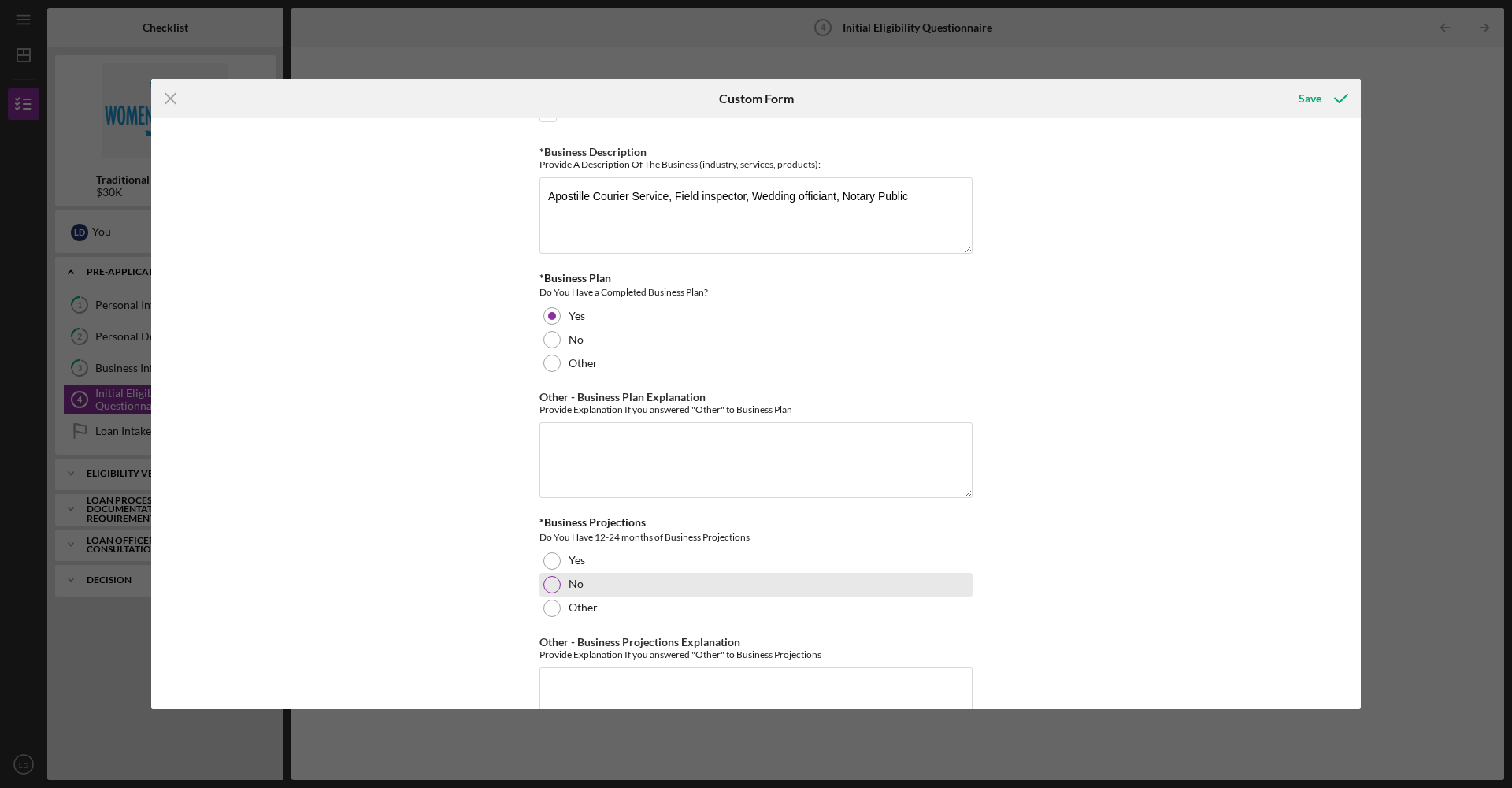
scroll to position [2432, 0]
click at [705, 580] on div "No" at bounding box center [756, 581] width 433 height 24
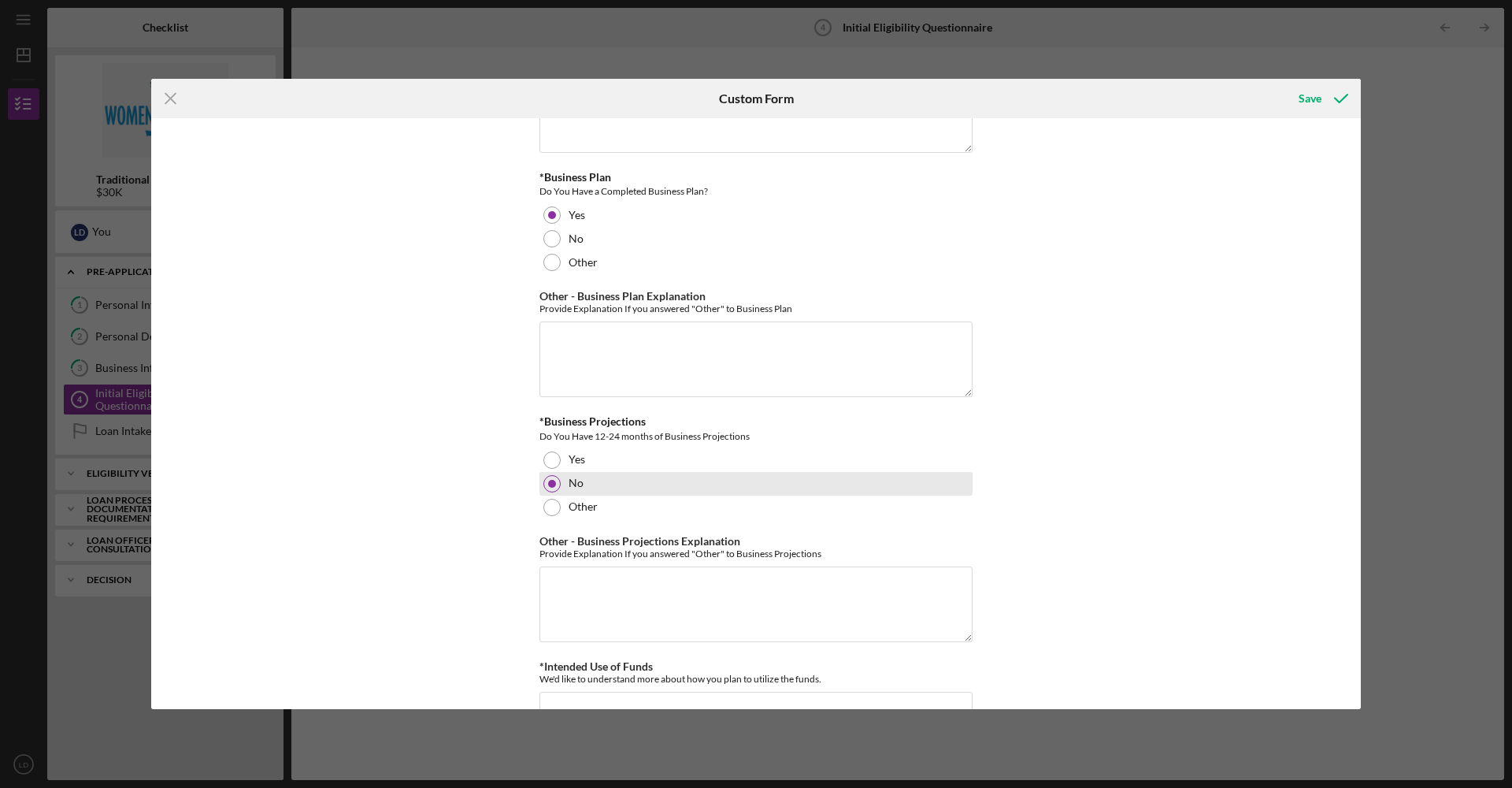
scroll to position [2612, 0]
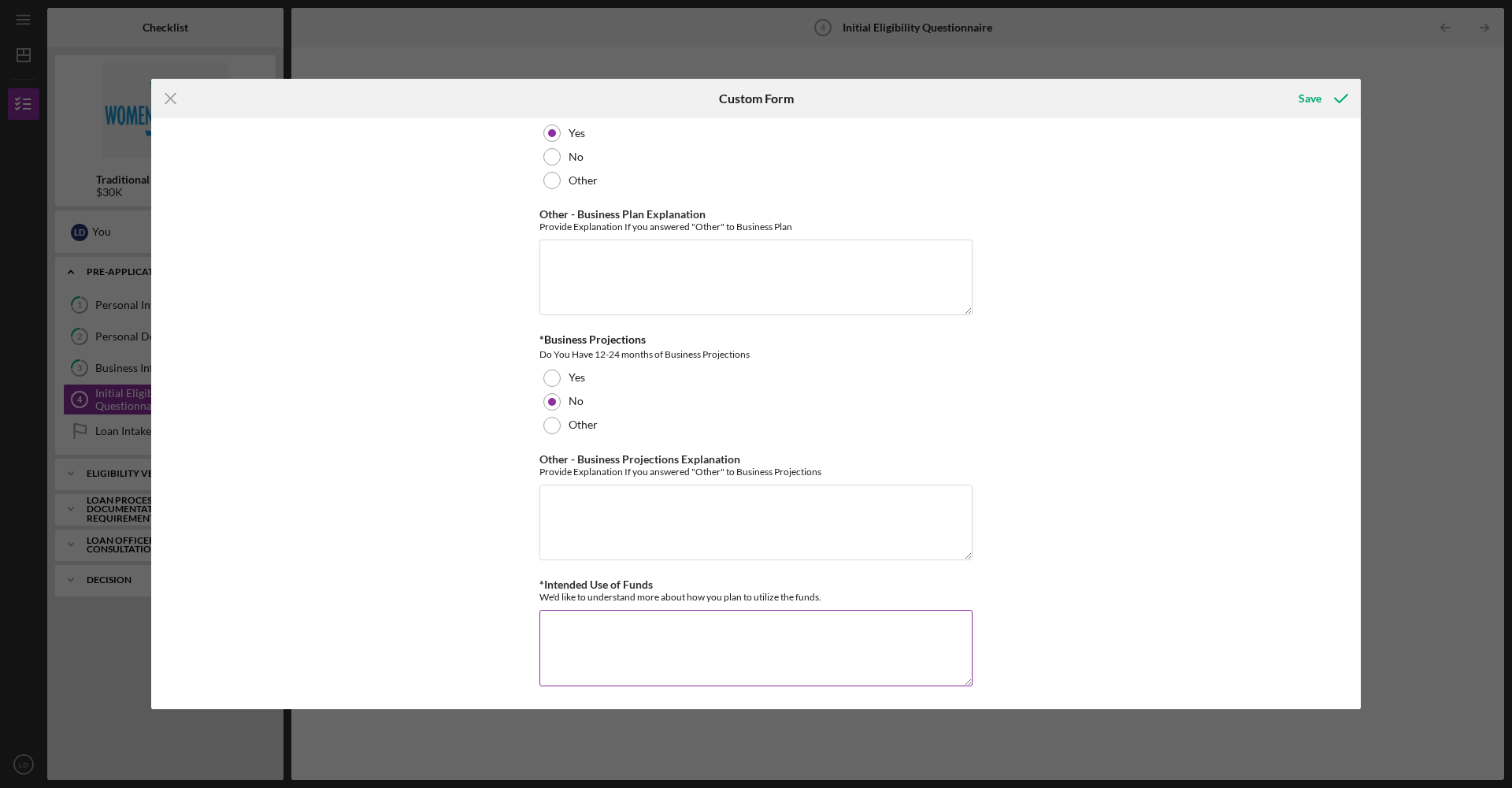
click at [807, 629] on textarea "*Intended Use of Funds" at bounding box center [756, 648] width 433 height 76
drag, startPoint x: 813, startPoint y: 624, endPoint x: 872, endPoint y: 637, distance: 60.4
click at [813, 624] on textarea "I plan to hire other notaries and create a signing service, update all equipmen…" at bounding box center [756, 648] width 433 height 76
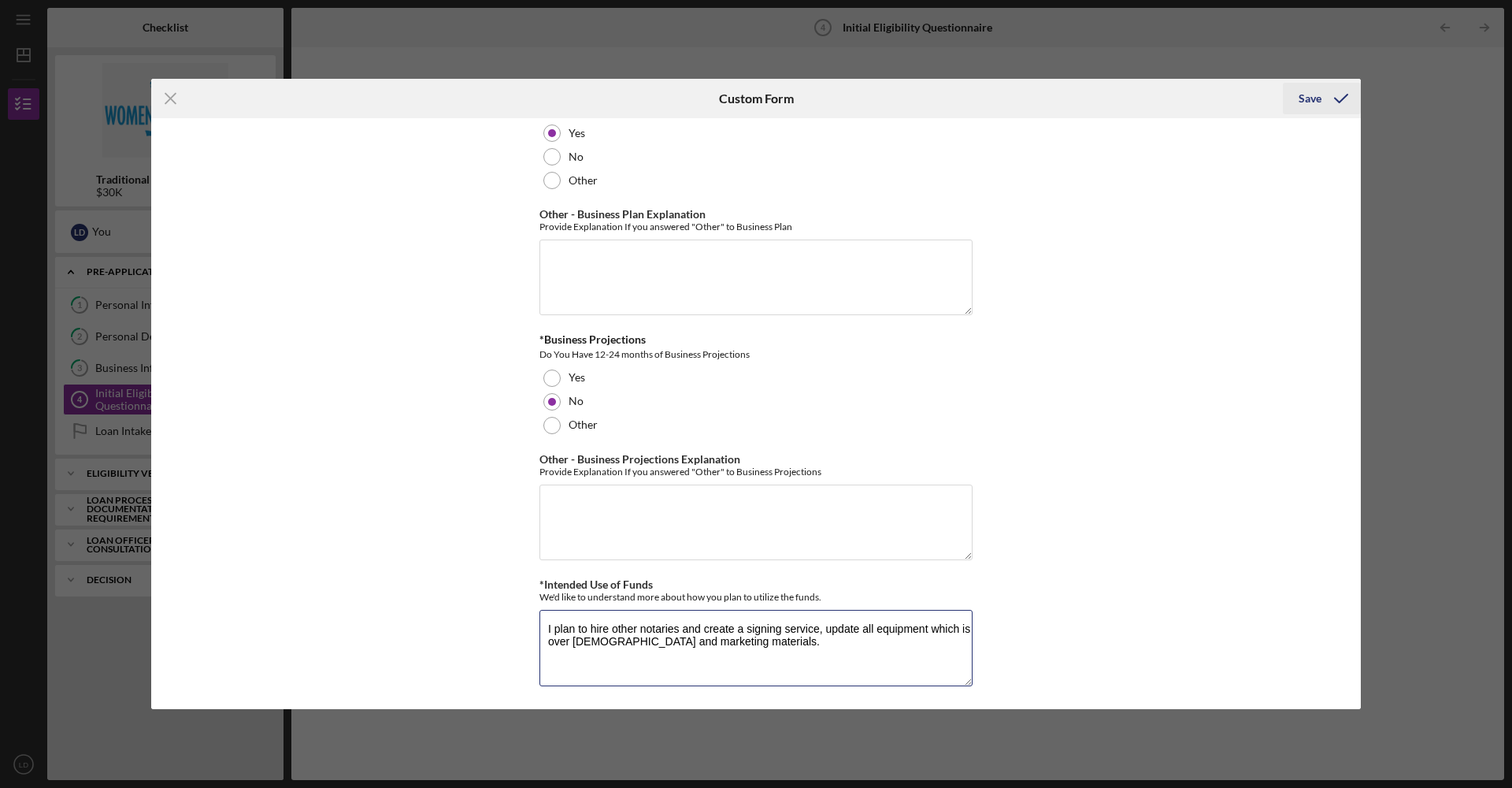
type textarea "I plan to hire other notaries and create a signing service, update all equipmen…"
click at [1328, 96] on icon "submit" at bounding box center [1341, 98] width 40 height 40
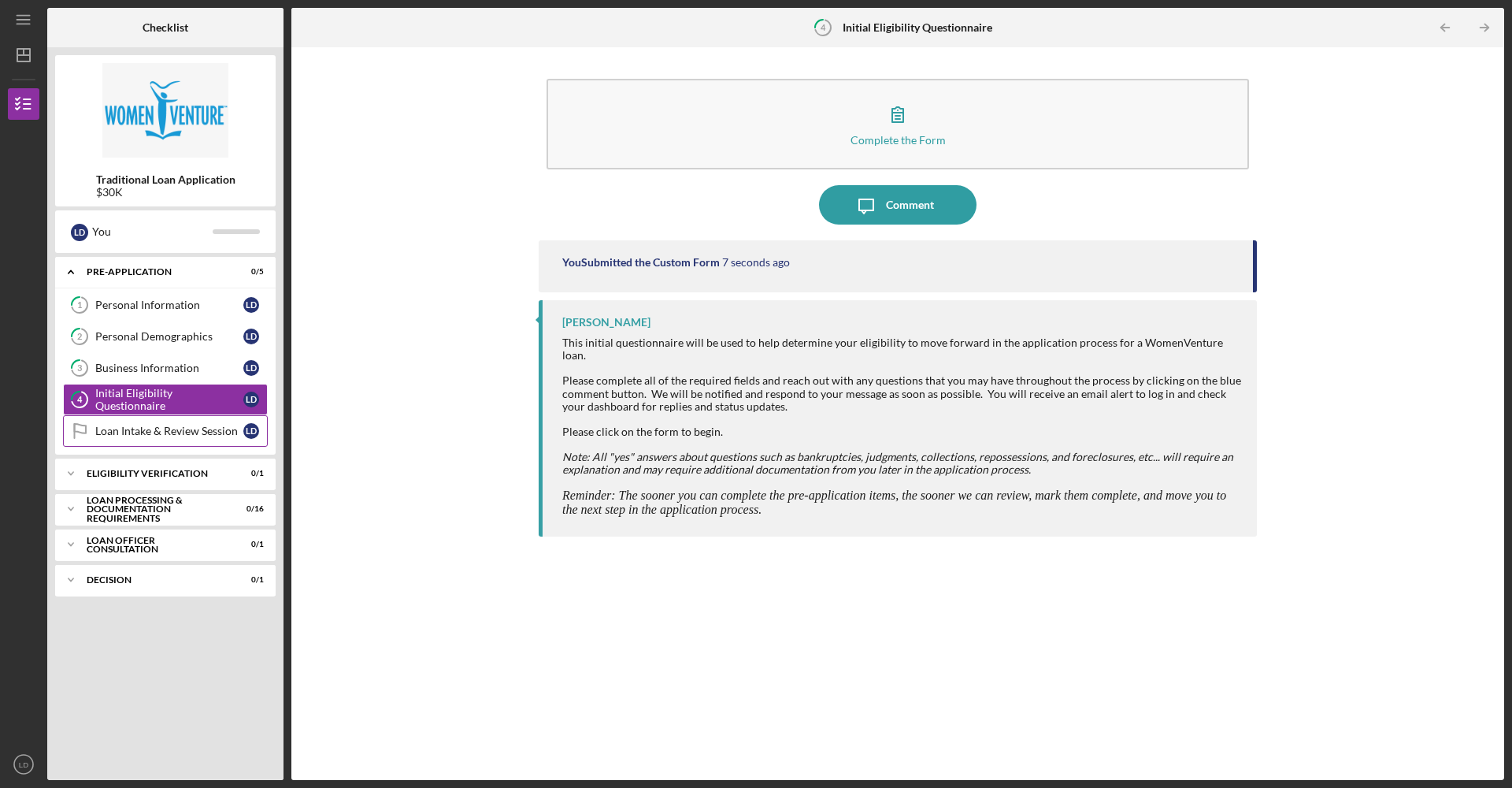
click at [187, 432] on div "Loan Intake & Review Session" at bounding box center [169, 431] width 148 height 12
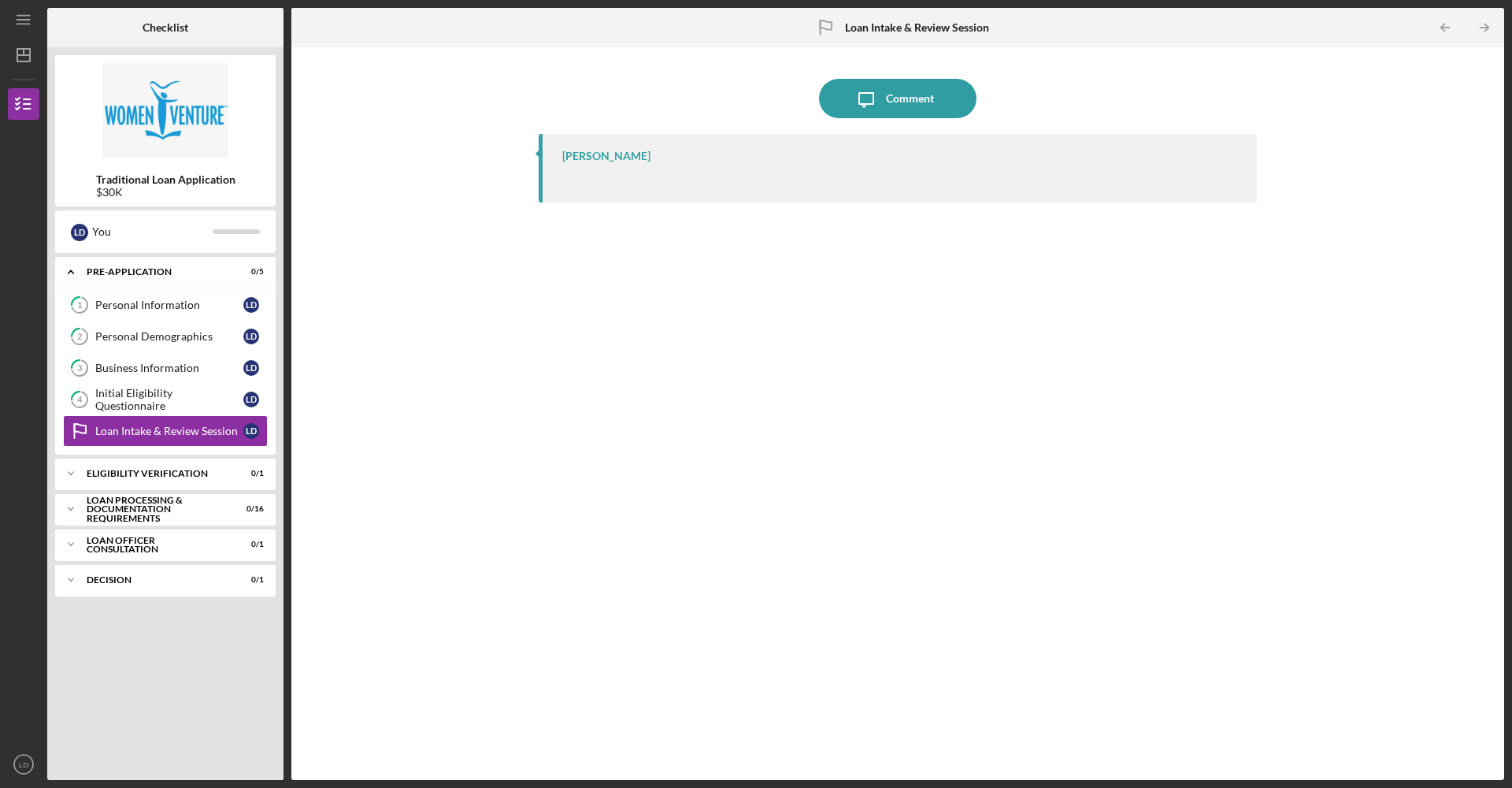
click at [584, 157] on div "[PERSON_NAME]" at bounding box center [607, 156] width 88 height 12
click at [146, 403] on div "Initial Eligibility Questionnaire" at bounding box center [169, 399] width 148 height 26
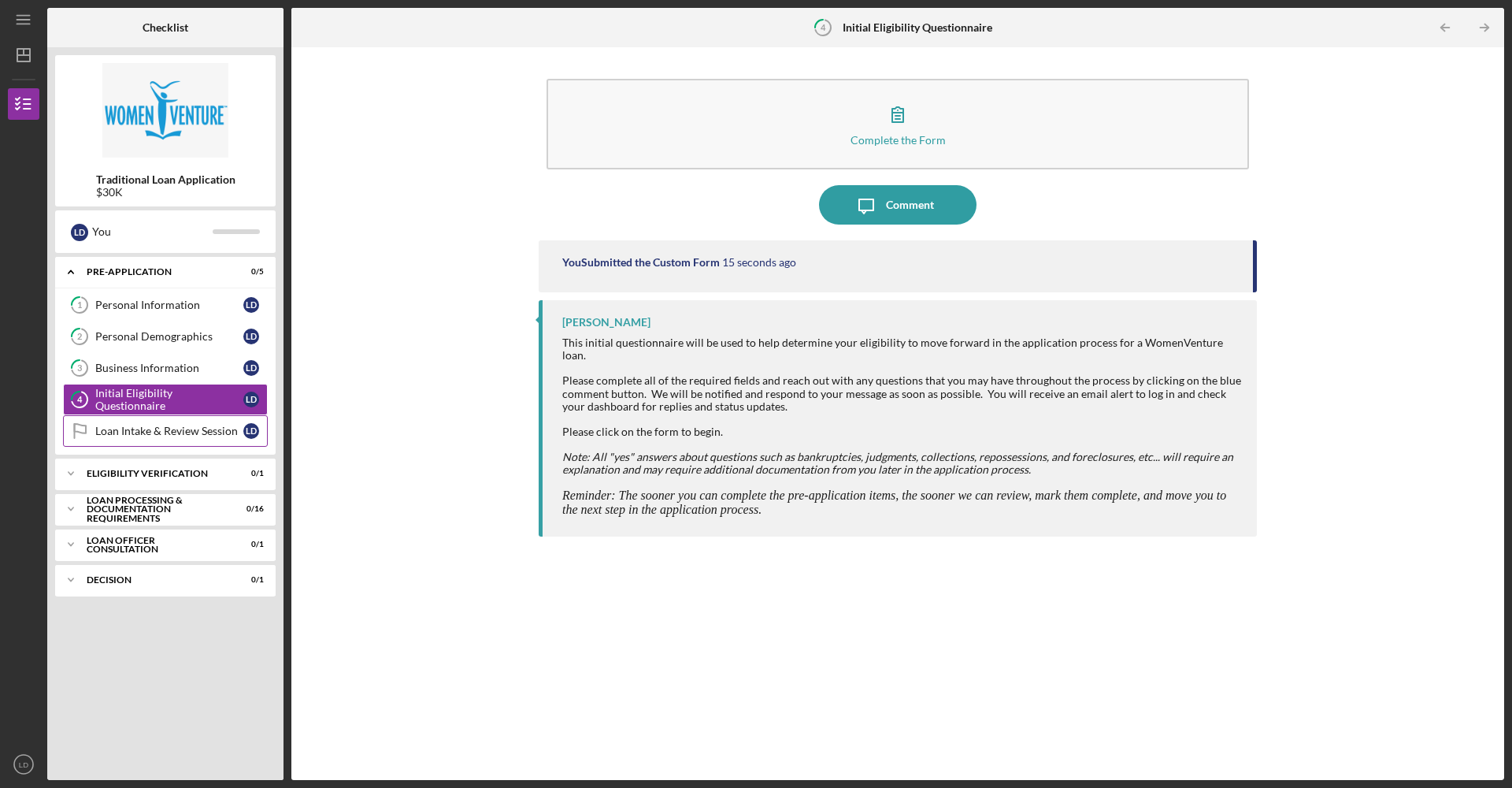
click at [167, 431] on div "Loan Intake & Review Session" at bounding box center [169, 431] width 148 height 12
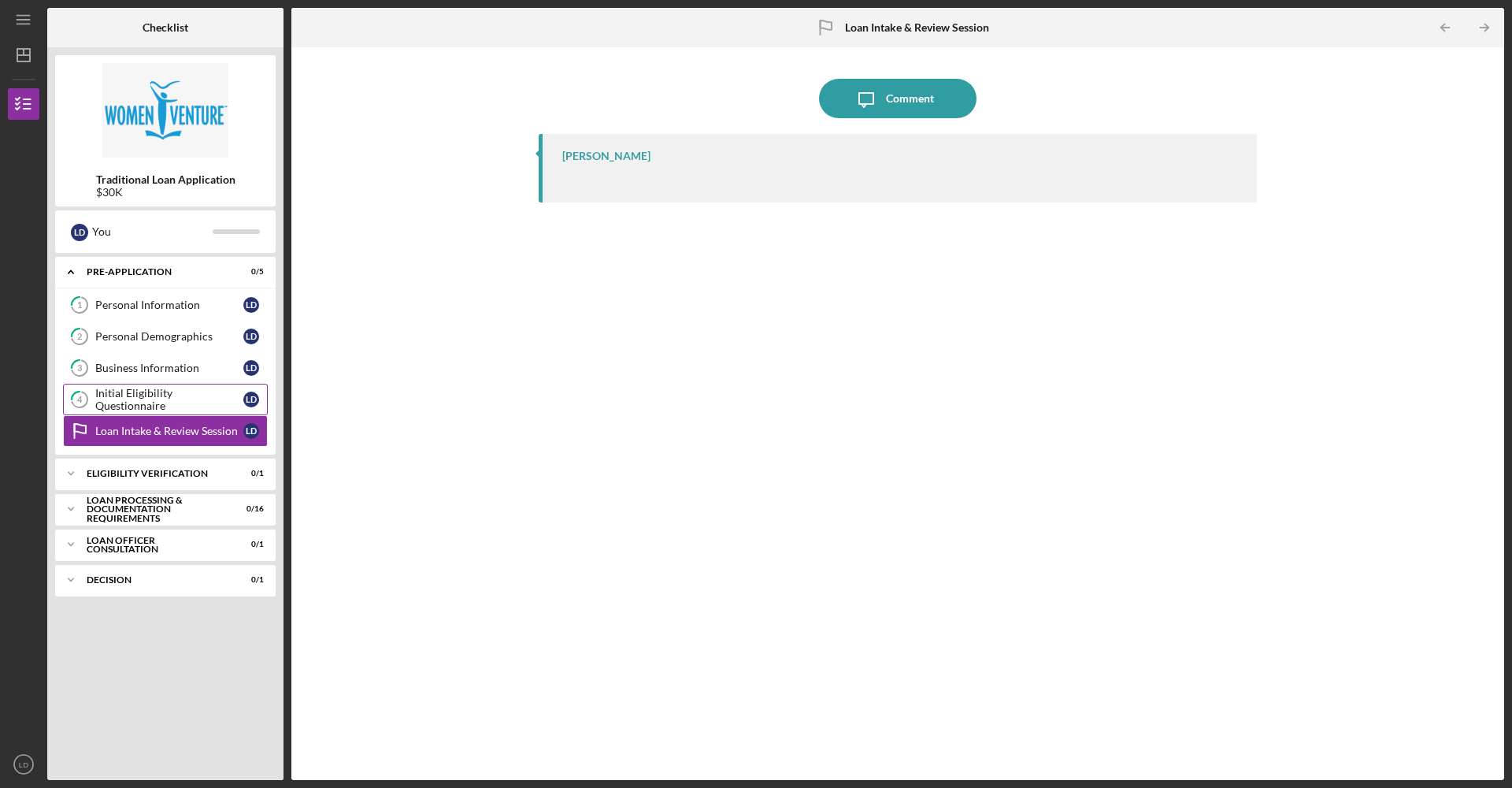
click at [166, 400] on div "Initial Eligibility Questionnaire" at bounding box center [169, 399] width 148 height 26
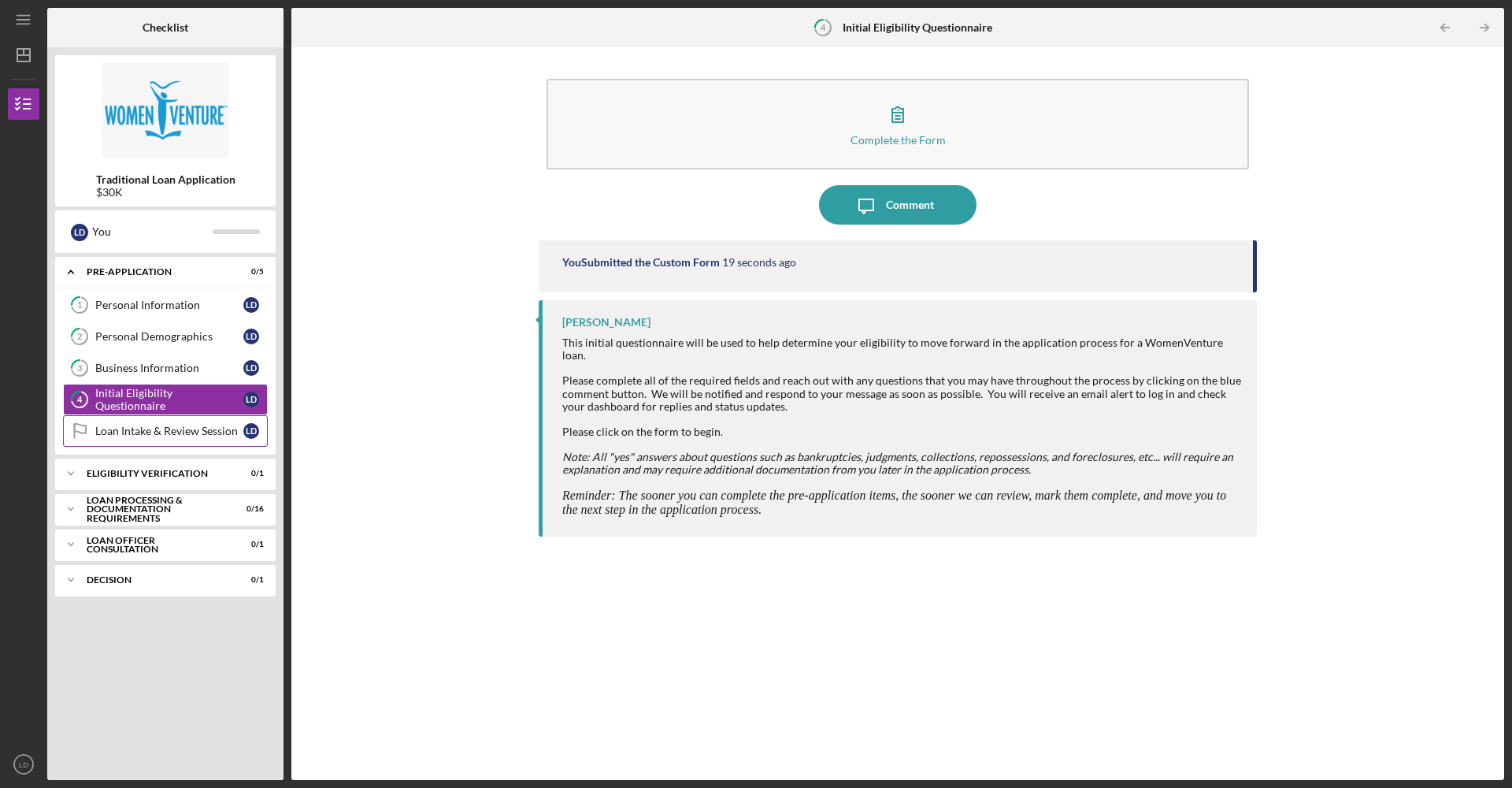
click at [179, 435] on div "Loan Intake & Review Session" at bounding box center [169, 431] width 148 height 12
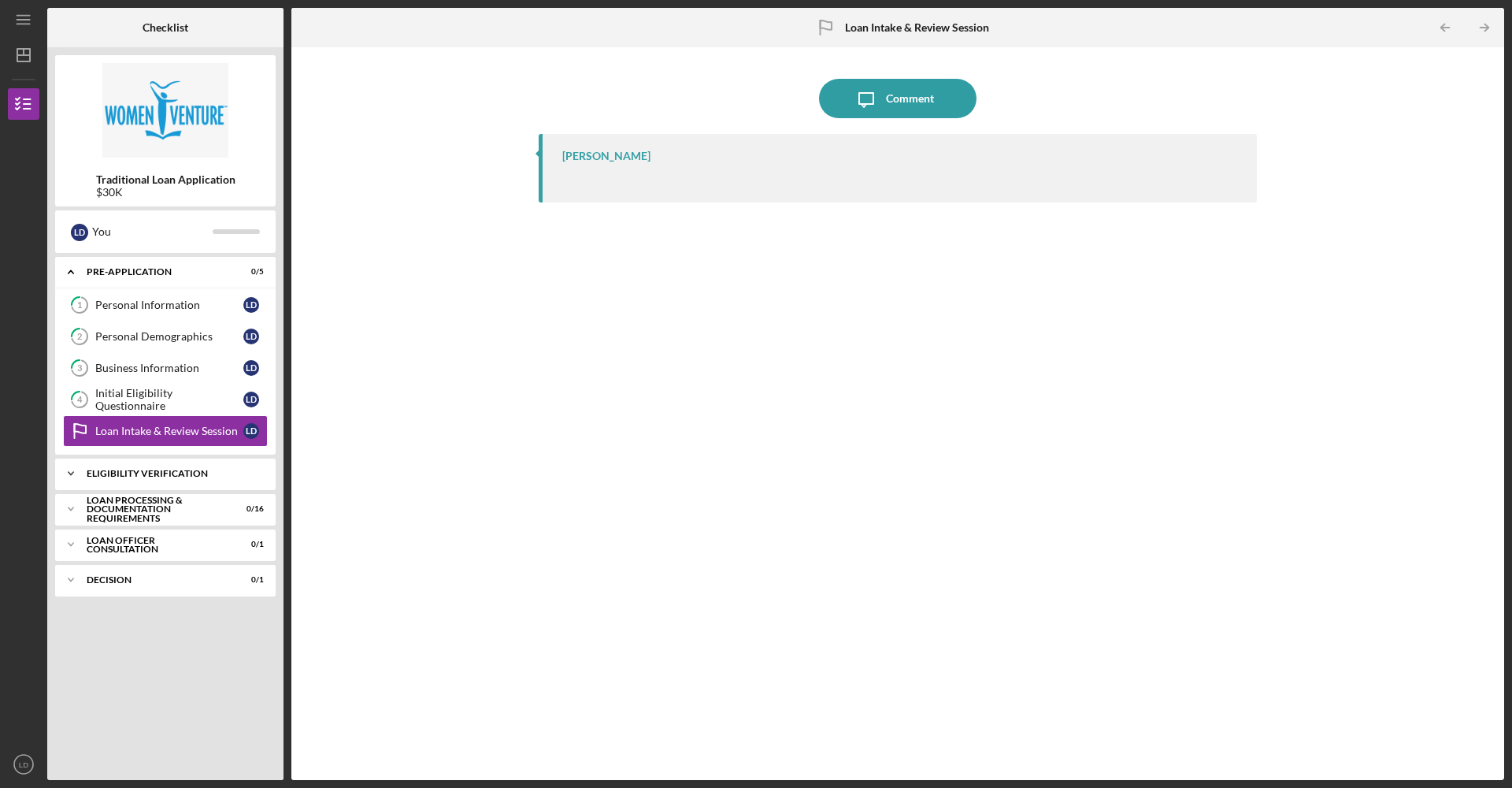
click at [170, 470] on div "Eligibility Verification" at bounding box center [172, 473] width 170 height 10
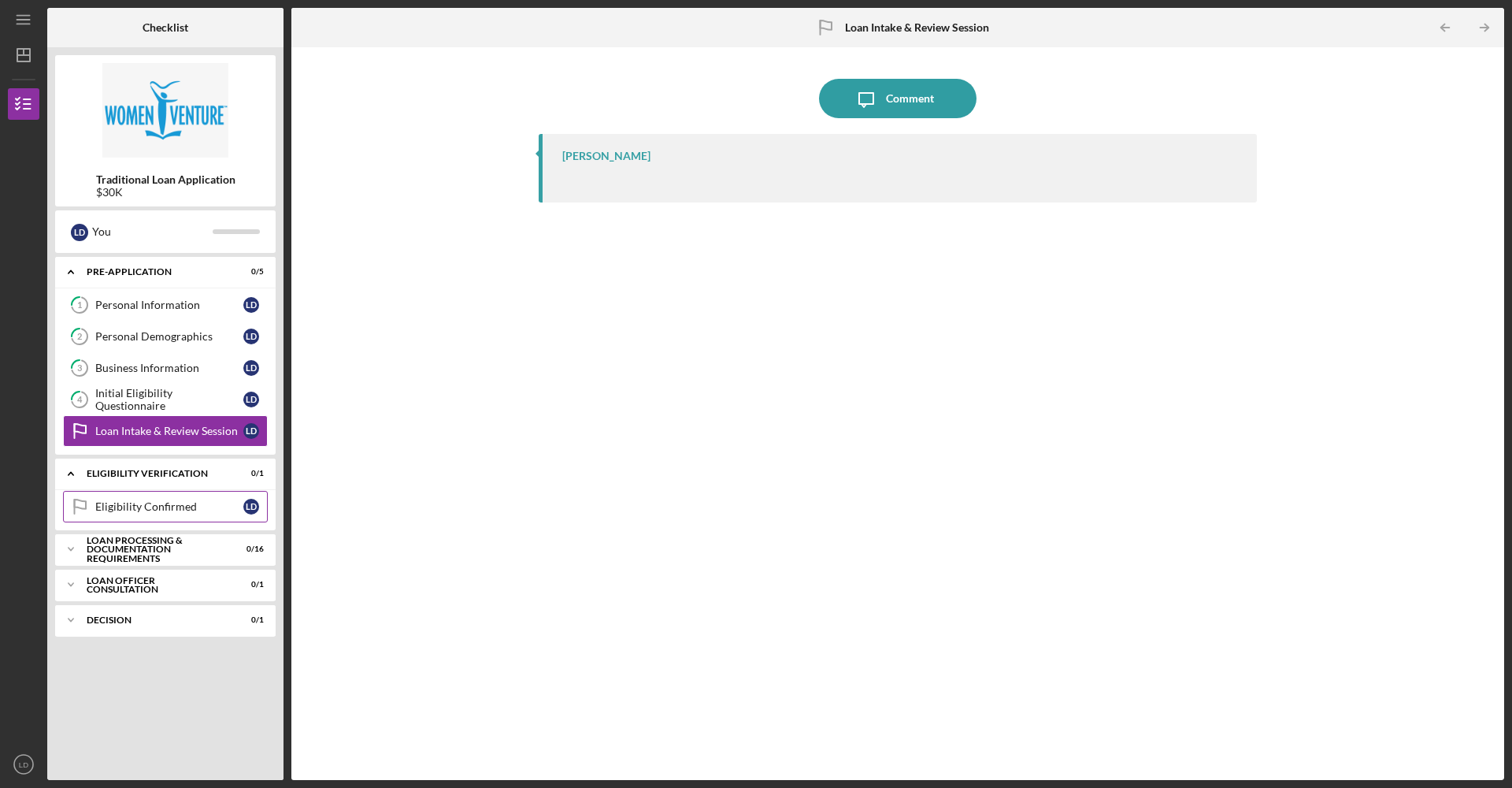
click at [190, 508] on div "Eligibility Confirmed" at bounding box center [169, 507] width 148 height 12
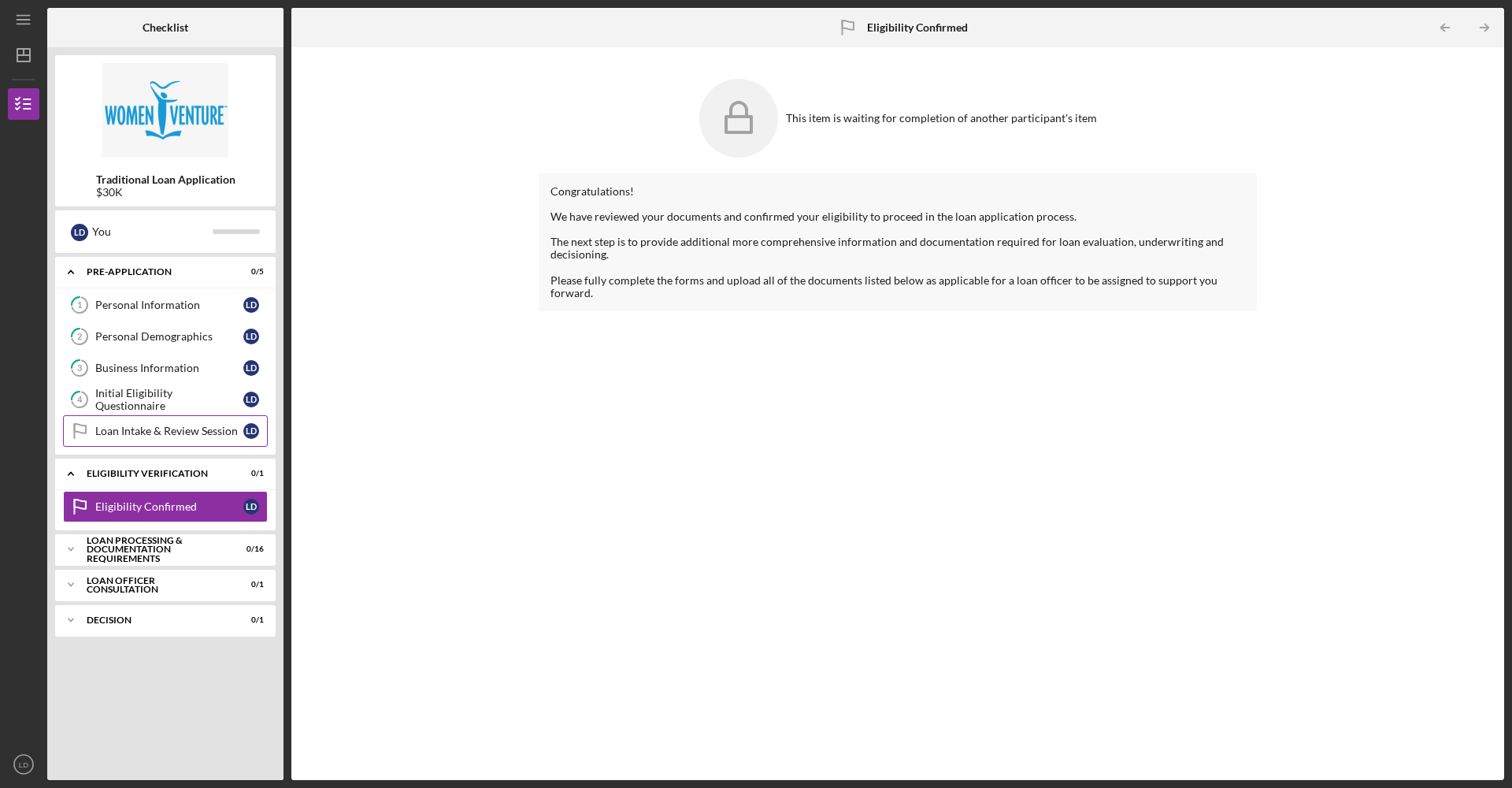
click at [179, 437] on link "Loan Intake & Review Session Loan Intake & Review Session [PERSON_NAME]" at bounding box center [165, 431] width 205 height 32
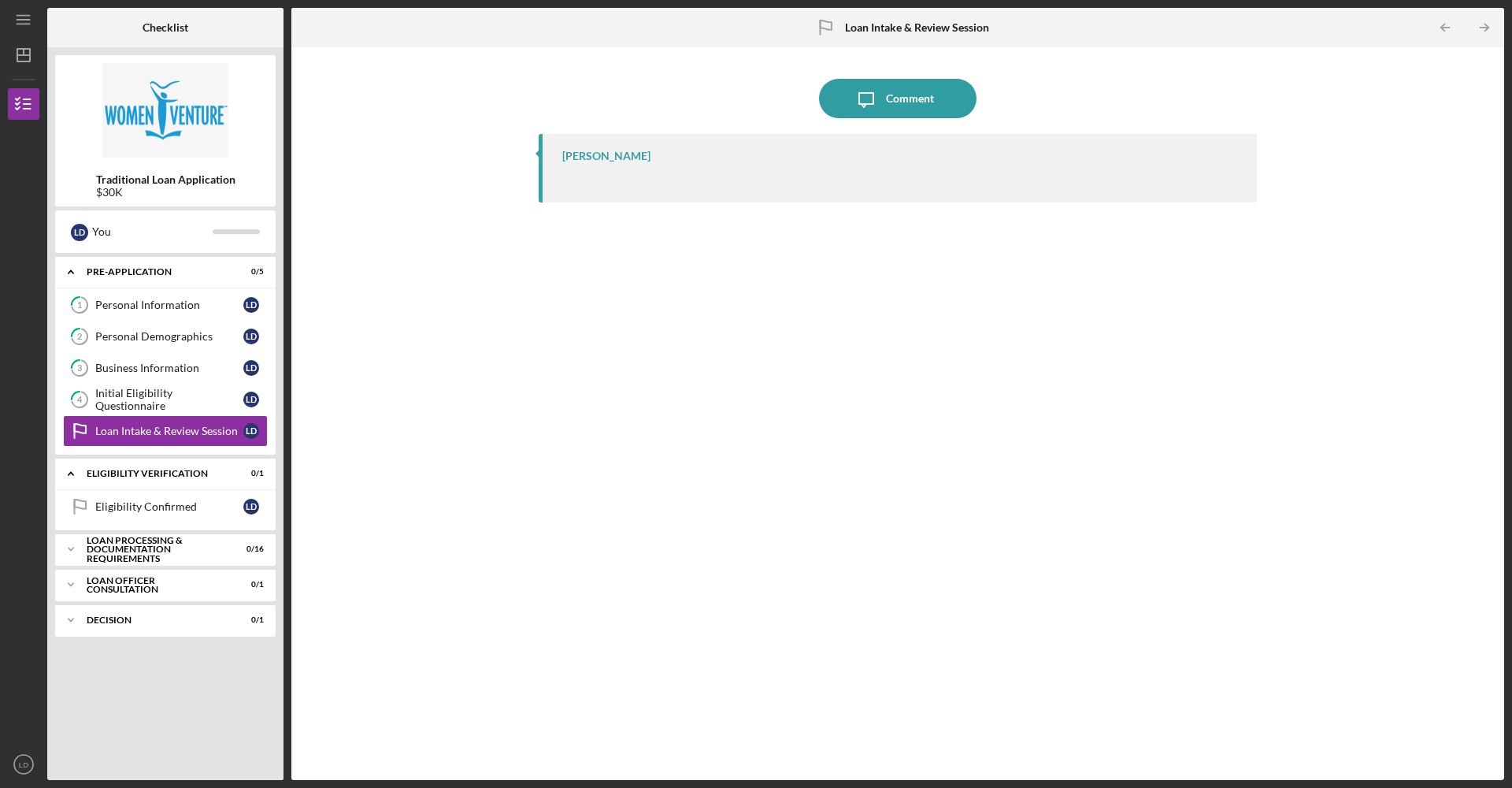
click at [572, 114] on div "Icon/Message Comment" at bounding box center [897, 98] width 718 height 40
click at [606, 194] on div "[PERSON_NAME]" at bounding box center [897, 168] width 718 height 69
click at [597, 183] on div "[PERSON_NAME]" at bounding box center [897, 168] width 718 height 69
click at [563, 163] on div "[PERSON_NAME]" at bounding box center [897, 168] width 718 height 69
click at [561, 158] on div "[PERSON_NAME]" at bounding box center [897, 168] width 718 height 69
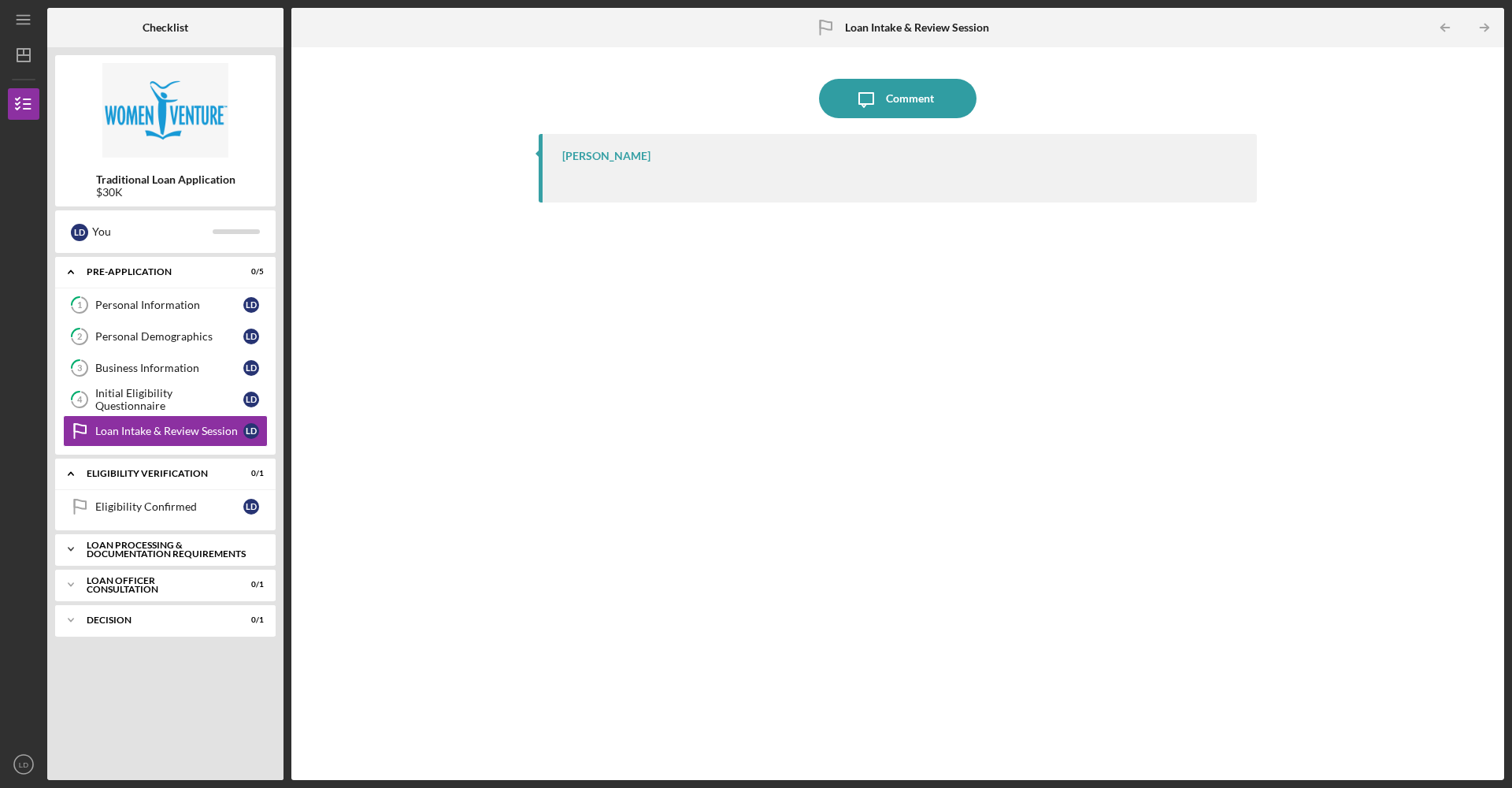
click at [191, 537] on div "Icon/Expander Loan Processing & Documentation Requirements 0 / 16" at bounding box center [164, 549] width 220 height 32
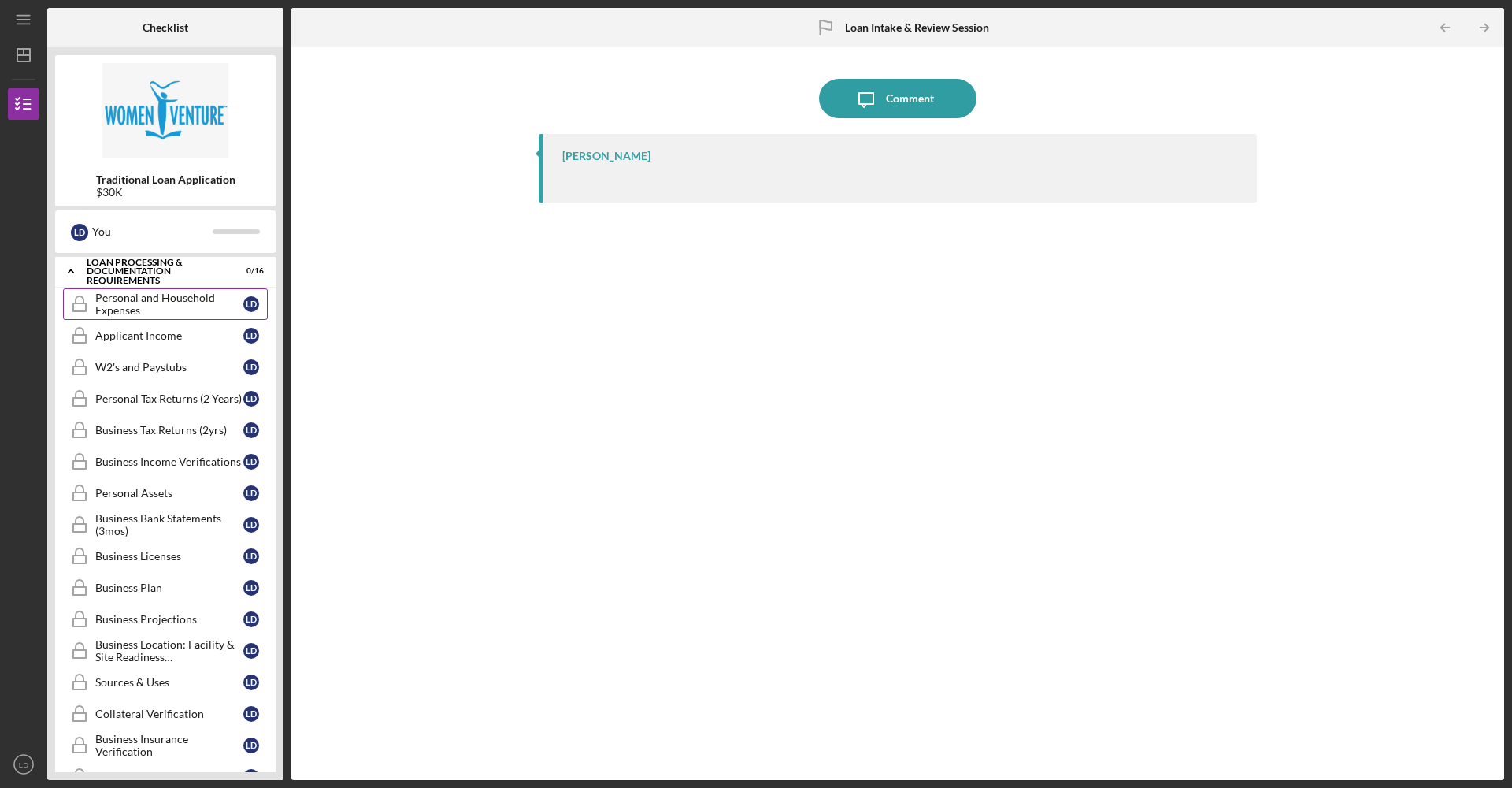
scroll to position [335, 0]
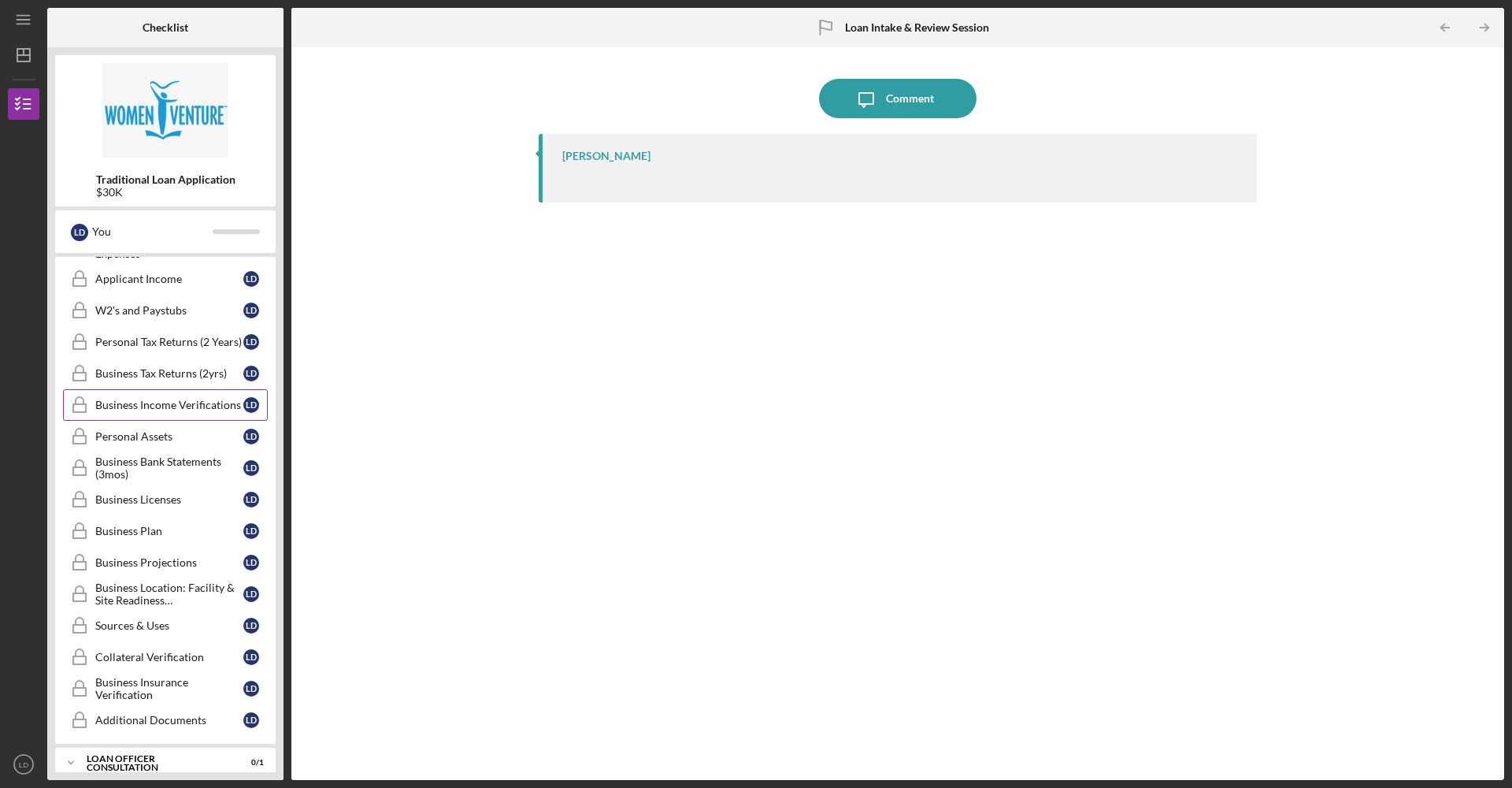
click at [141, 397] on link "Business Income Verifications Business Income Verifications [PERSON_NAME]" at bounding box center [165, 405] width 205 height 32
